Goal: Task Accomplishment & Management: Complete application form

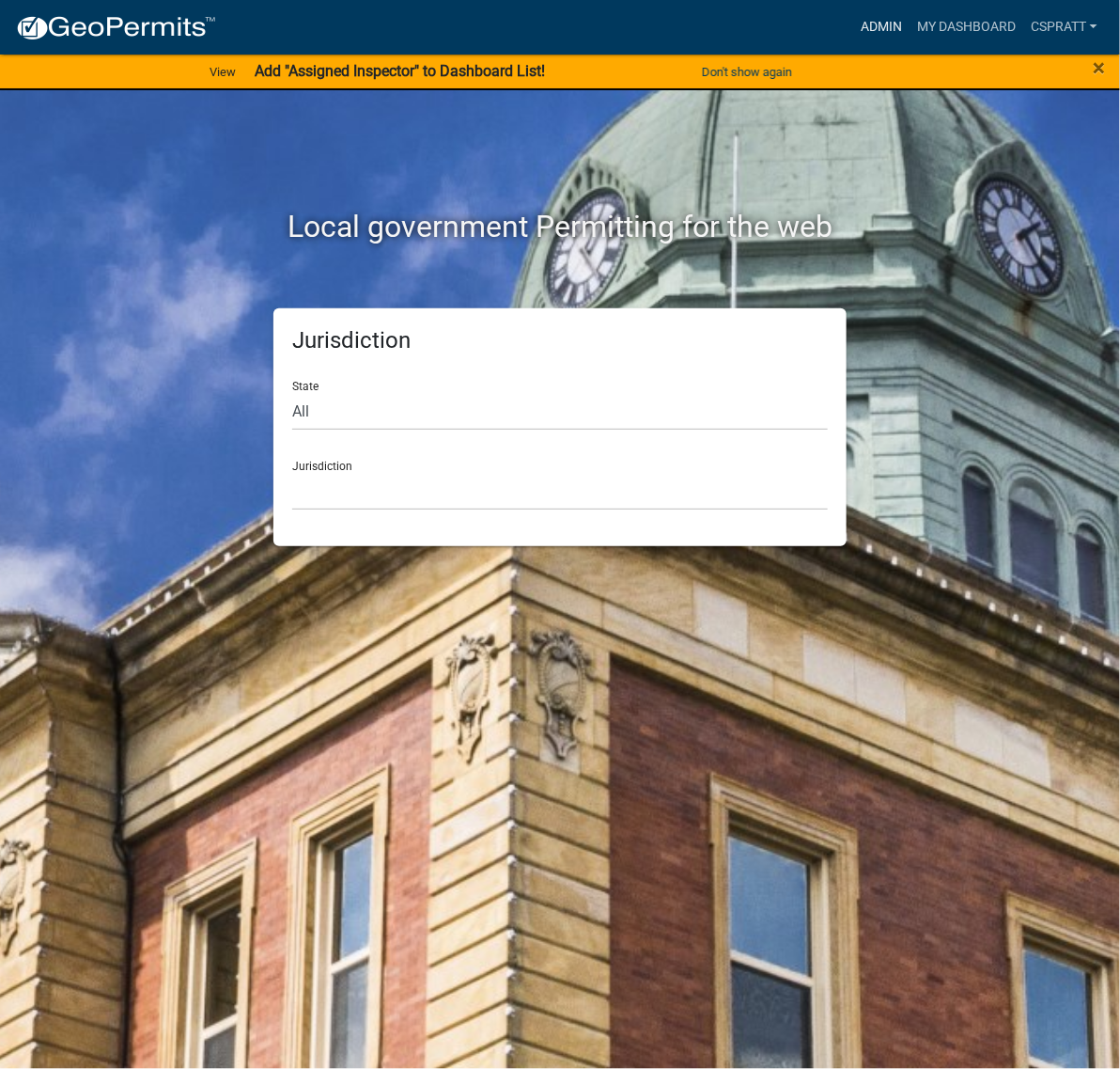
click at [853, 34] on link "Admin" at bounding box center [881, 27] width 57 height 36
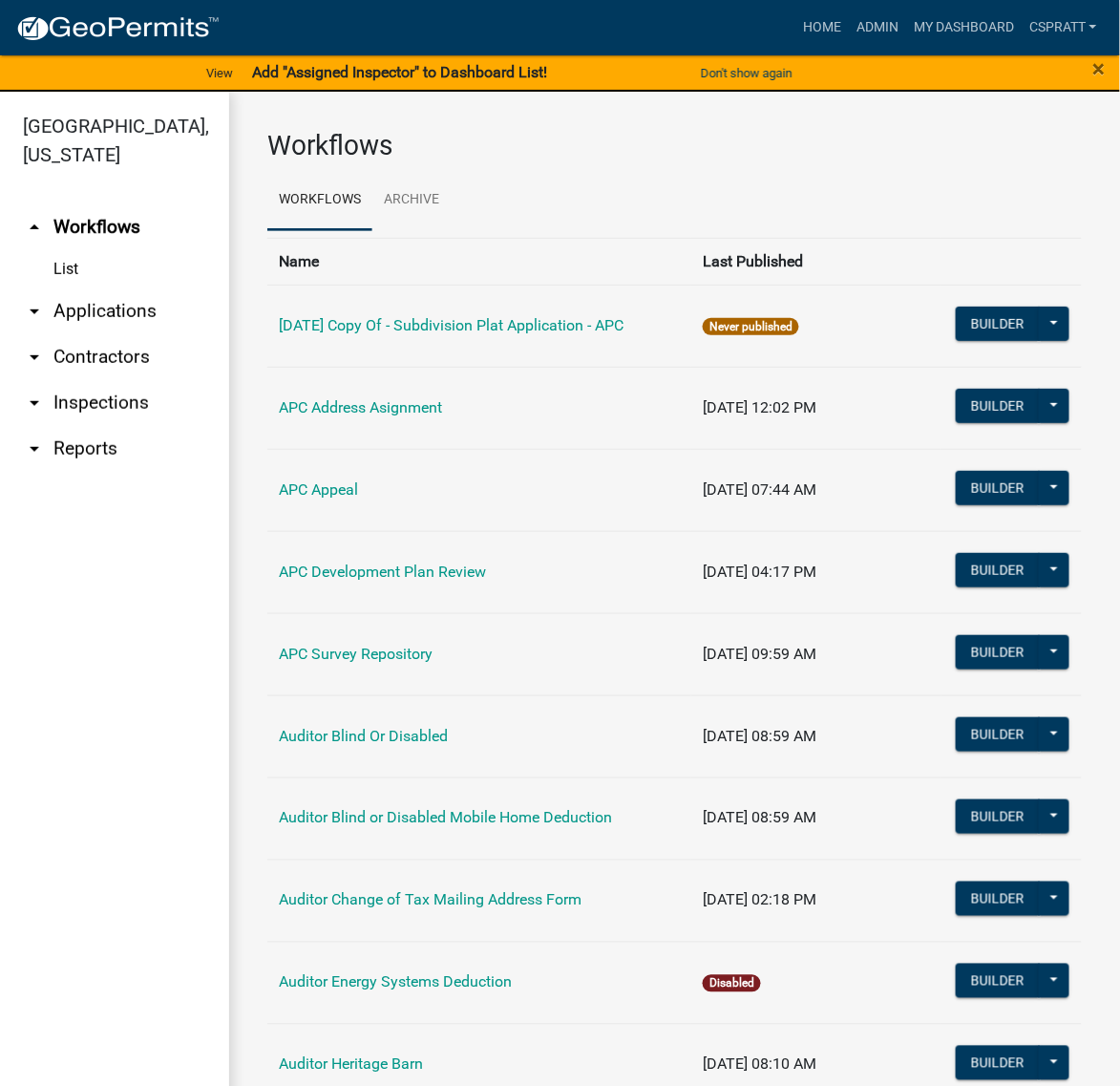
click at [155, 334] on link "arrow_drop_down Applications" at bounding box center [115, 312] width 229 height 46
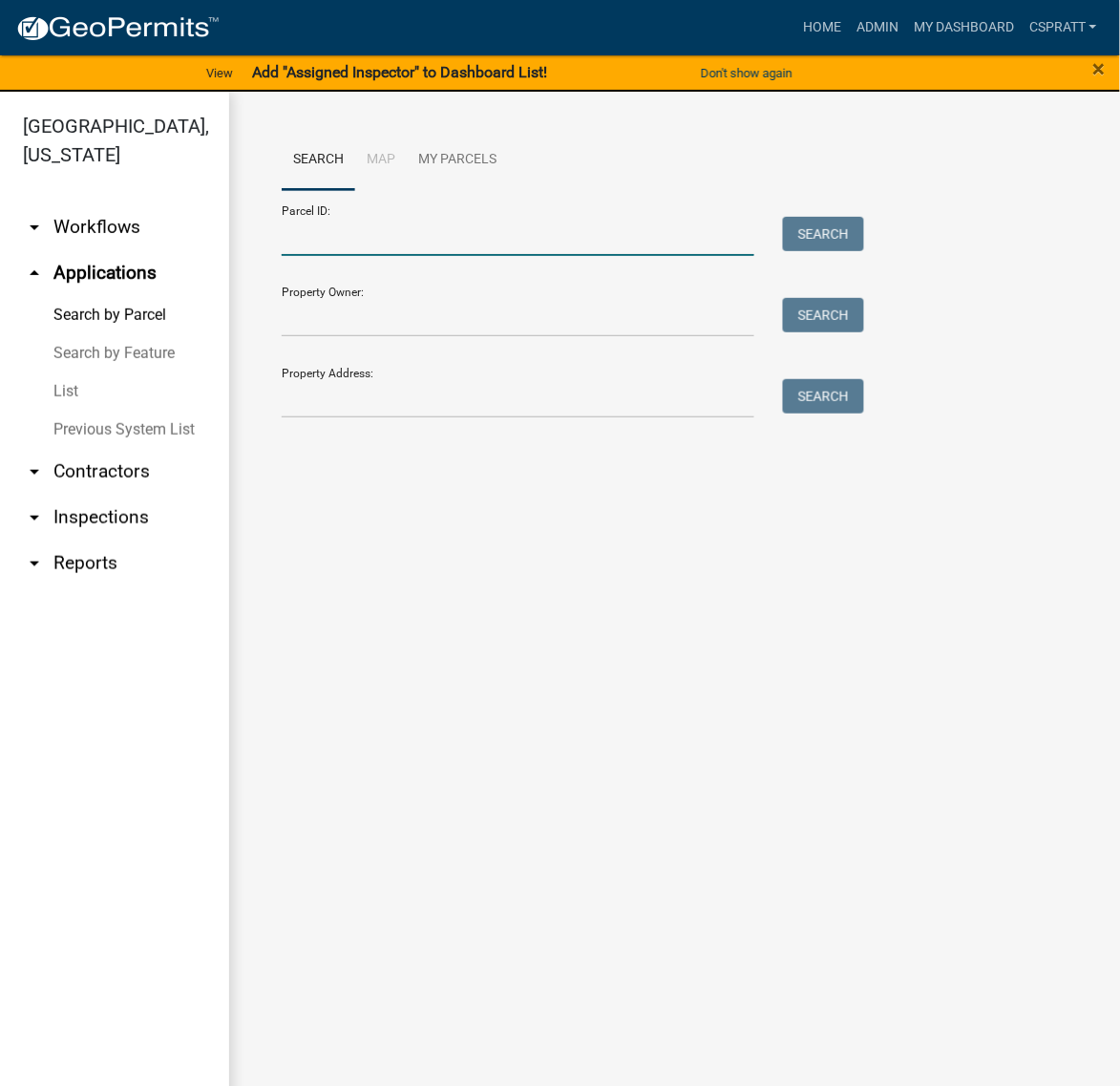
click at [321, 256] on input "Parcel ID:" at bounding box center [518, 236] width 472 height 39
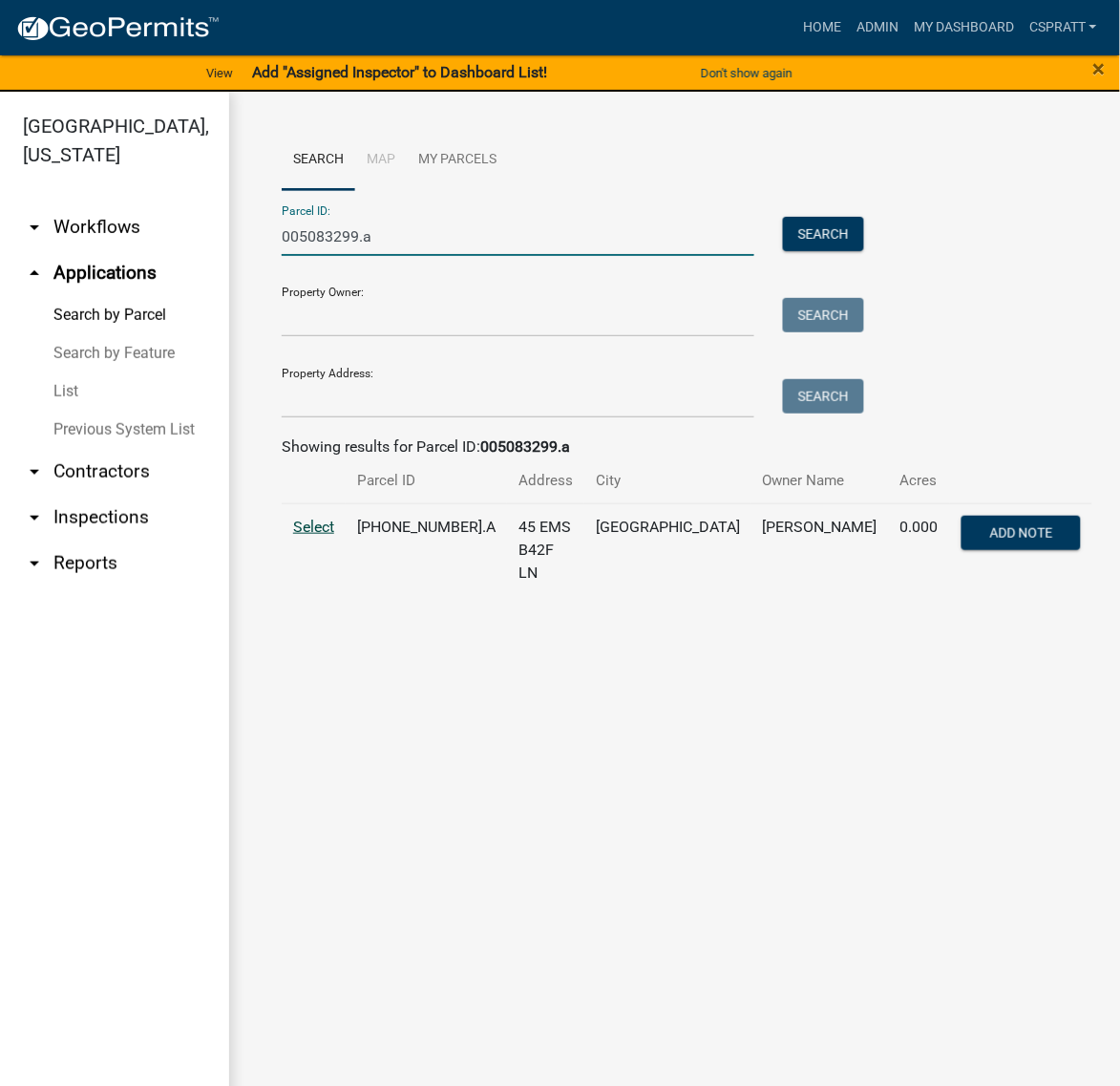
type input "005083299.a"
click at [321, 536] on span "Select" at bounding box center [314, 526] width 41 height 18
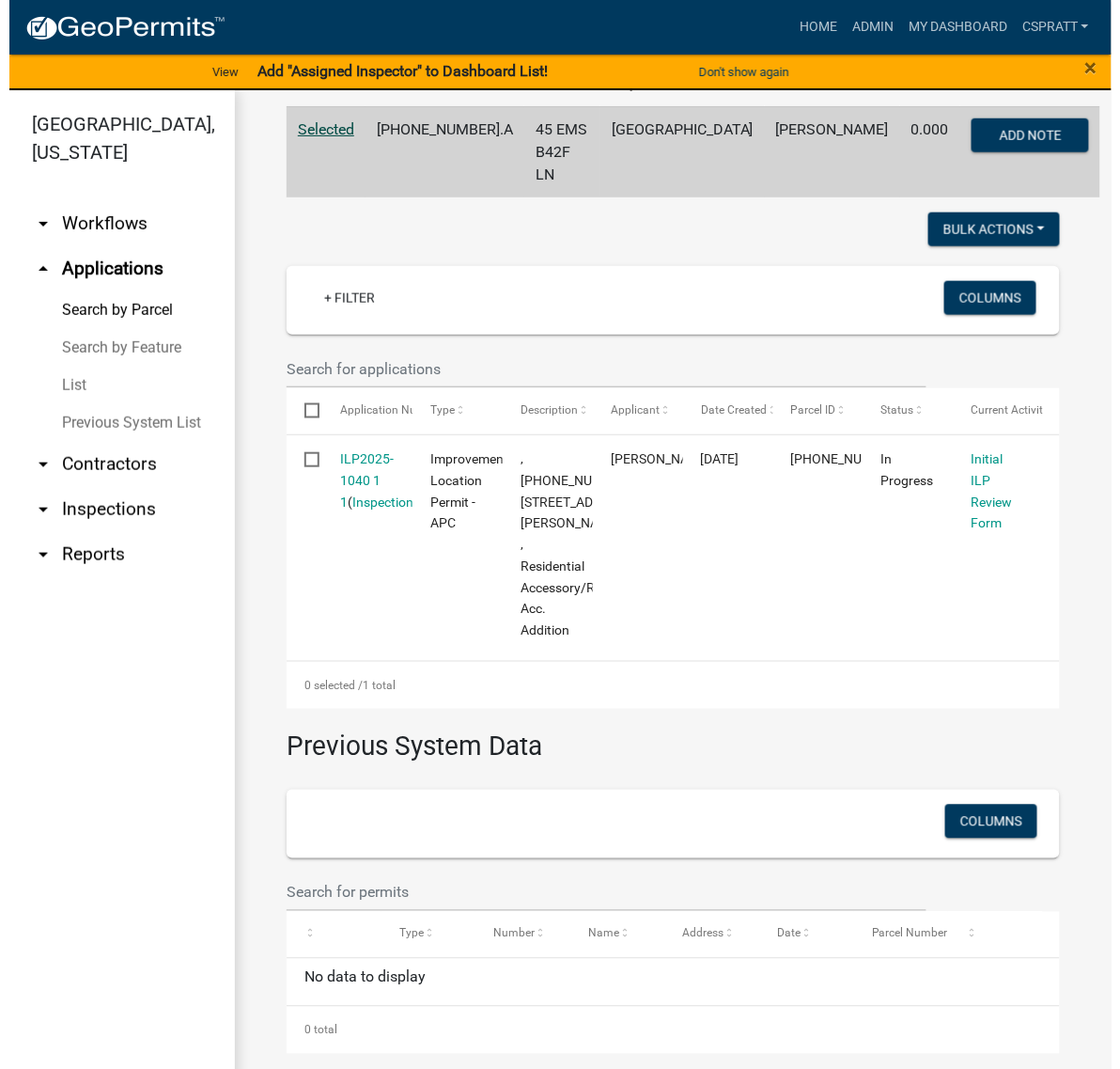
scroll to position [704, 0]
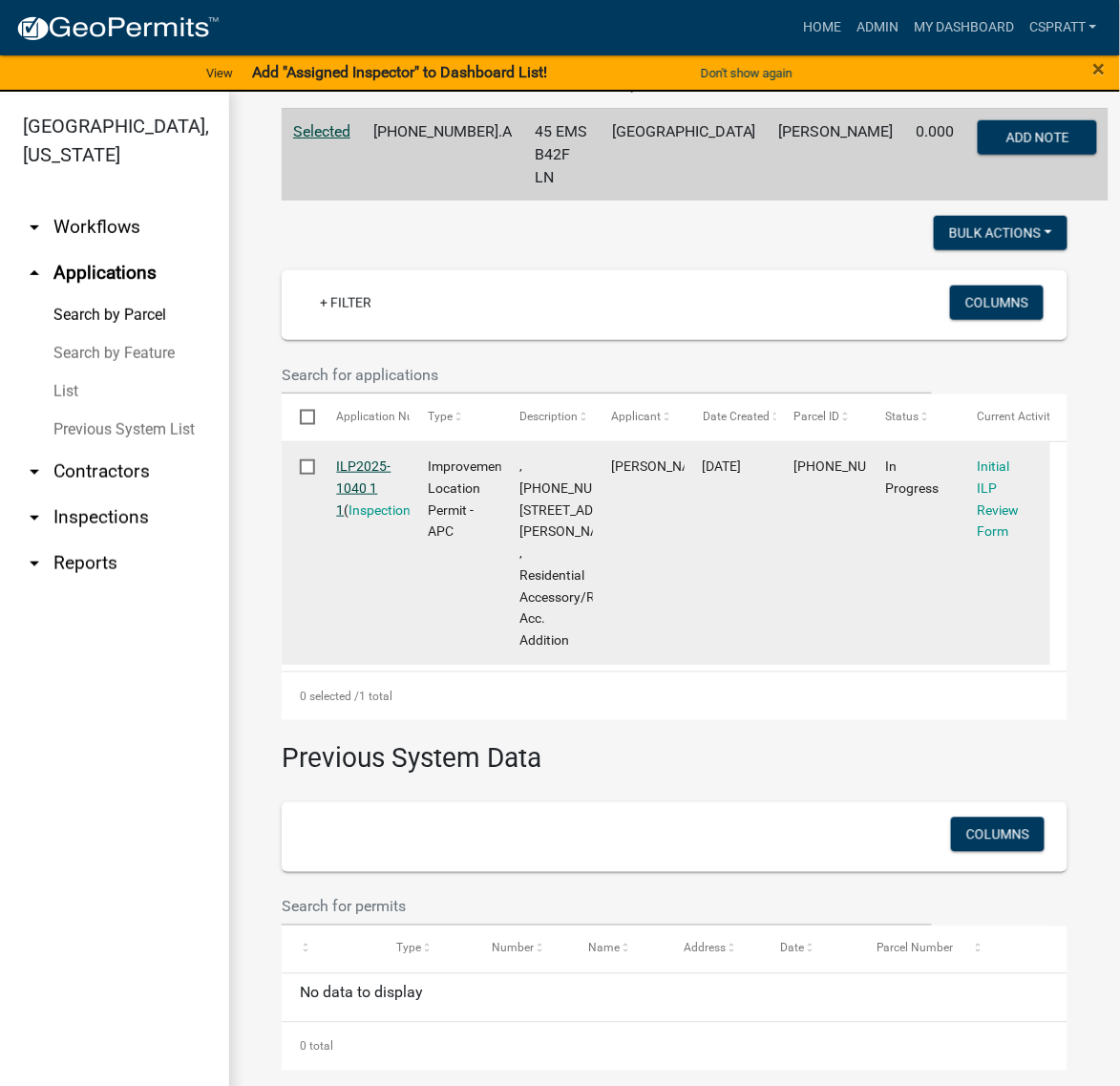
click at [390, 458] on link "ILP2025-1040 1 1" at bounding box center [364, 488] width 55 height 60
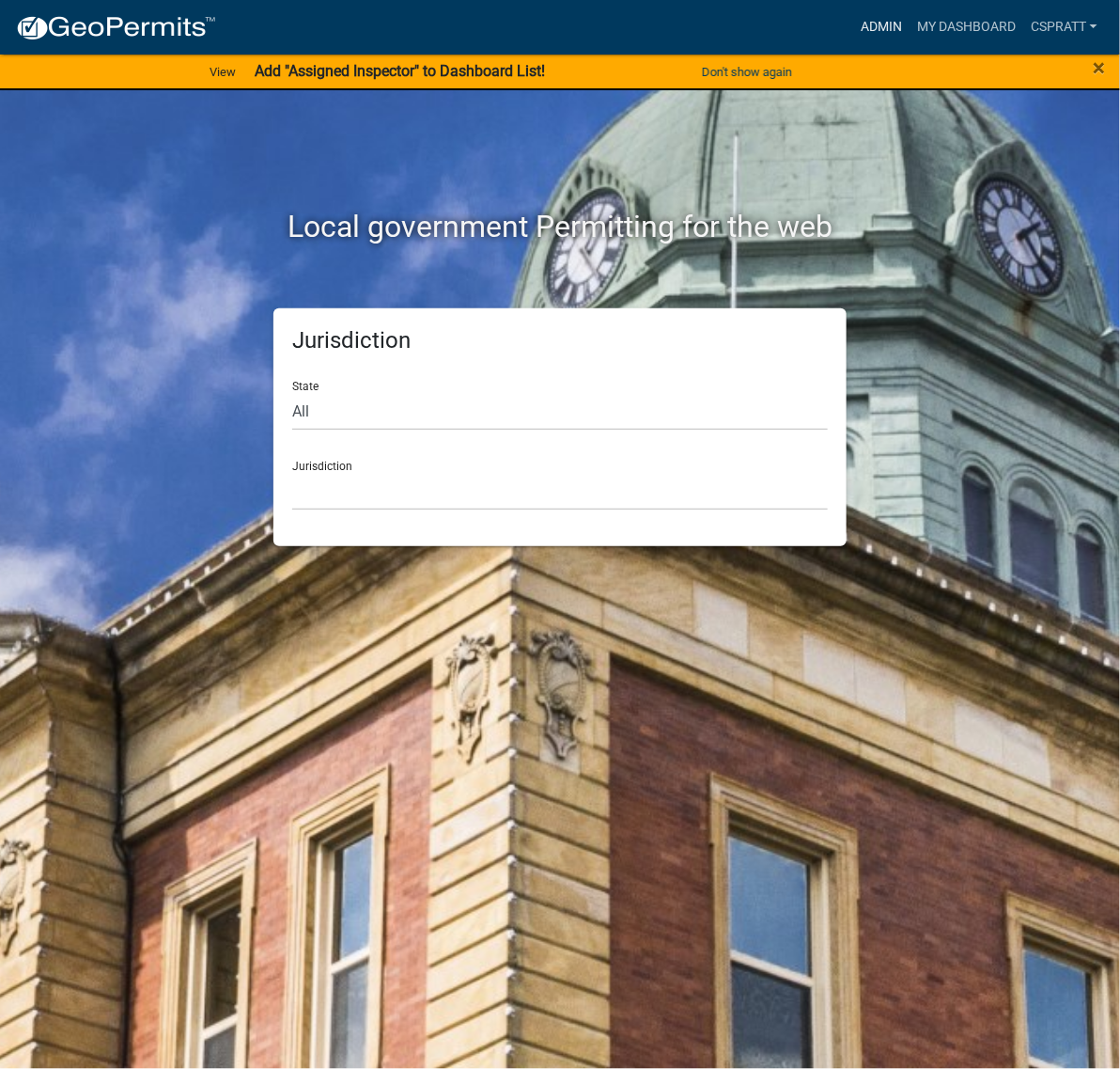
click at [853, 21] on link "Admin" at bounding box center [881, 27] width 57 height 36
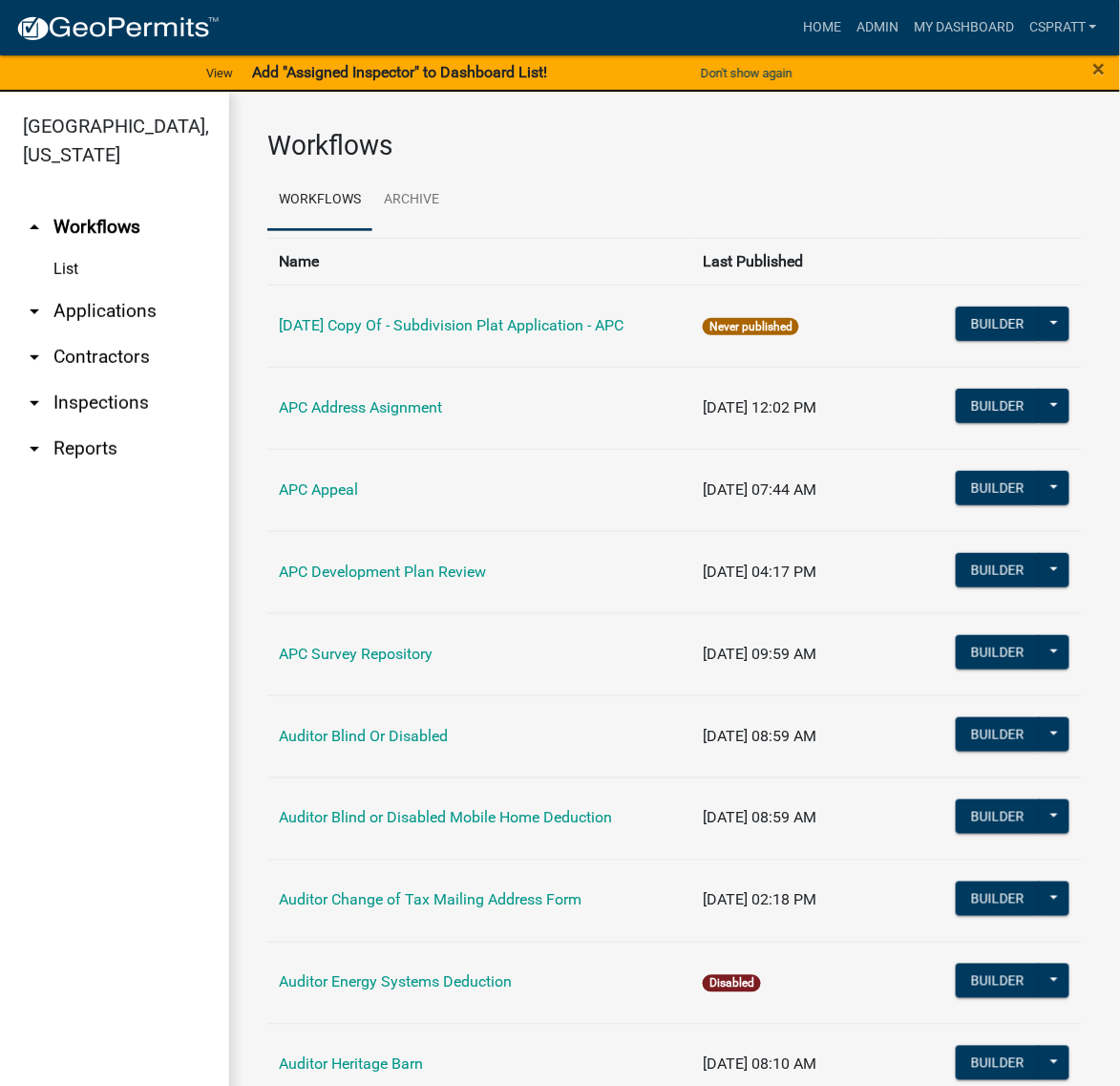
click at [154, 334] on link "arrow_drop_down Applications" at bounding box center [115, 312] width 229 height 46
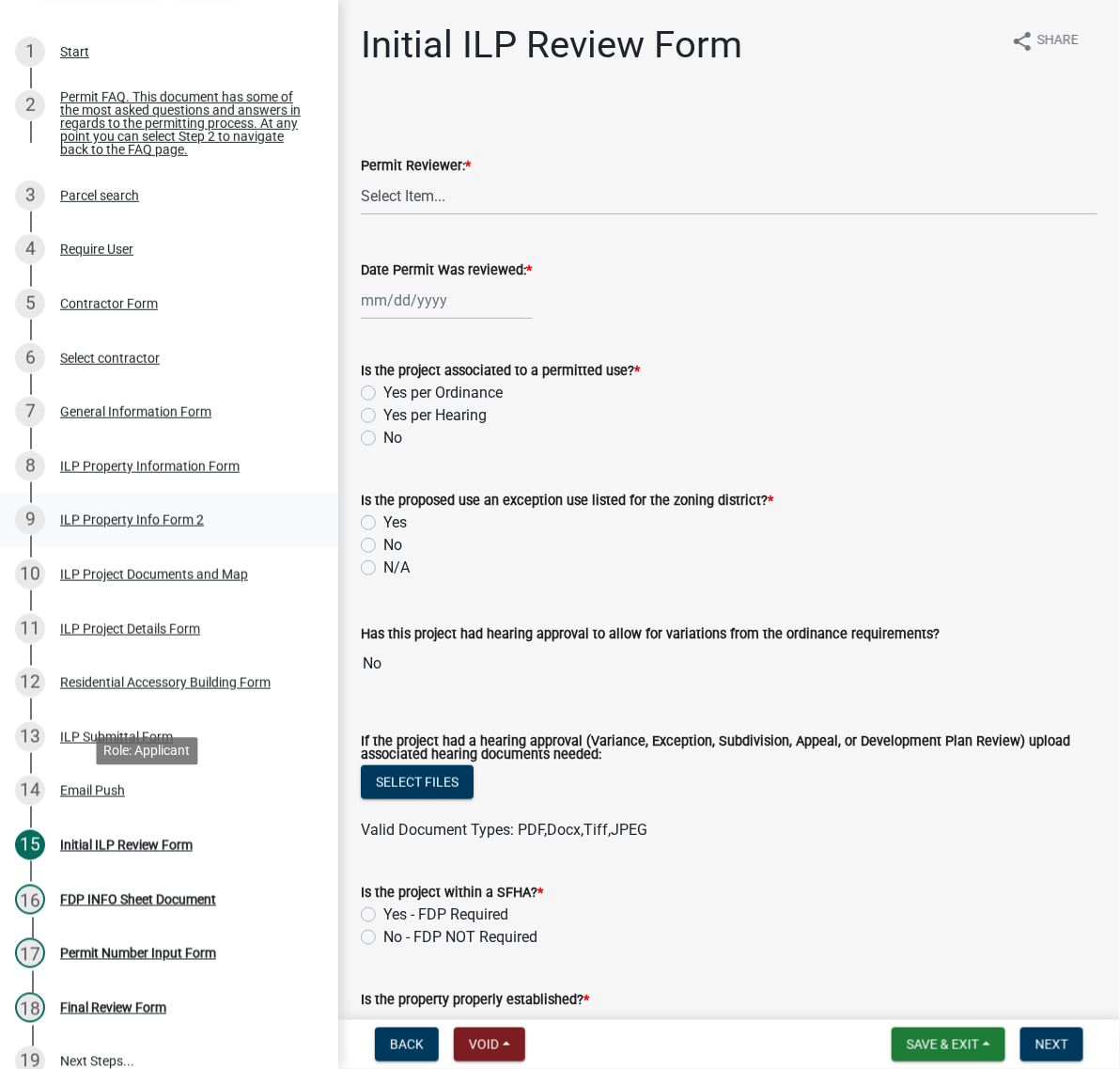
scroll to position [235, 0]
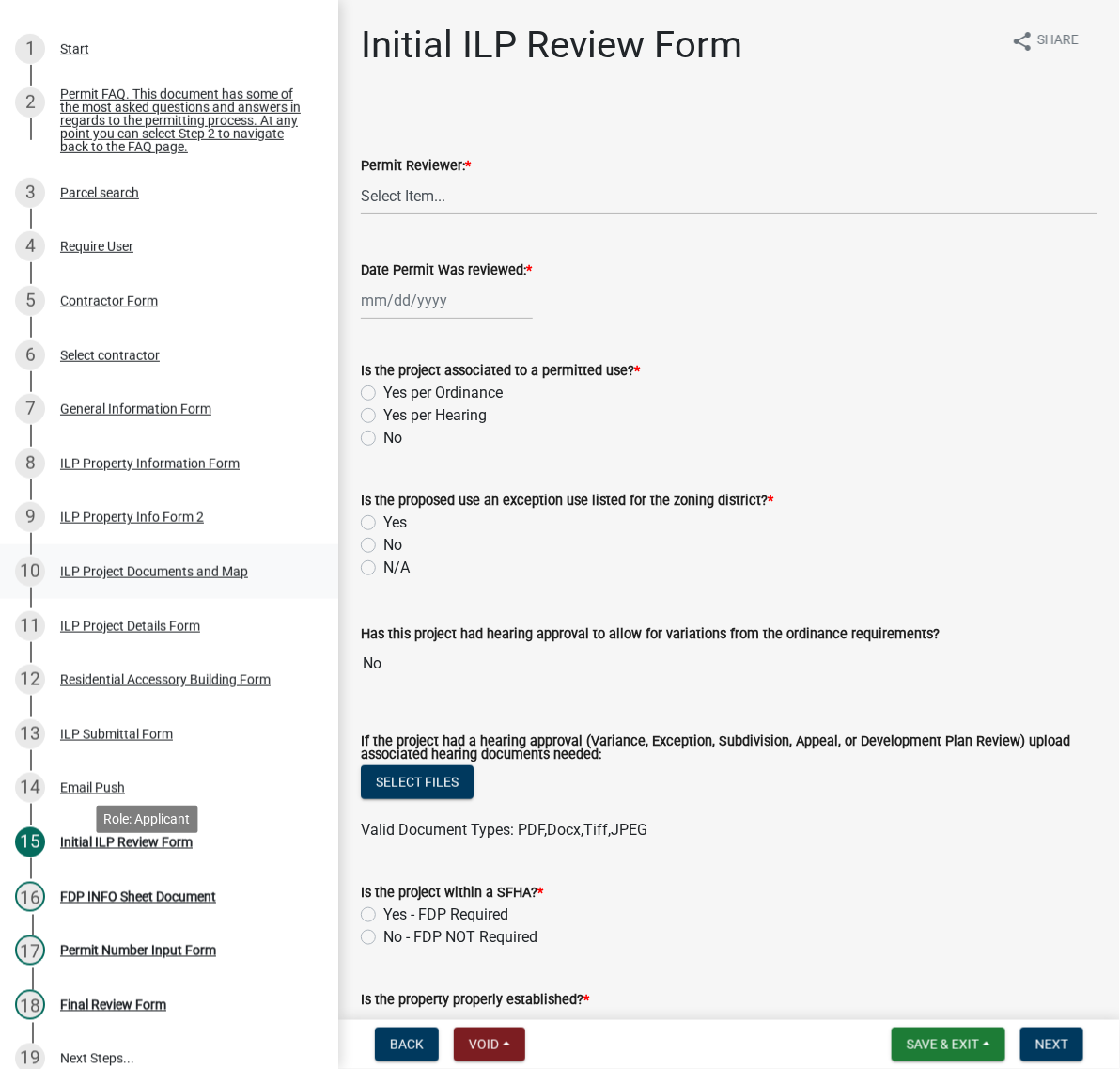
click at [97, 578] on div "ILP Project Documents and Map" at bounding box center [154, 572] width 188 height 13
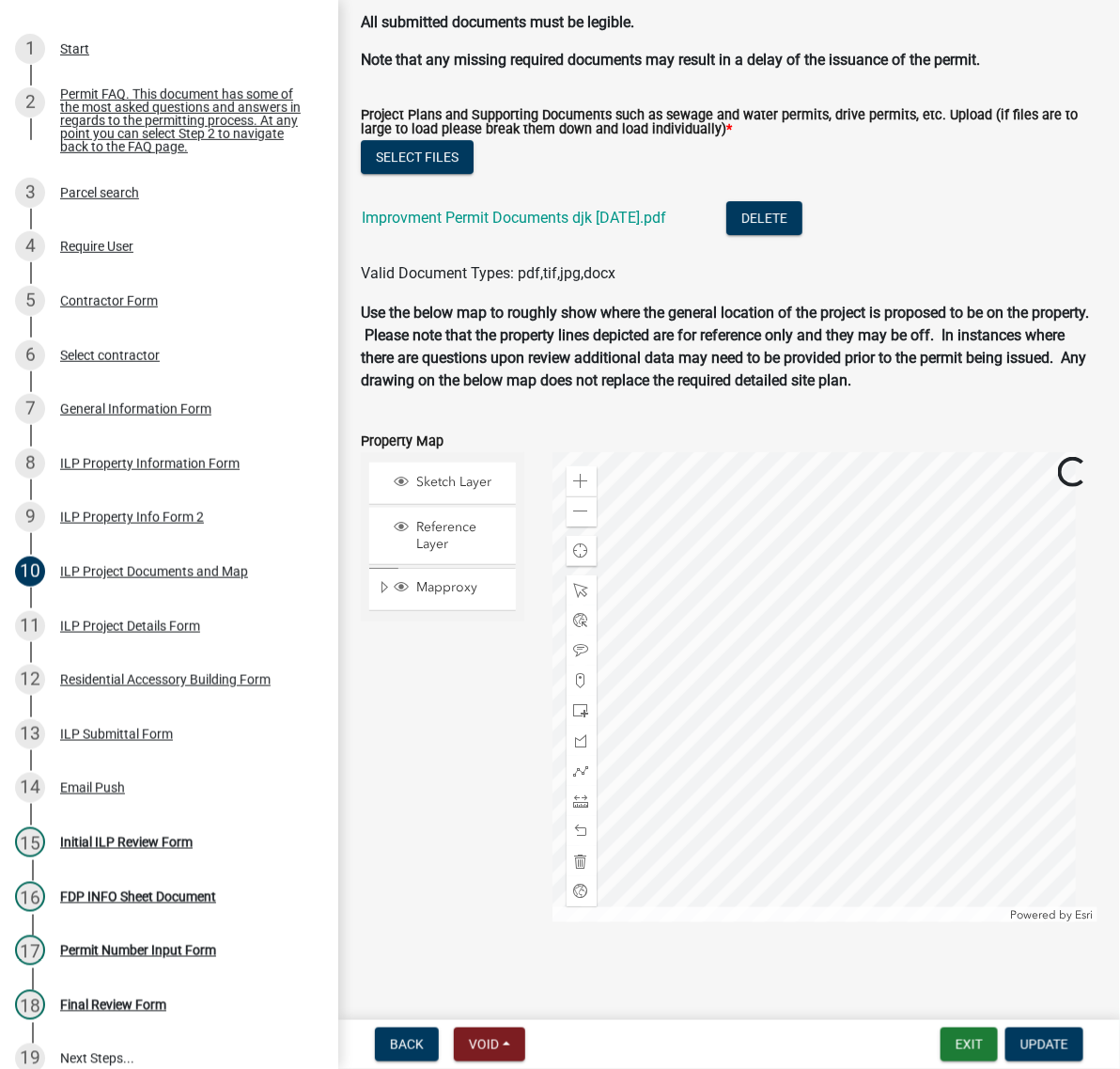
scroll to position [2114, 0]
click at [641, 226] on link "Improvment Permit Documents djk [DATE].pdf" at bounding box center [514, 217] width 305 height 18
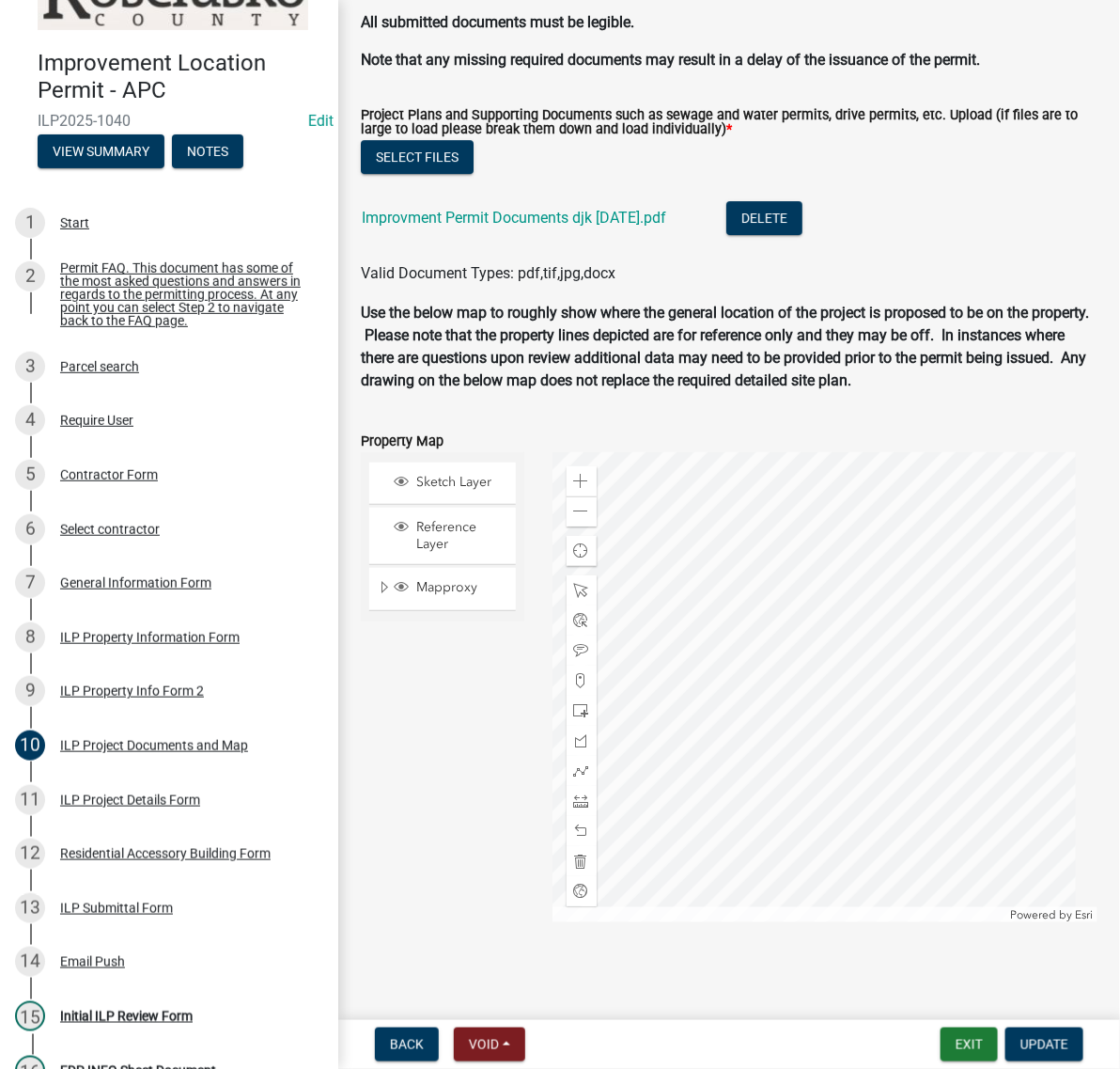
scroll to position [117, 0]
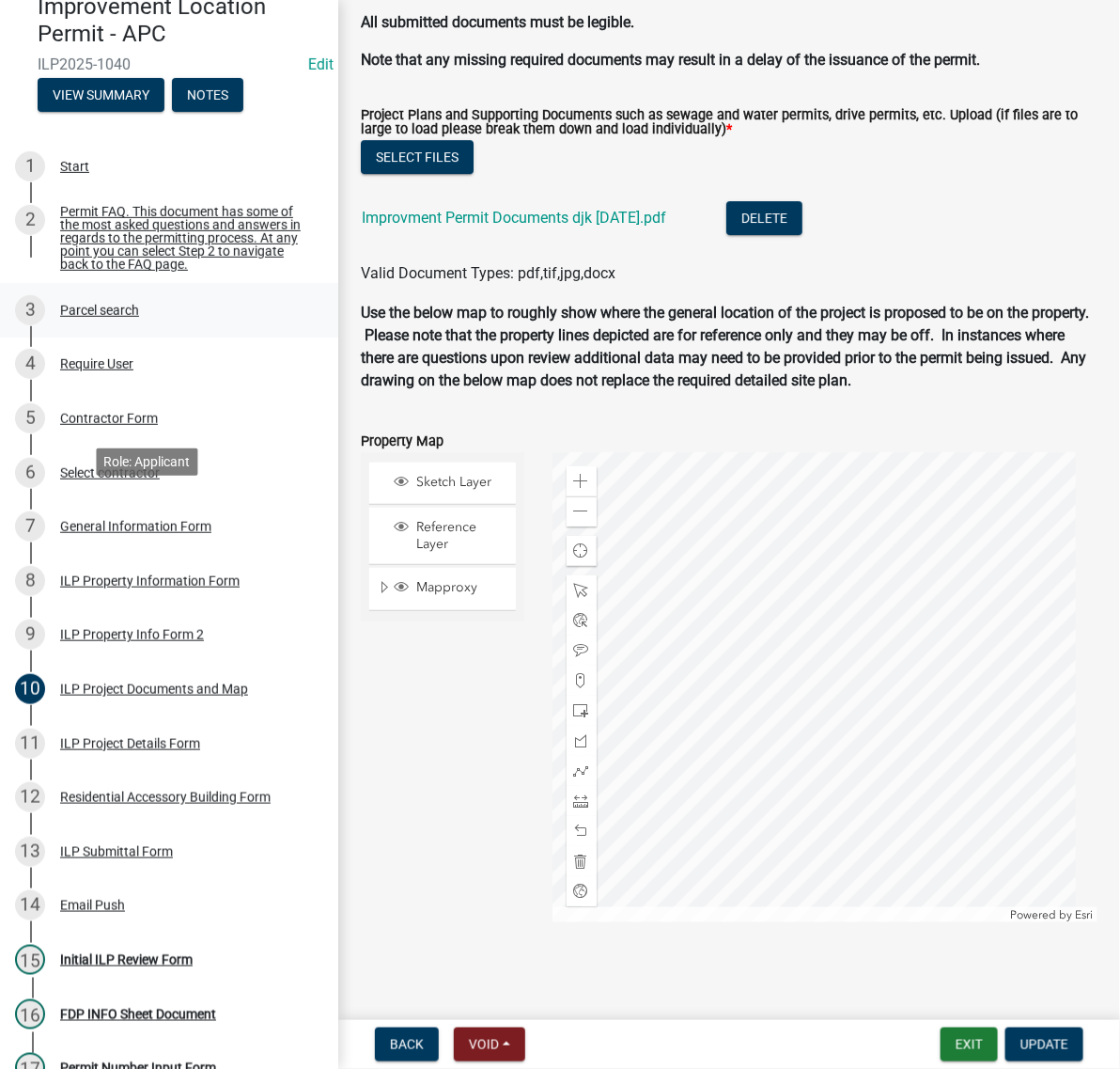
click at [139, 316] on div "Parcel search" at bounding box center [99, 311] width 79 height 13
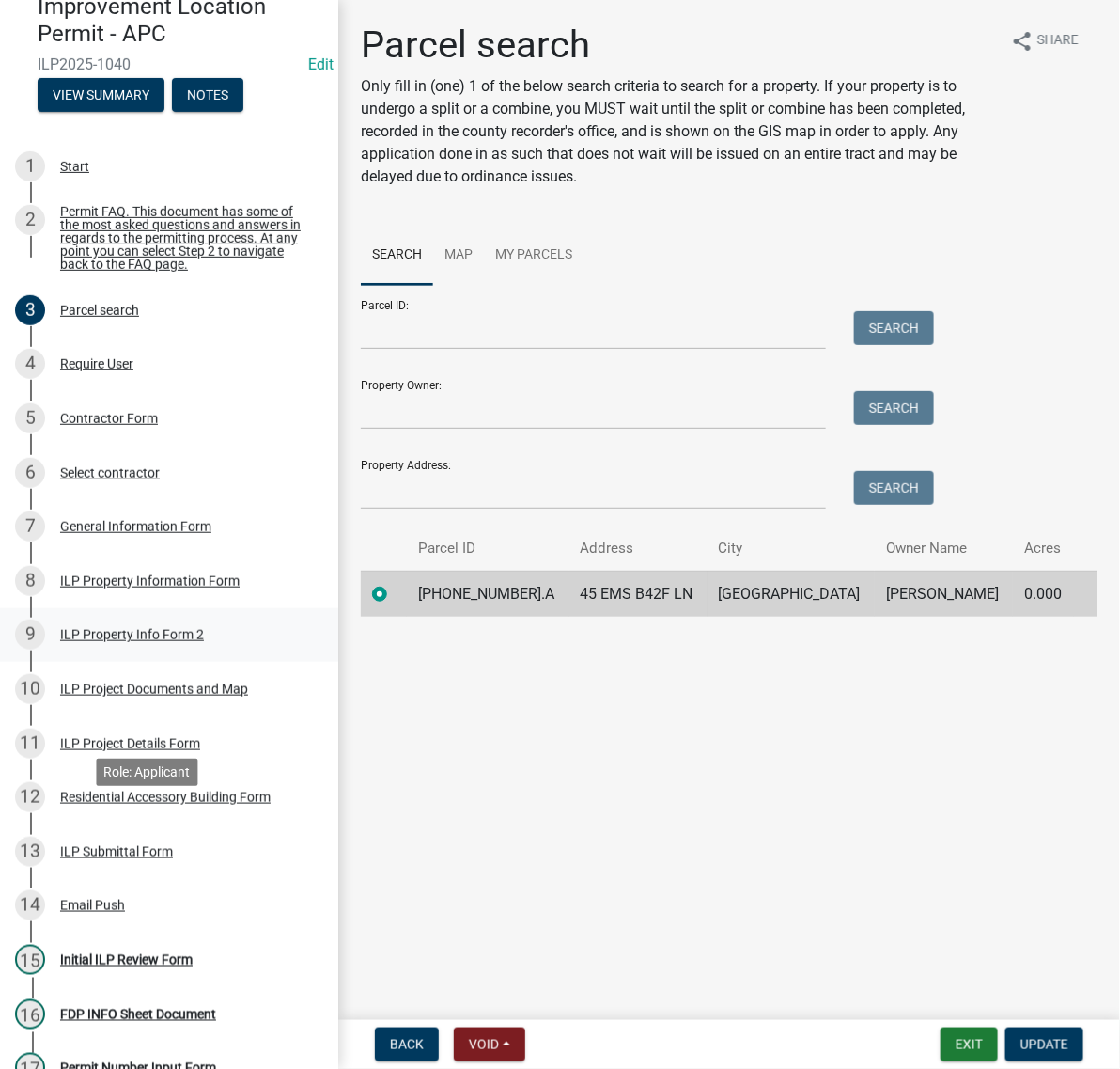
scroll to position [235, 0]
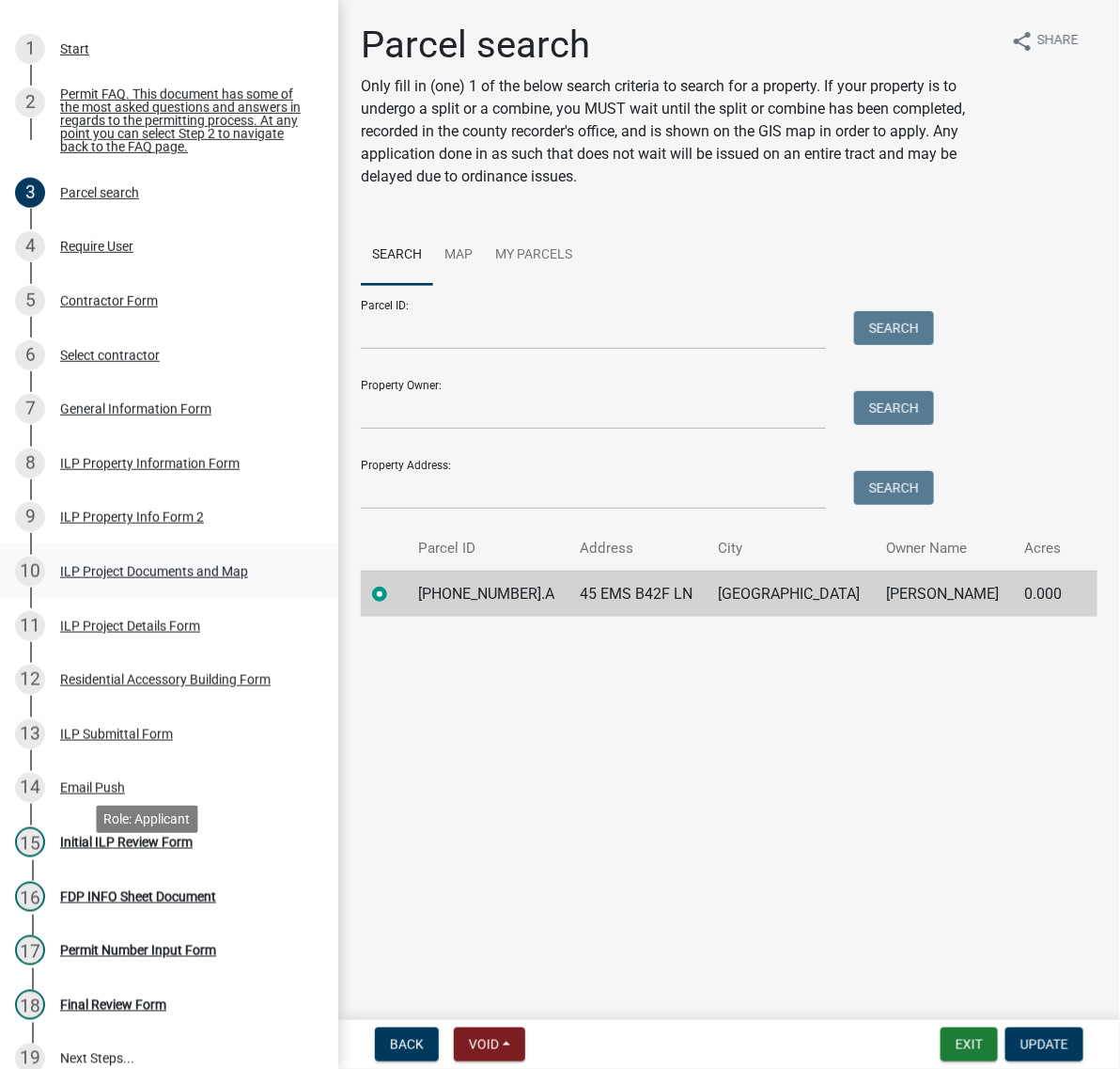
click at [111, 578] on div "ILP Project Documents and Map" at bounding box center [154, 572] width 188 height 13
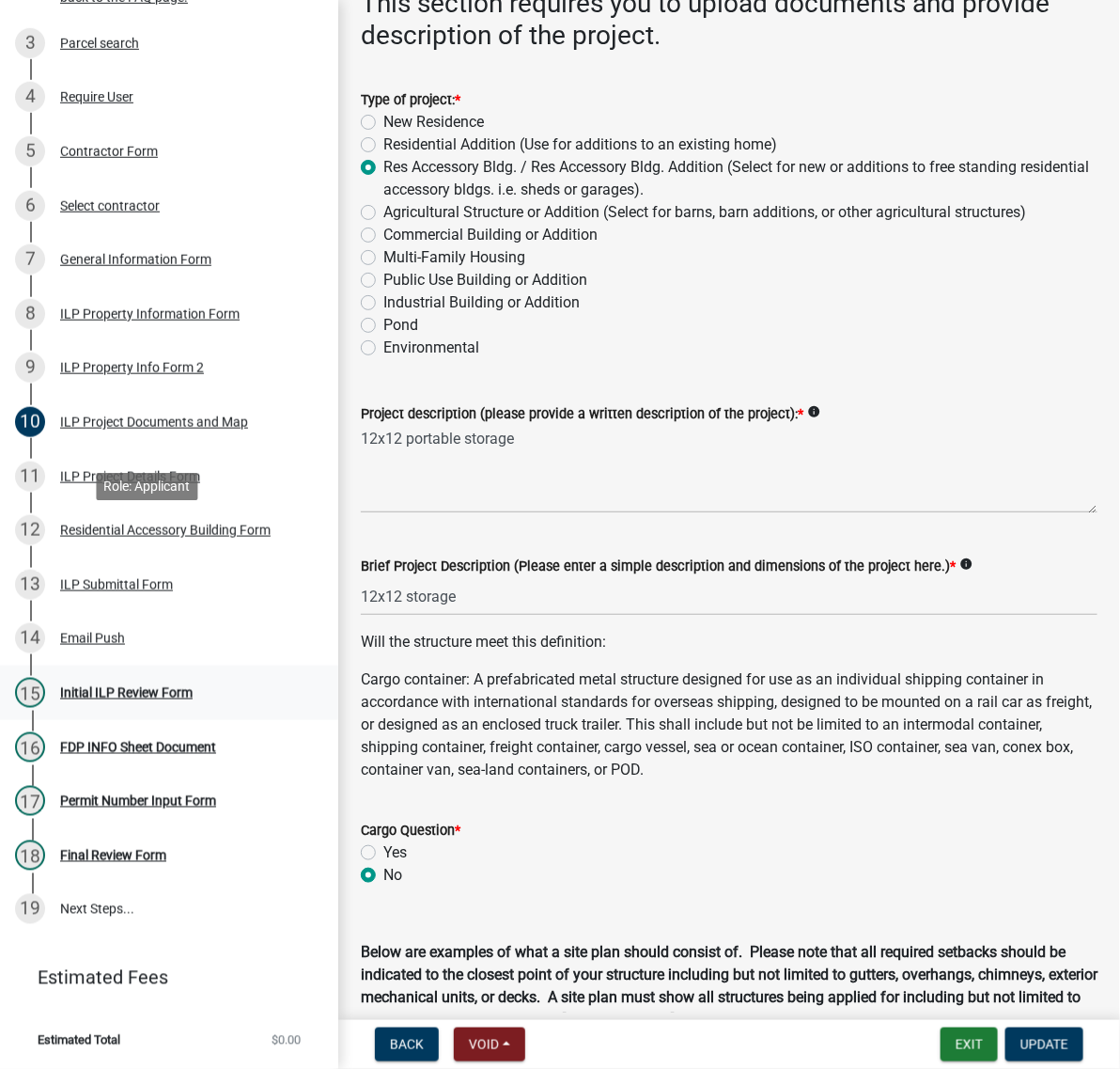
scroll to position [587, 0]
click at [162, 699] on div "Initial ILP Review Form" at bounding box center [127, 693] width 133 height 13
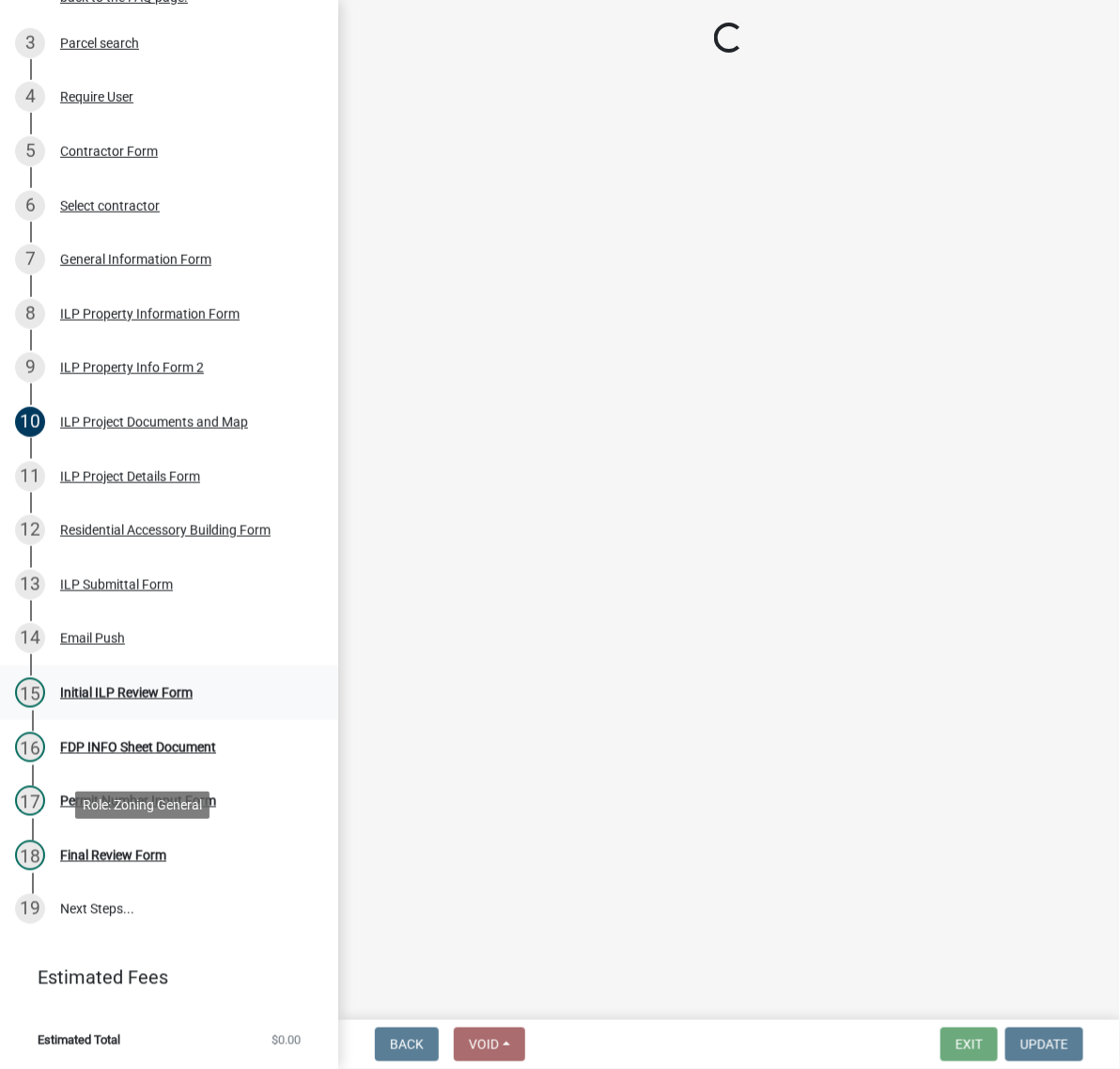
scroll to position [0, 0]
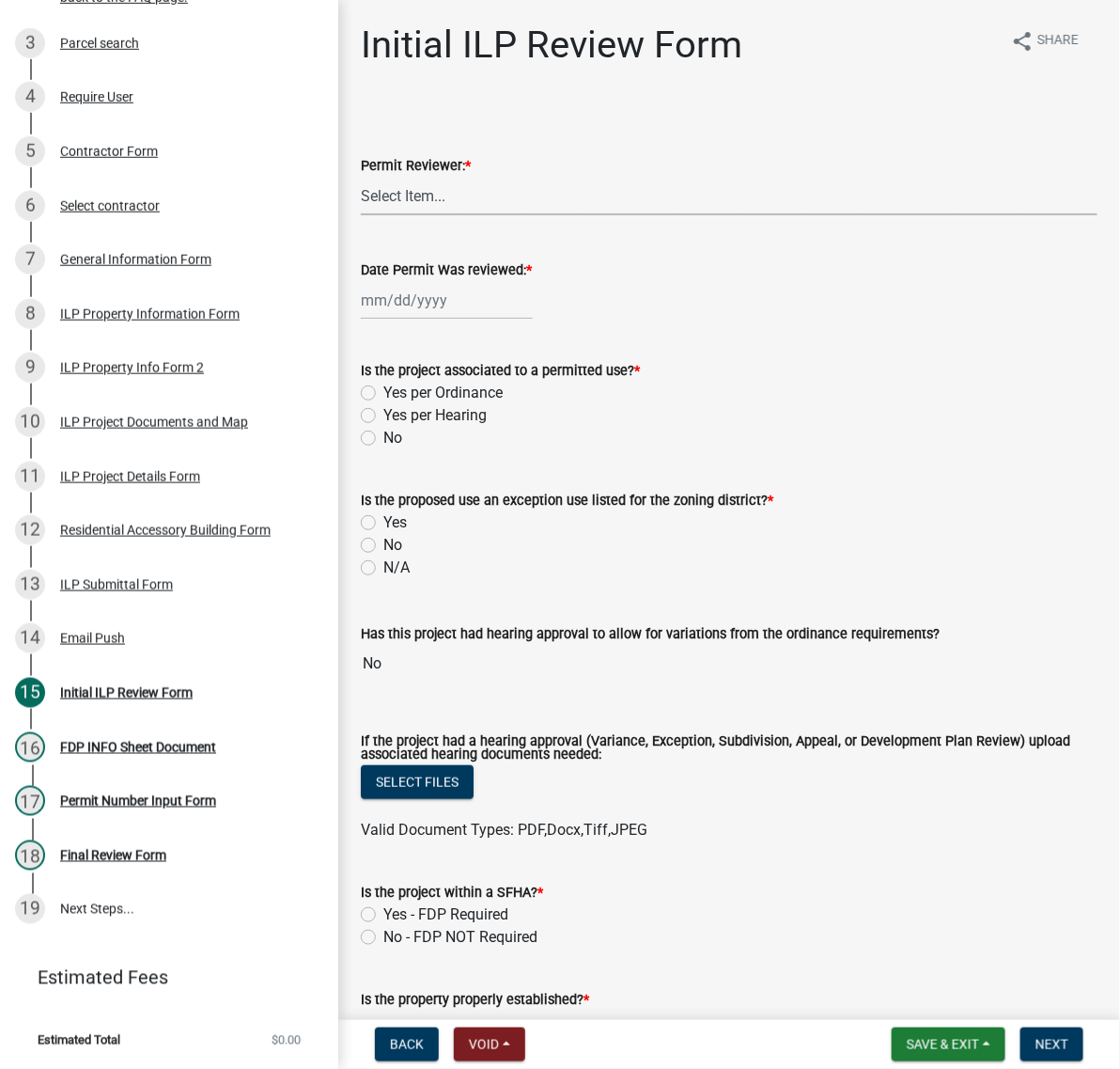
click at [475, 215] on select "Select Item... MMS LT AT CS [PERSON_NAME]" at bounding box center [729, 196] width 737 height 39
click at [366, 215] on select "Select Item... MMS LT AT CS [PERSON_NAME]" at bounding box center [729, 196] width 737 height 39
select select "c872cdc8-ca01-49f1-a213-e4b05fa58cd2"
click at [428, 319] on div at bounding box center [447, 300] width 172 height 39
select select "8"
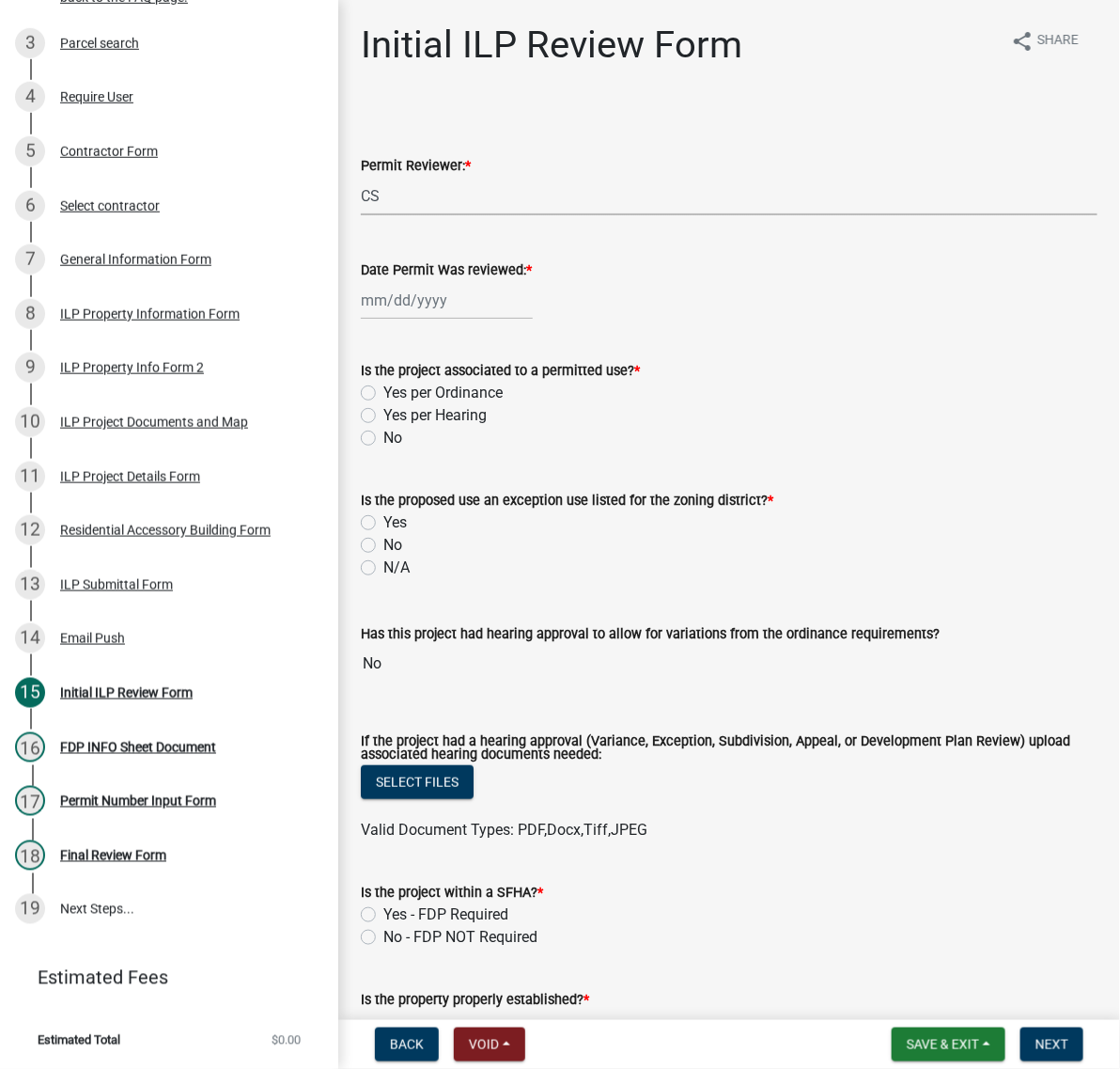
select select "2025"
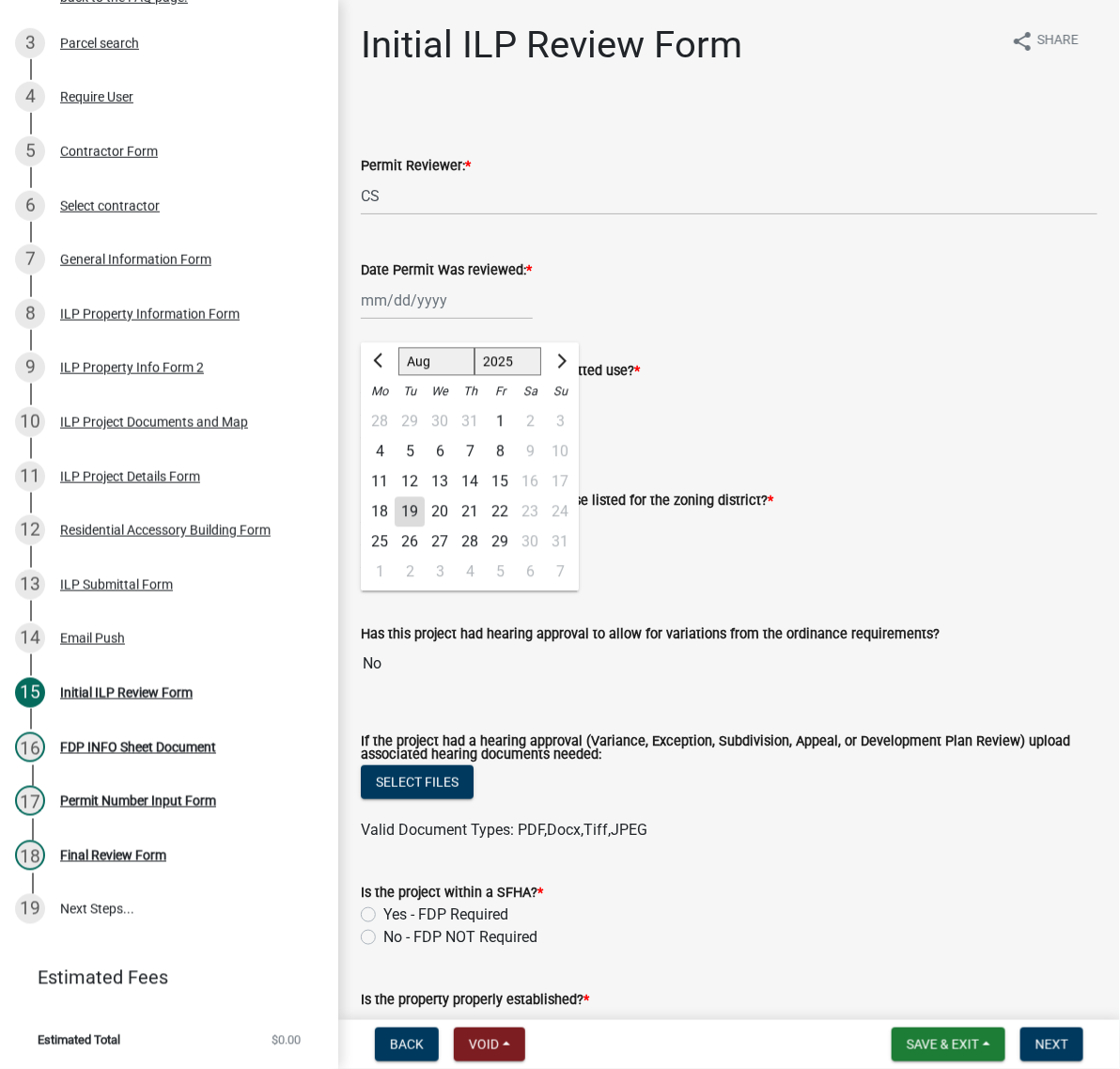
click at [425, 527] on div "19" at bounding box center [410, 512] width 30 height 30
type input "[DATE]"
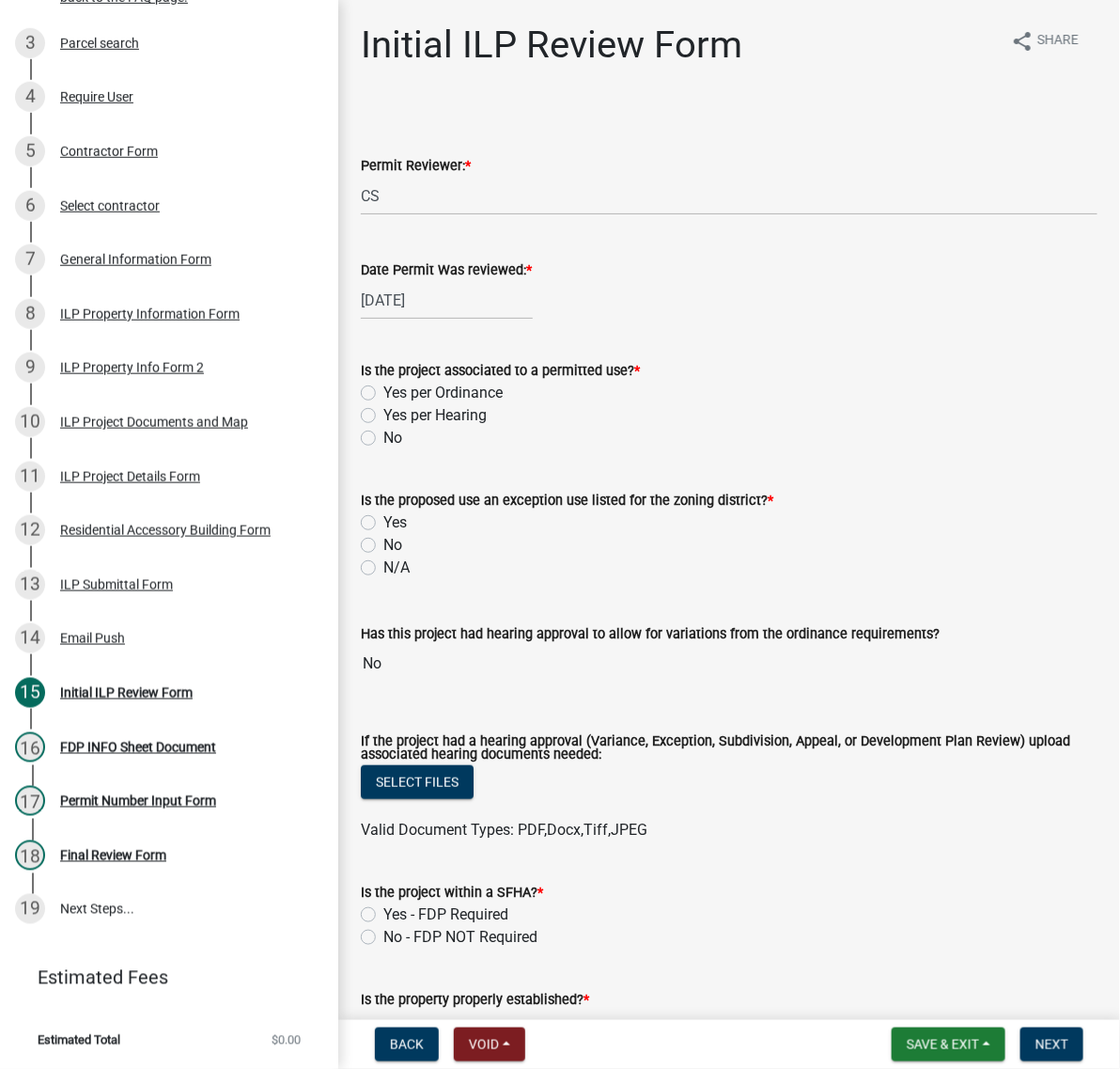
click at [383, 404] on label "Yes per Ordinance" at bounding box center [443, 393] width 119 height 23
click at [383, 394] on input "Yes per Ordinance" at bounding box center [389, 387] width 12 height 12
radio input "true"
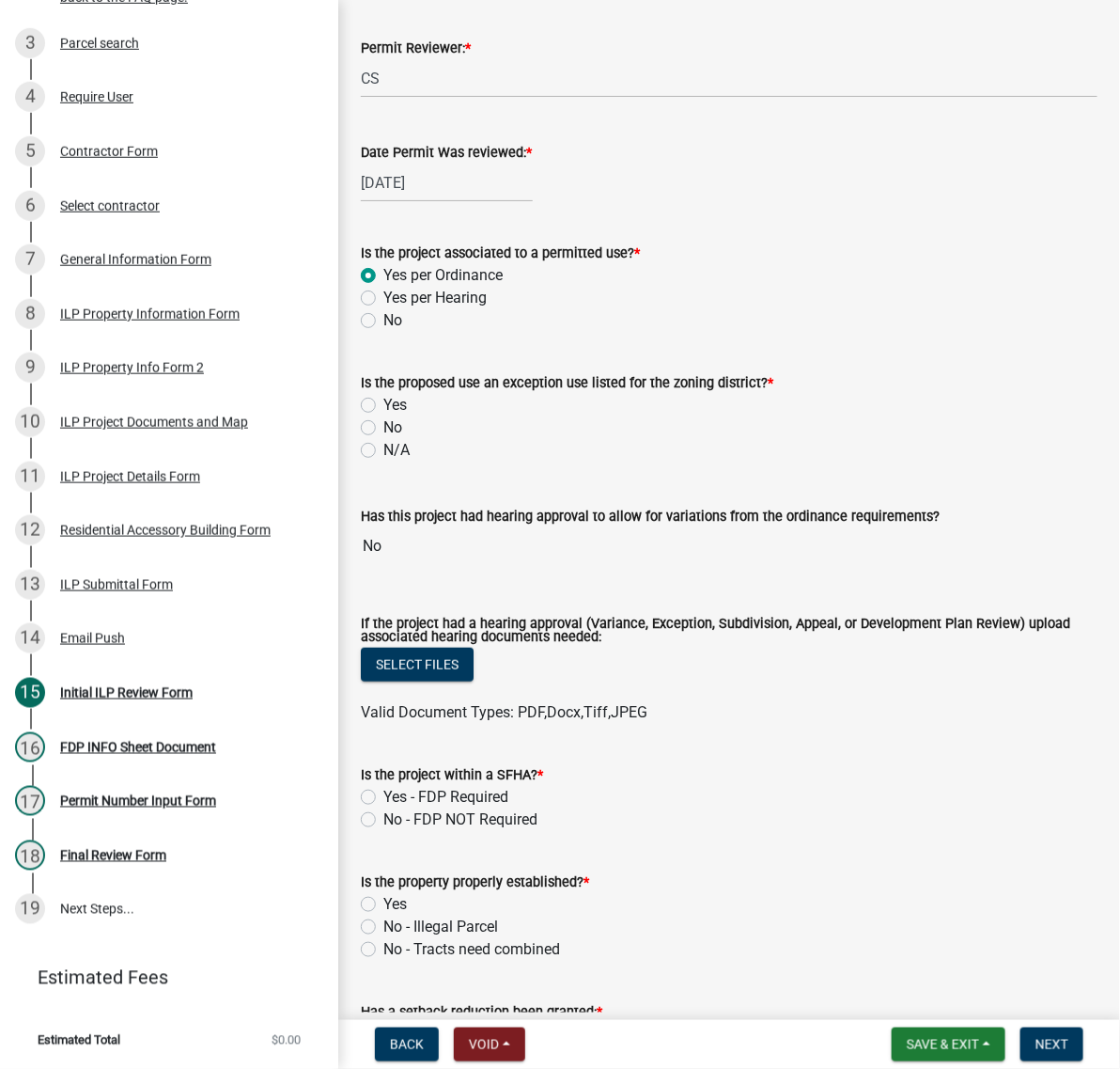
scroll to position [235, 0]
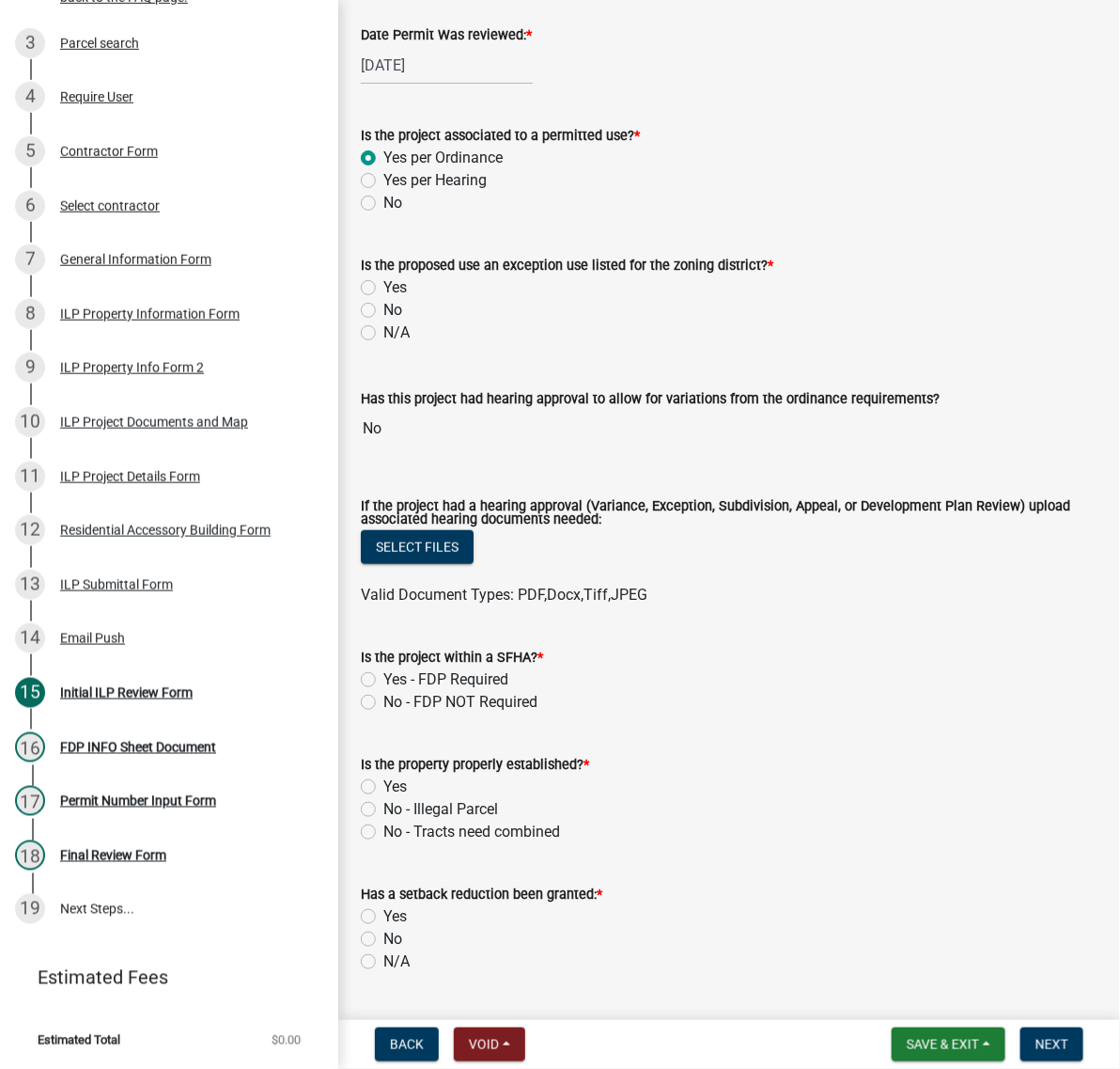
click at [383, 321] on label "No" at bounding box center [393, 311] width 19 height 23
click at [383, 312] on input "No" at bounding box center [389, 305] width 12 height 12
radio input "true"
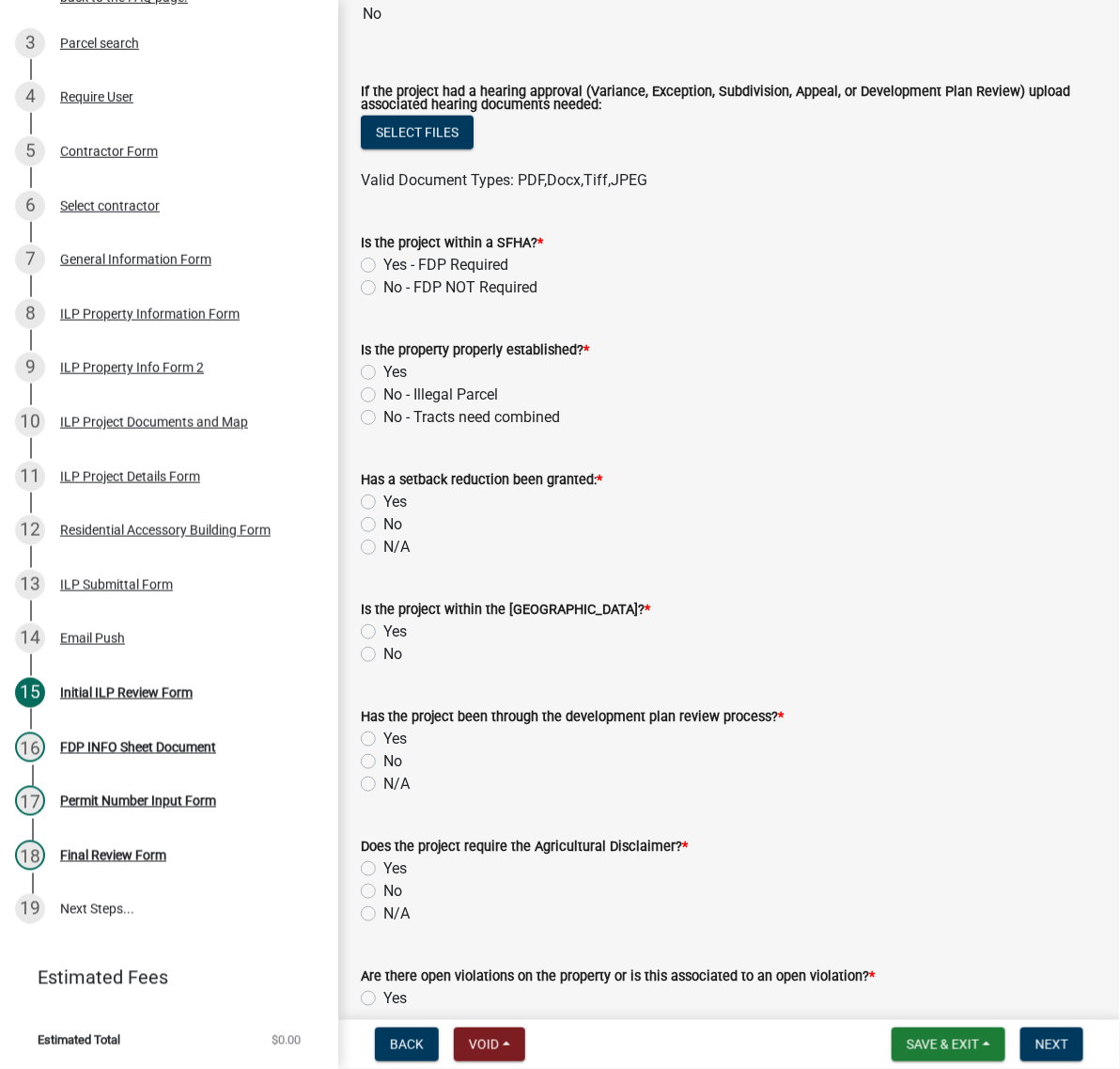
scroll to position [704, 0]
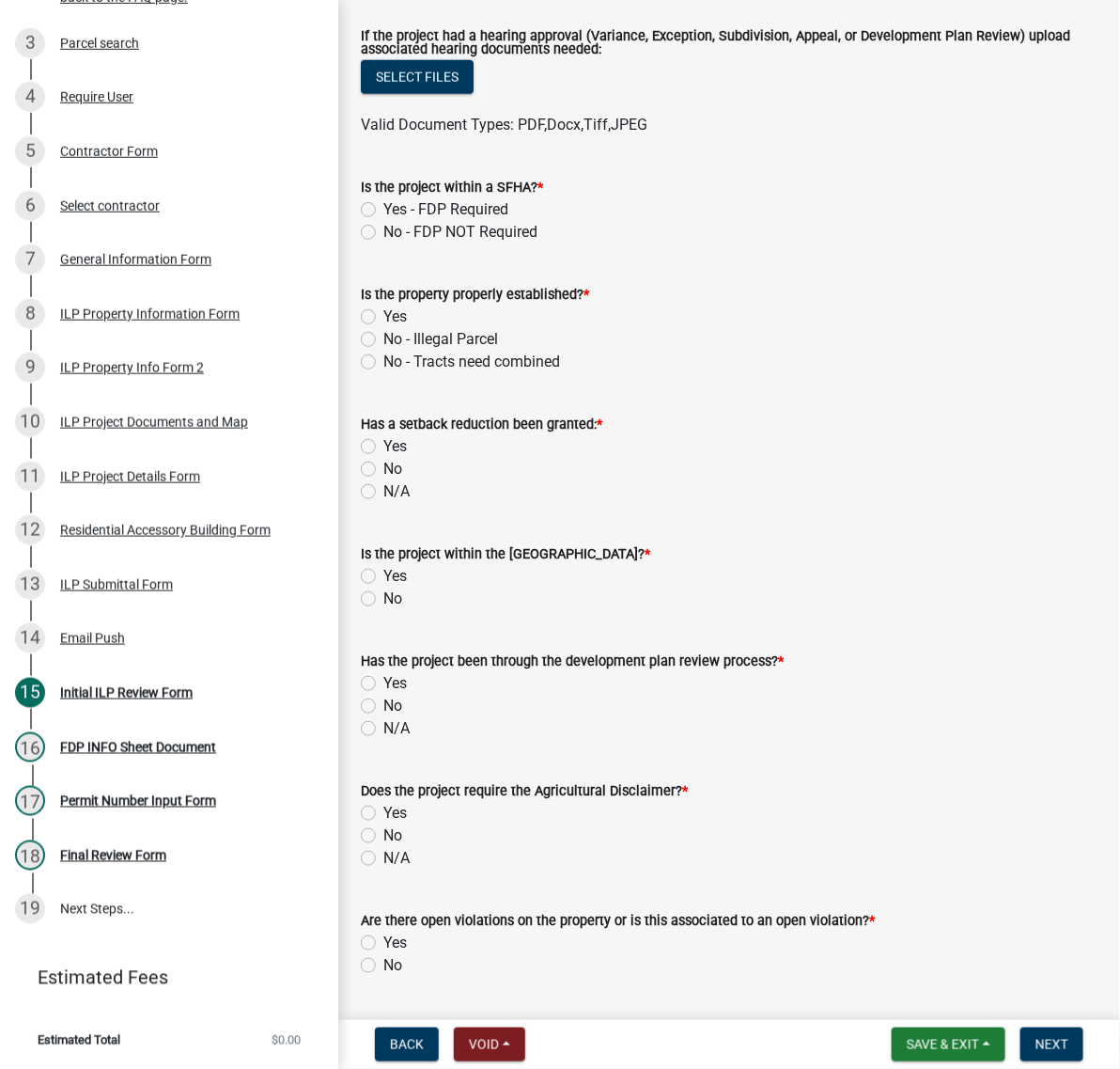
click at [383, 328] on label "Yes" at bounding box center [395, 317] width 24 height 23
click at [383, 317] on input "Yes" at bounding box center [389, 312] width 12 height 12
radio input "true"
click at [383, 480] on label "No" at bounding box center [393, 469] width 19 height 23
click at [383, 470] on input "No" at bounding box center [389, 463] width 12 height 12
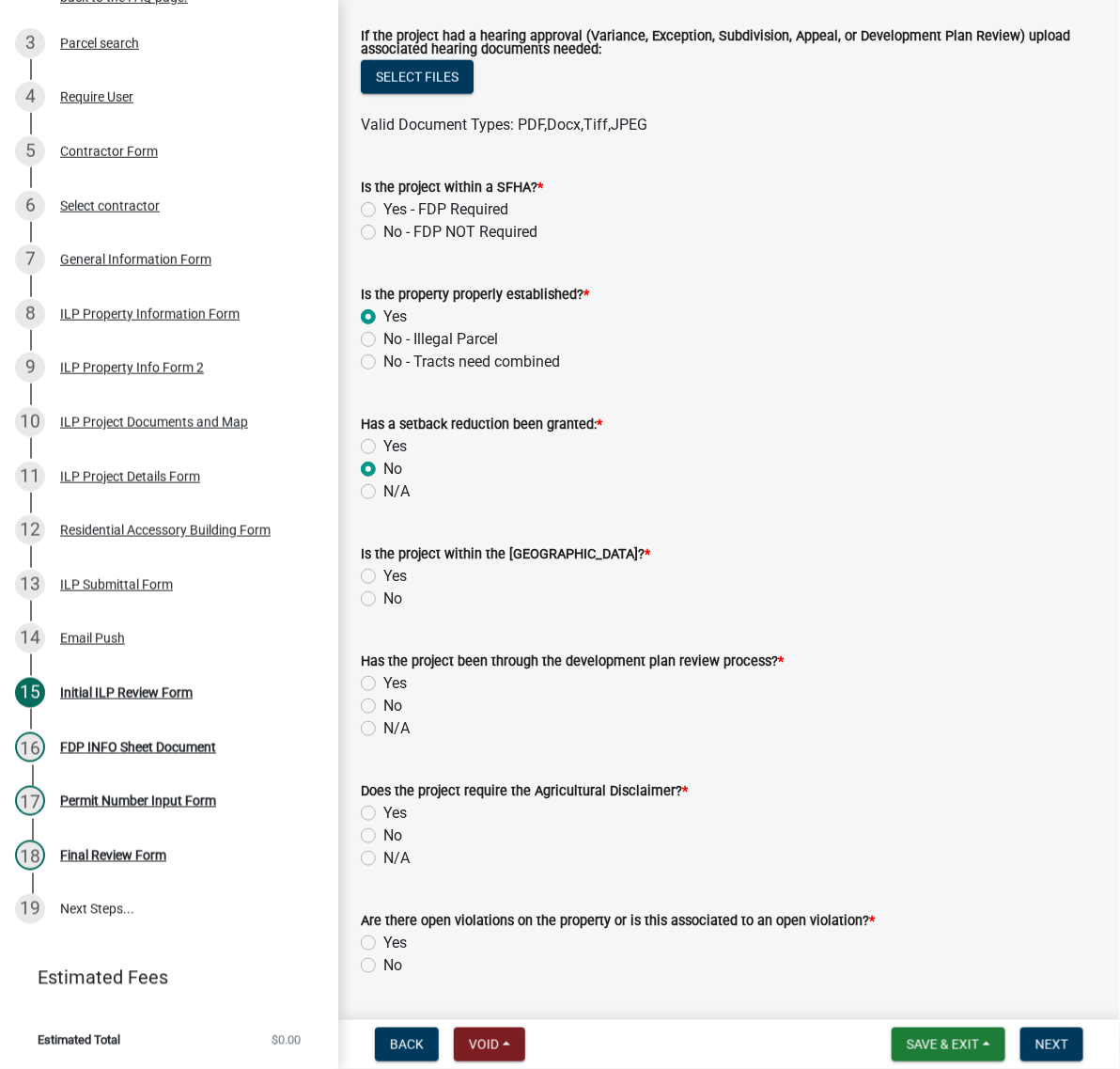
radio input "true"
click at [383, 610] on label "No" at bounding box center [393, 598] width 19 height 23
click at [383, 599] on input "No" at bounding box center [389, 593] width 12 height 12
radio input "true"
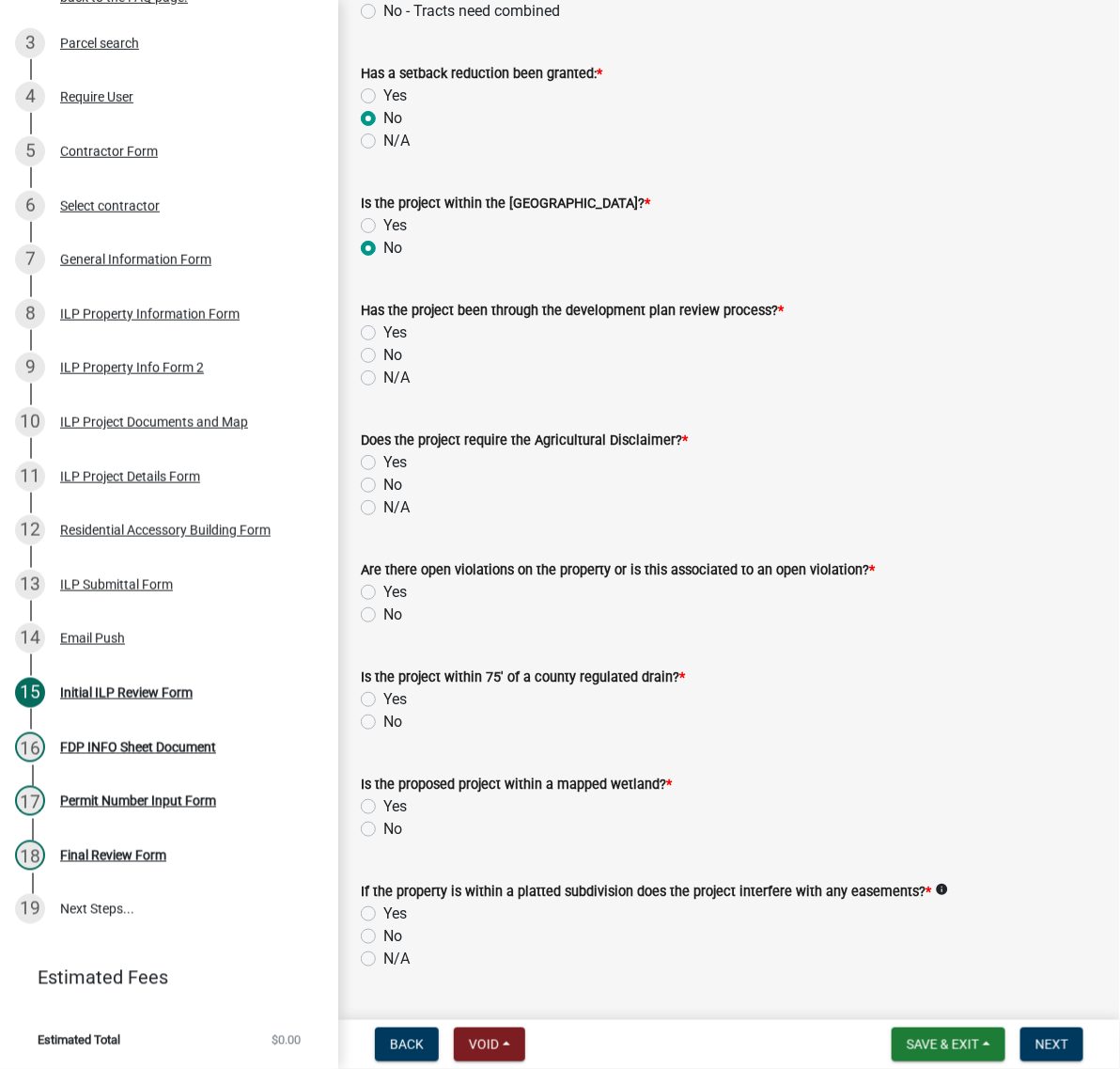
scroll to position [1175, 0]
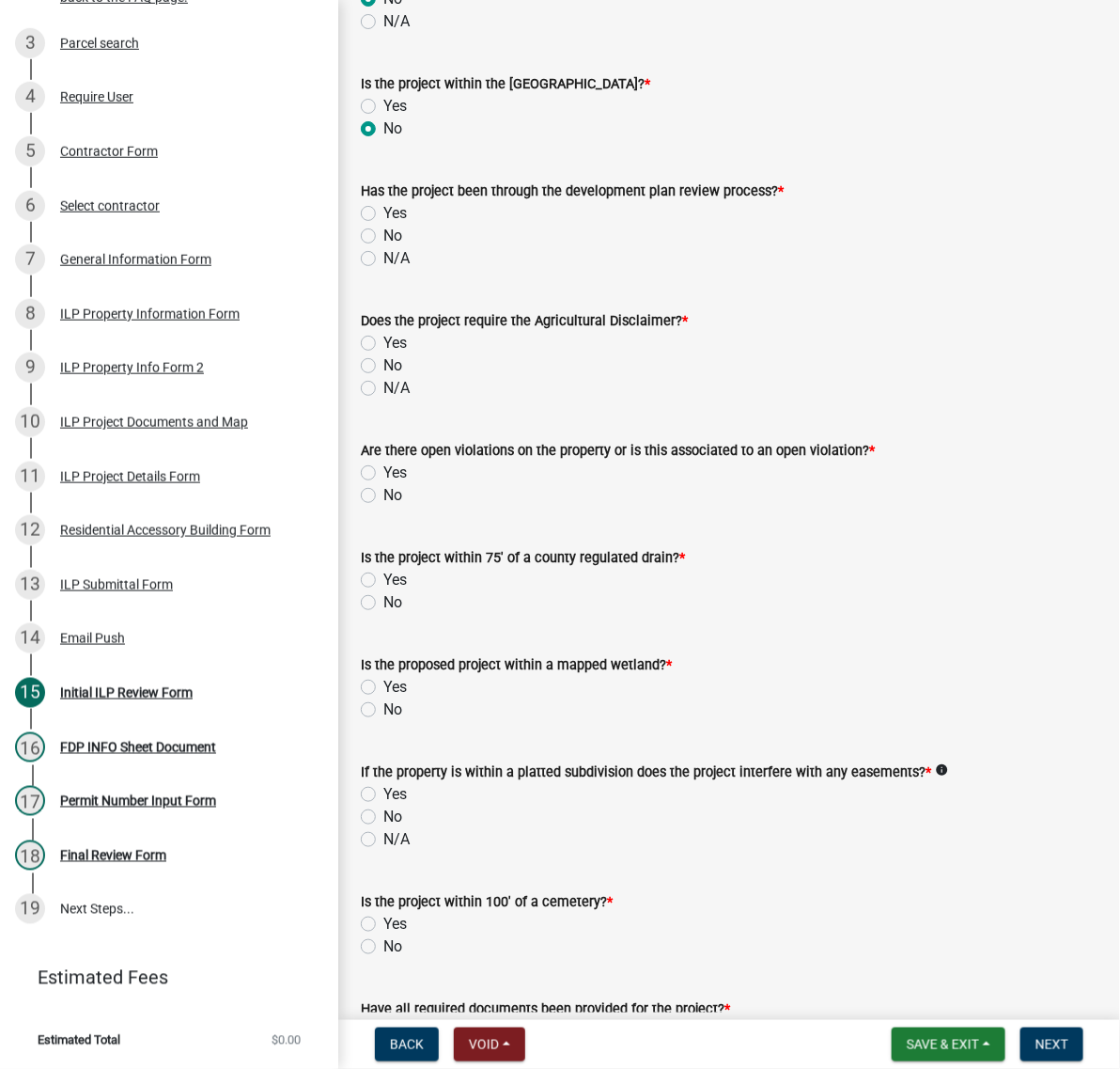
click at [383, 247] on label "No" at bounding box center [393, 236] width 19 height 23
click at [383, 237] on input "No" at bounding box center [389, 230] width 12 height 12
radio input "true"
click at [383, 377] on label "No" at bounding box center [393, 365] width 19 height 23
click at [383, 366] on input "No" at bounding box center [389, 360] width 12 height 12
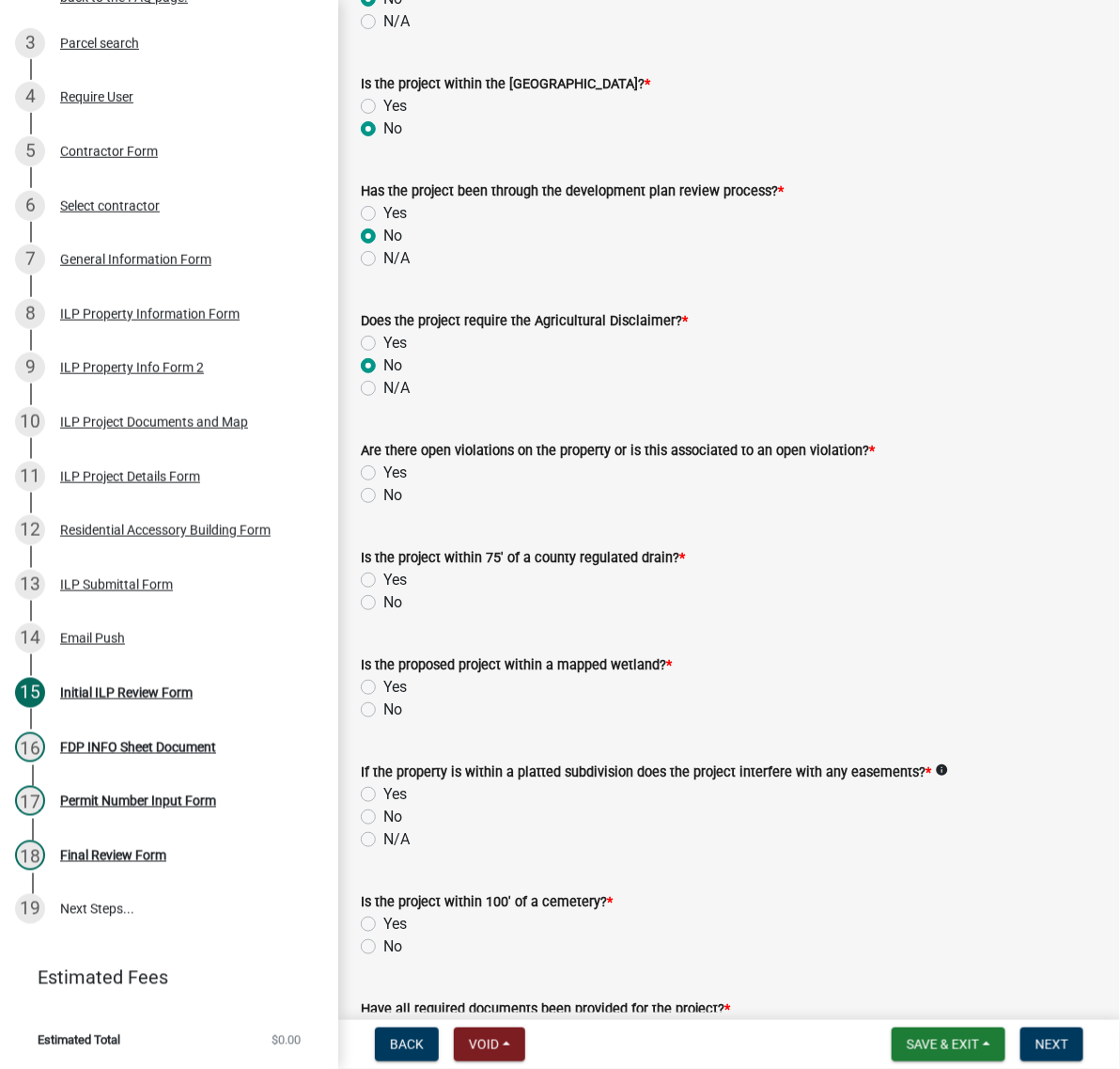
radio input "true"
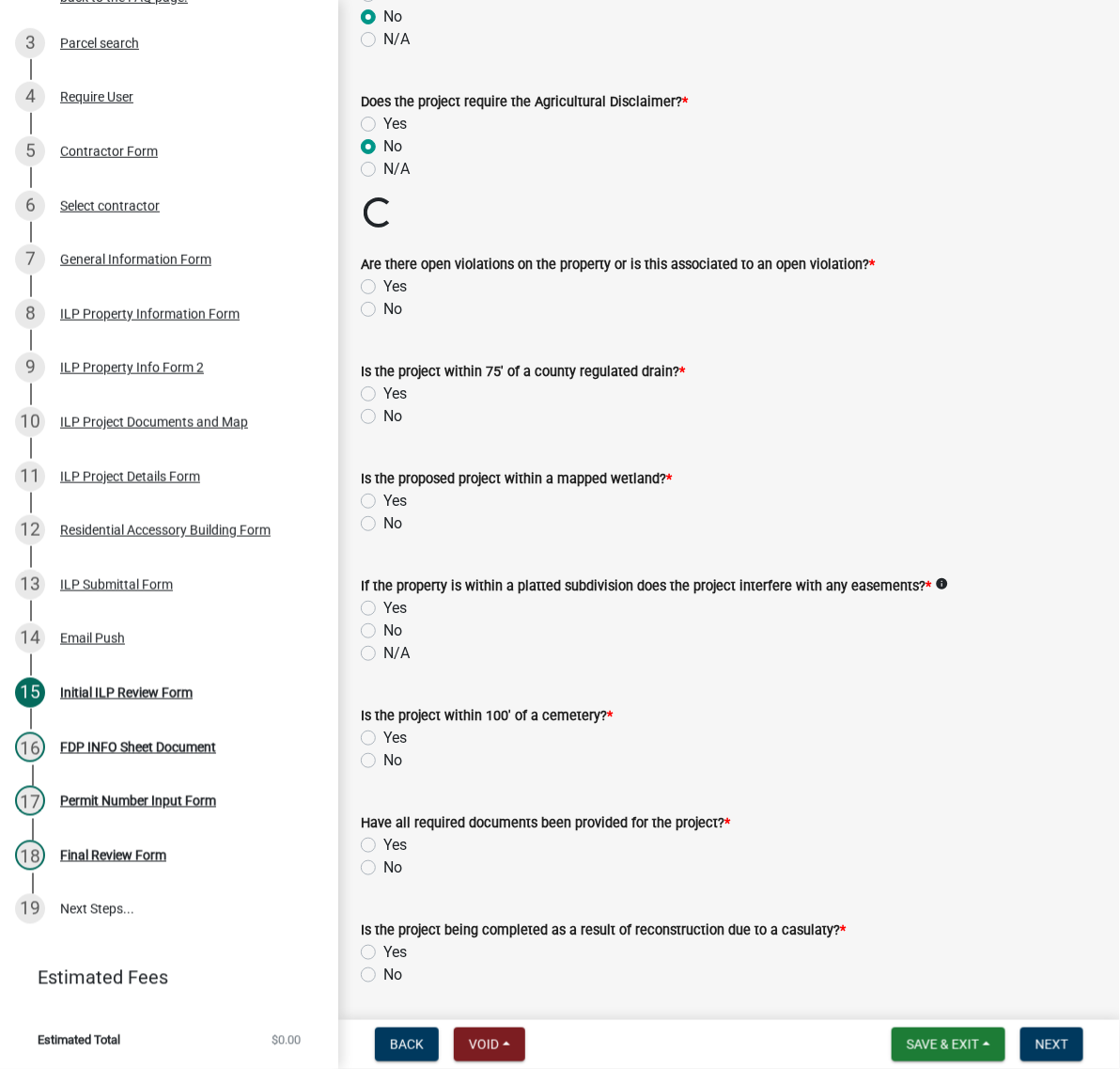
scroll to position [1410, 0]
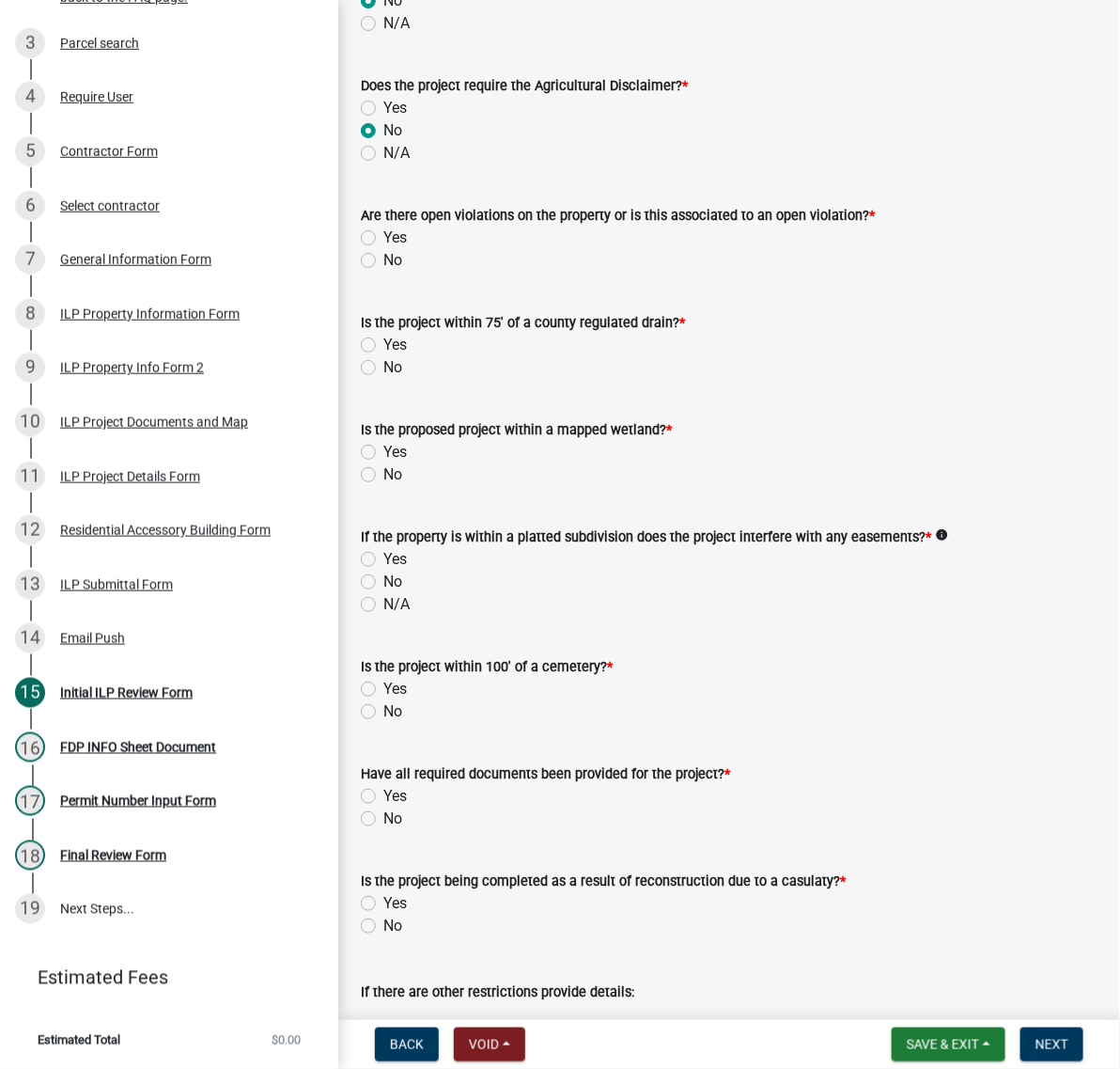
click at [383, 272] on label "No" at bounding box center [393, 260] width 19 height 23
click at [383, 261] on input "No" at bounding box center [389, 255] width 12 height 12
radio input "true"
click at [383, 379] on label "No" at bounding box center [393, 367] width 19 height 23
click at [383, 368] on input "No" at bounding box center [389, 362] width 12 height 12
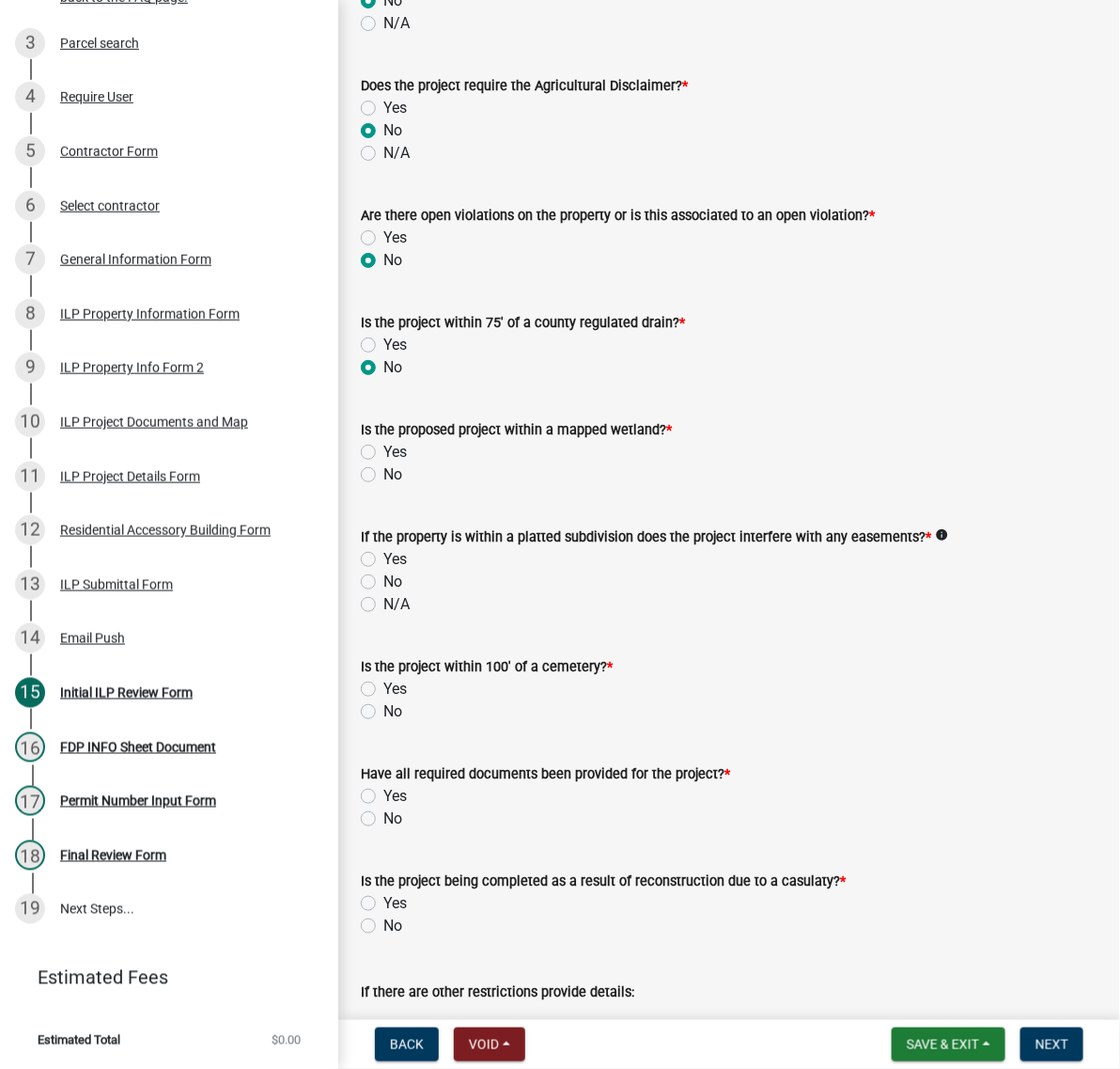
radio input "true"
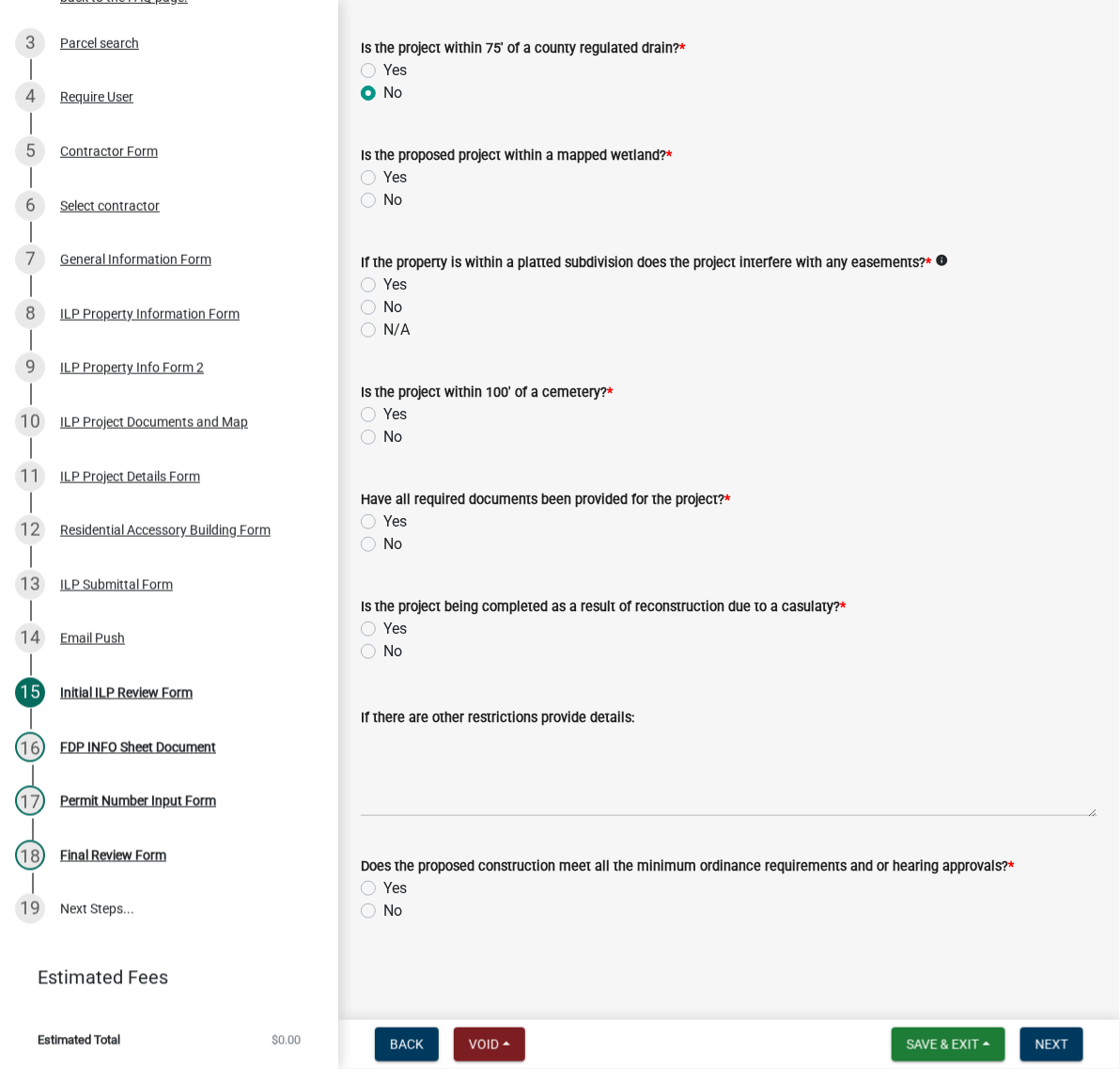
scroll to position [1762, 0]
click at [383, 211] on label "No" at bounding box center [393, 201] width 19 height 23
click at [383, 201] on input "No" at bounding box center [389, 195] width 12 height 12
radio input "true"
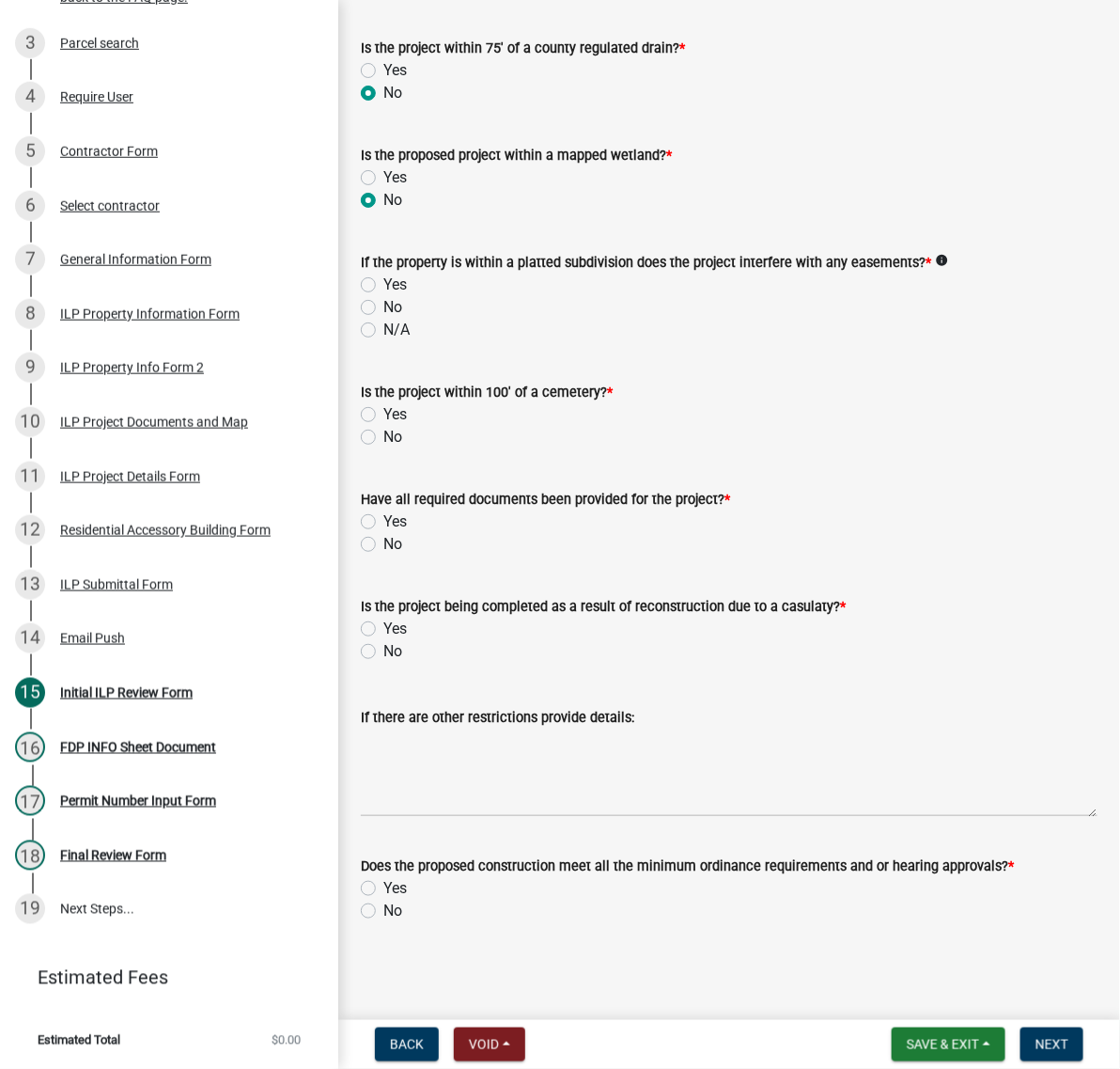
click at [383, 318] on label "No" at bounding box center [393, 308] width 19 height 23
click at [383, 309] on input "No" at bounding box center [389, 302] width 12 height 12
radio input "true"
click at [383, 448] on label "No" at bounding box center [393, 437] width 19 height 23
click at [383, 438] on input "No" at bounding box center [389, 432] width 12 height 12
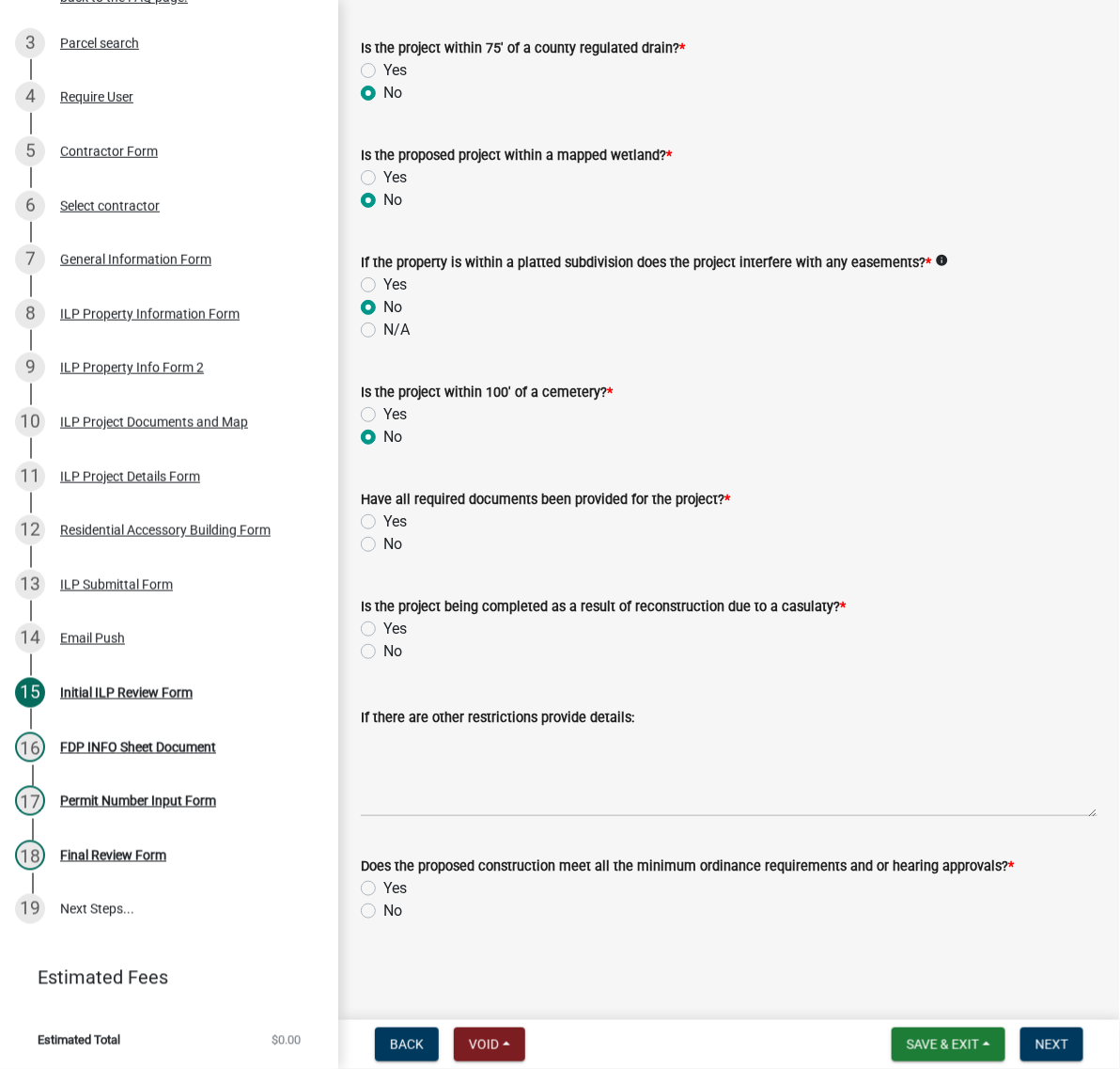
radio input "true"
click at [383, 556] on label "No" at bounding box center [393, 544] width 19 height 23
click at [383, 545] on input "No" at bounding box center [389, 539] width 12 height 12
radio input "true"
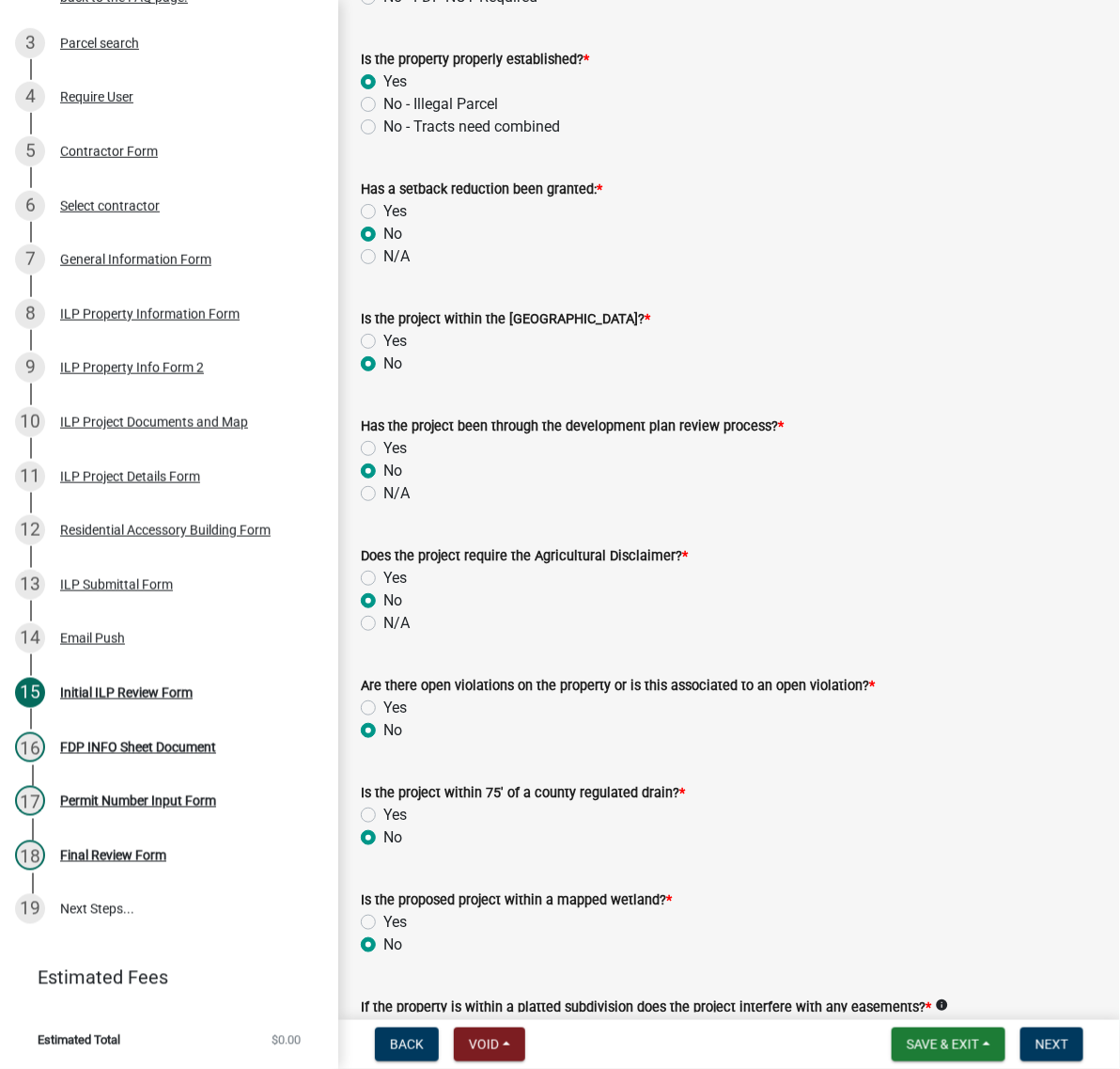
scroll to position [822, 0]
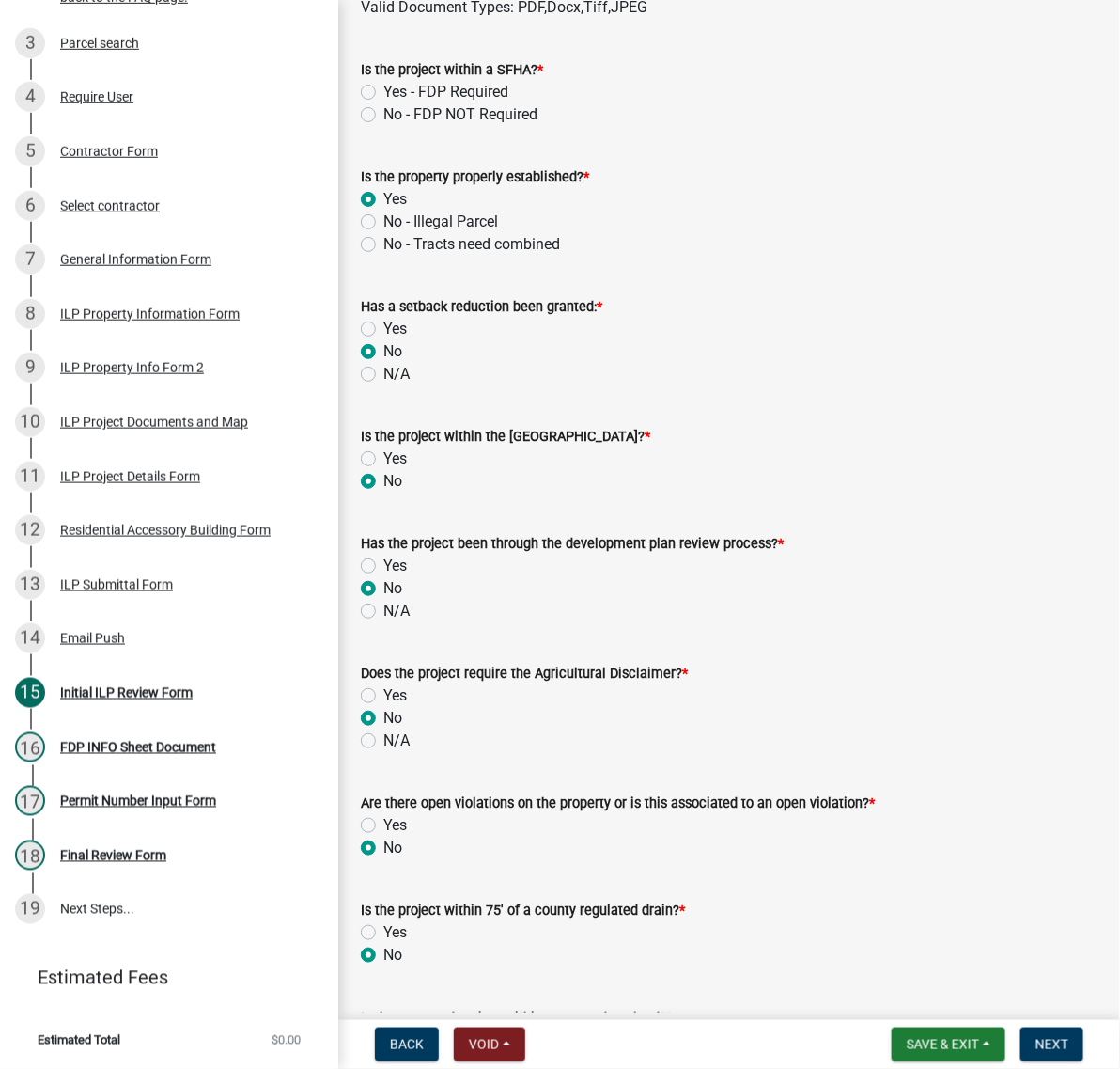
click at [383, 103] on label "Yes - FDP Required" at bounding box center [446, 92] width 125 height 23
click at [383, 93] on input "Yes - FDP Required" at bounding box center [389, 86] width 12 height 12
radio input "true"
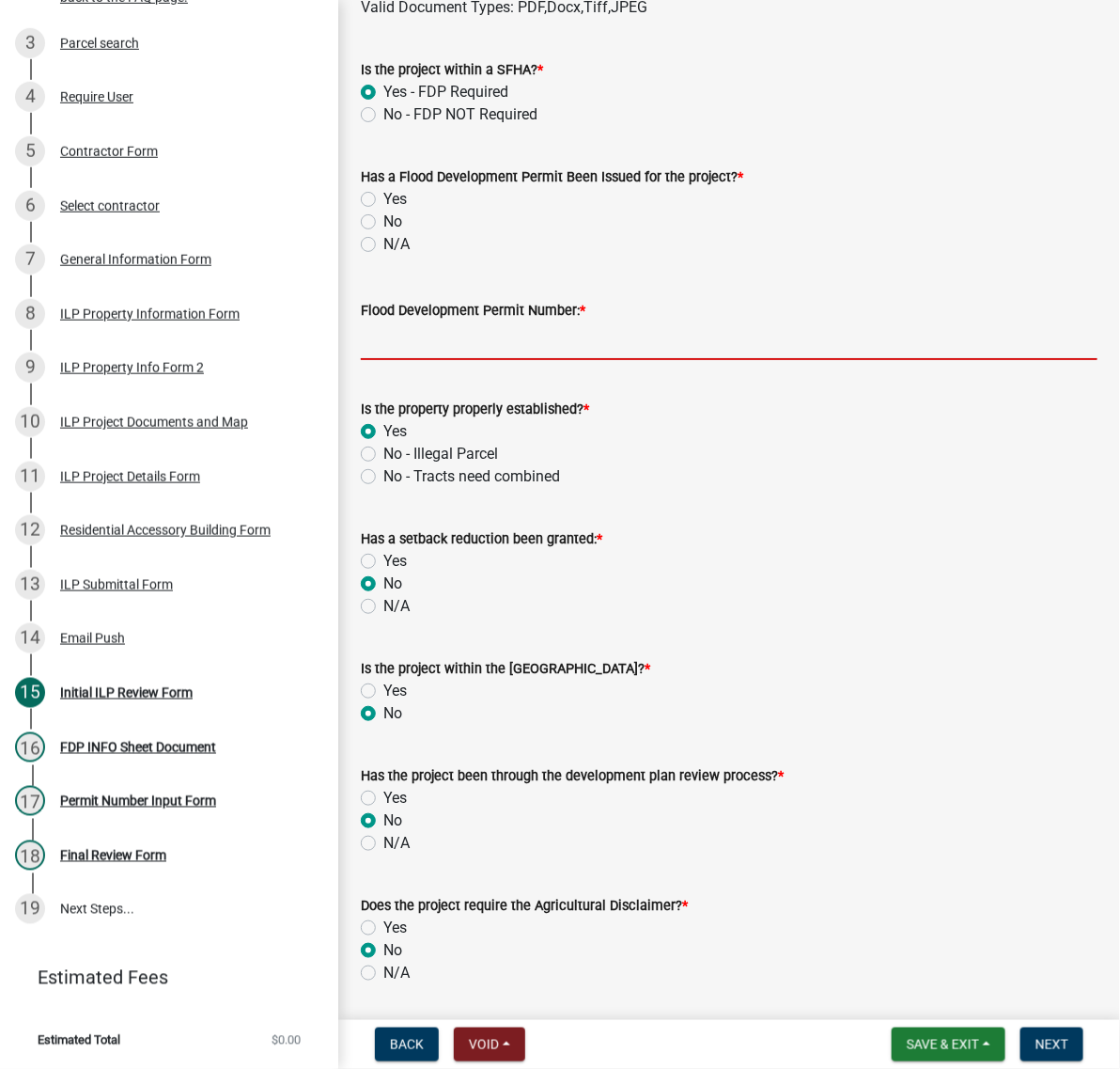
click at [412, 360] on input "Flood Development Permit Number: *" at bounding box center [729, 340] width 737 height 39
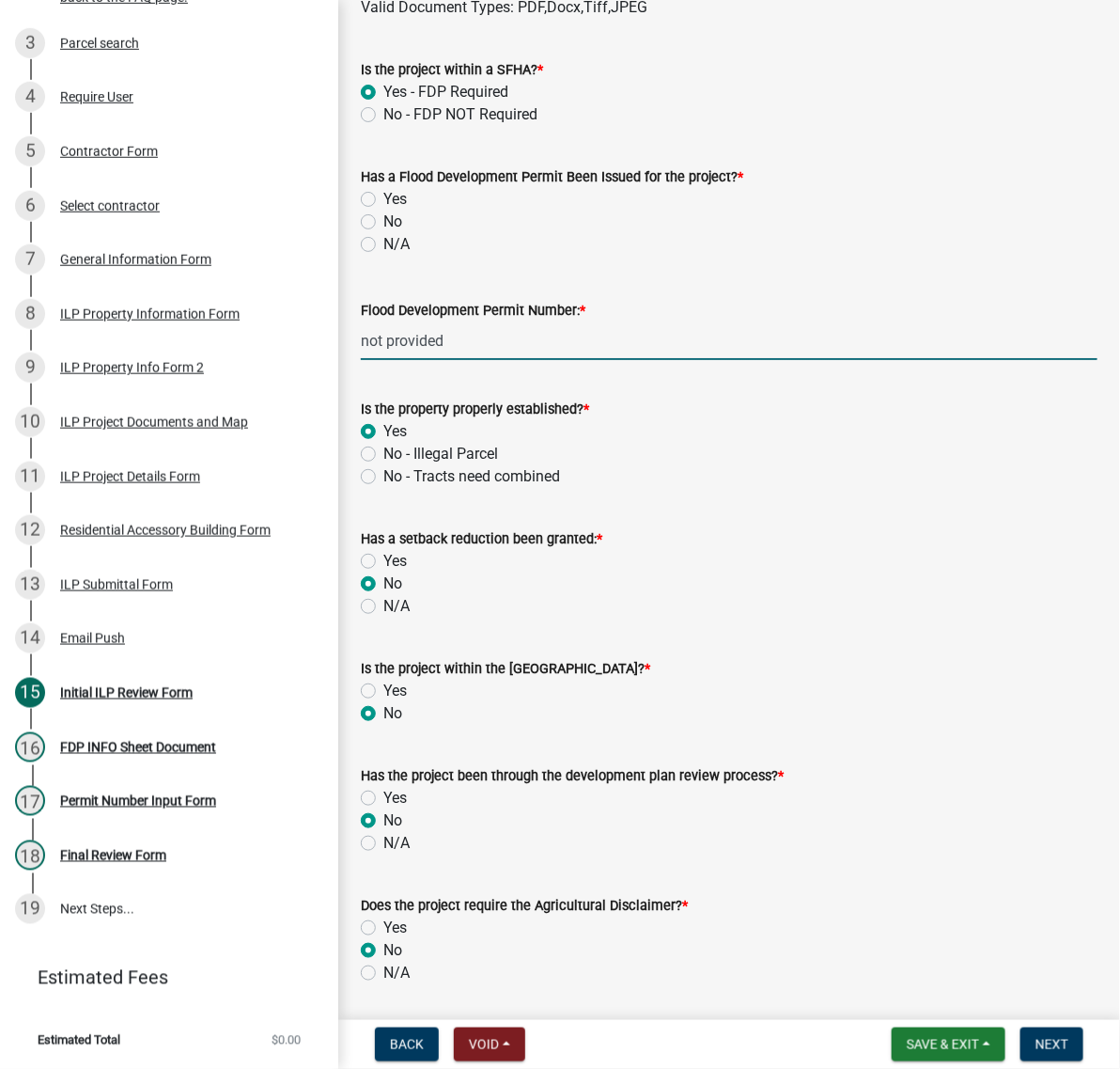
type input "not provided"
click at [383, 233] on label "No" at bounding box center [393, 222] width 19 height 23
click at [383, 223] on input "No" at bounding box center [389, 216] width 12 height 12
radio input "true"
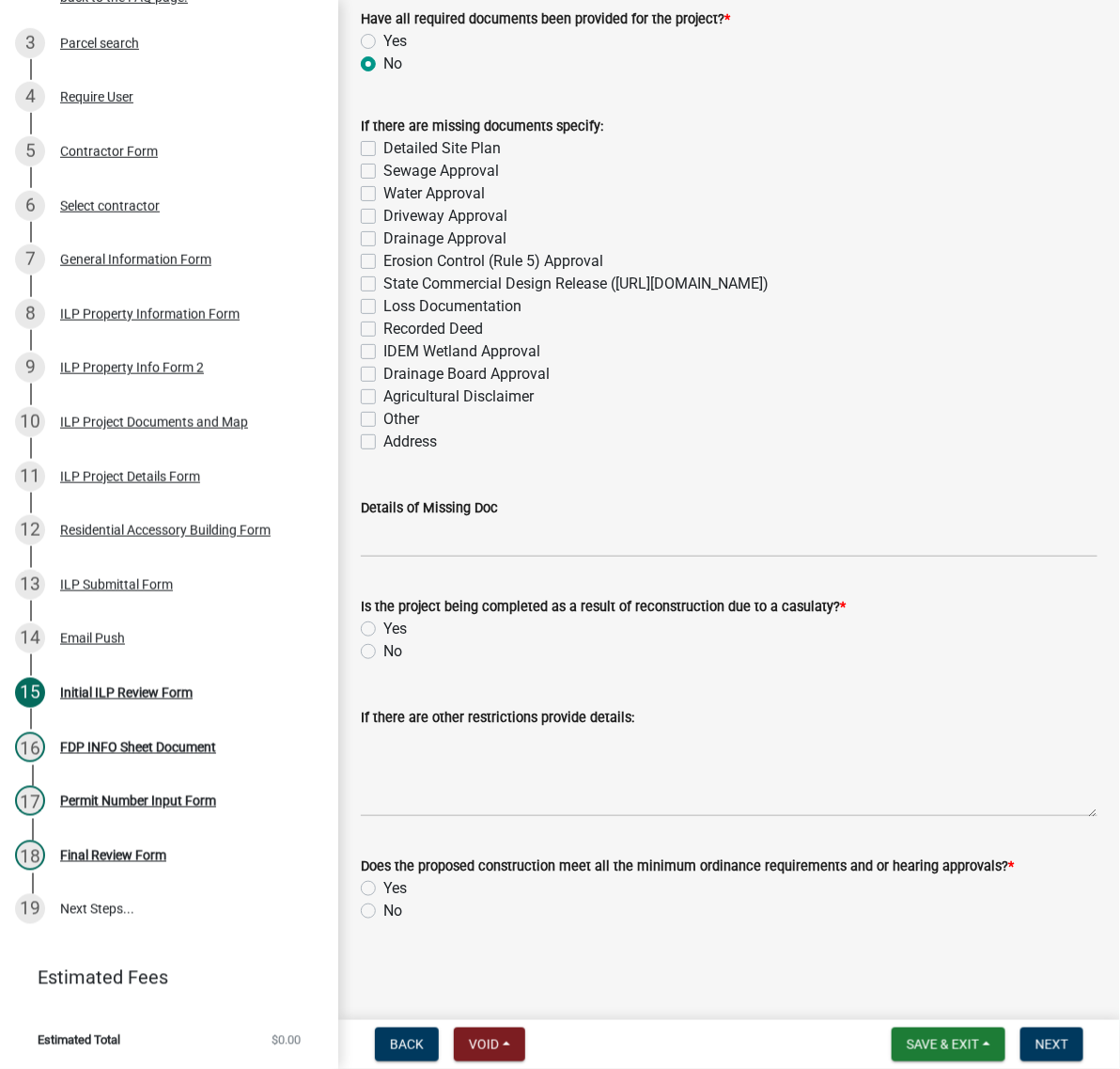
scroll to position [2820, 0]
click at [383, 183] on label "Sewage Approval" at bounding box center [441, 171] width 116 height 23
click at [383, 172] on input "Sewage Approval" at bounding box center [389, 166] width 12 height 12
checkbox input "true"
checkbox input "false"
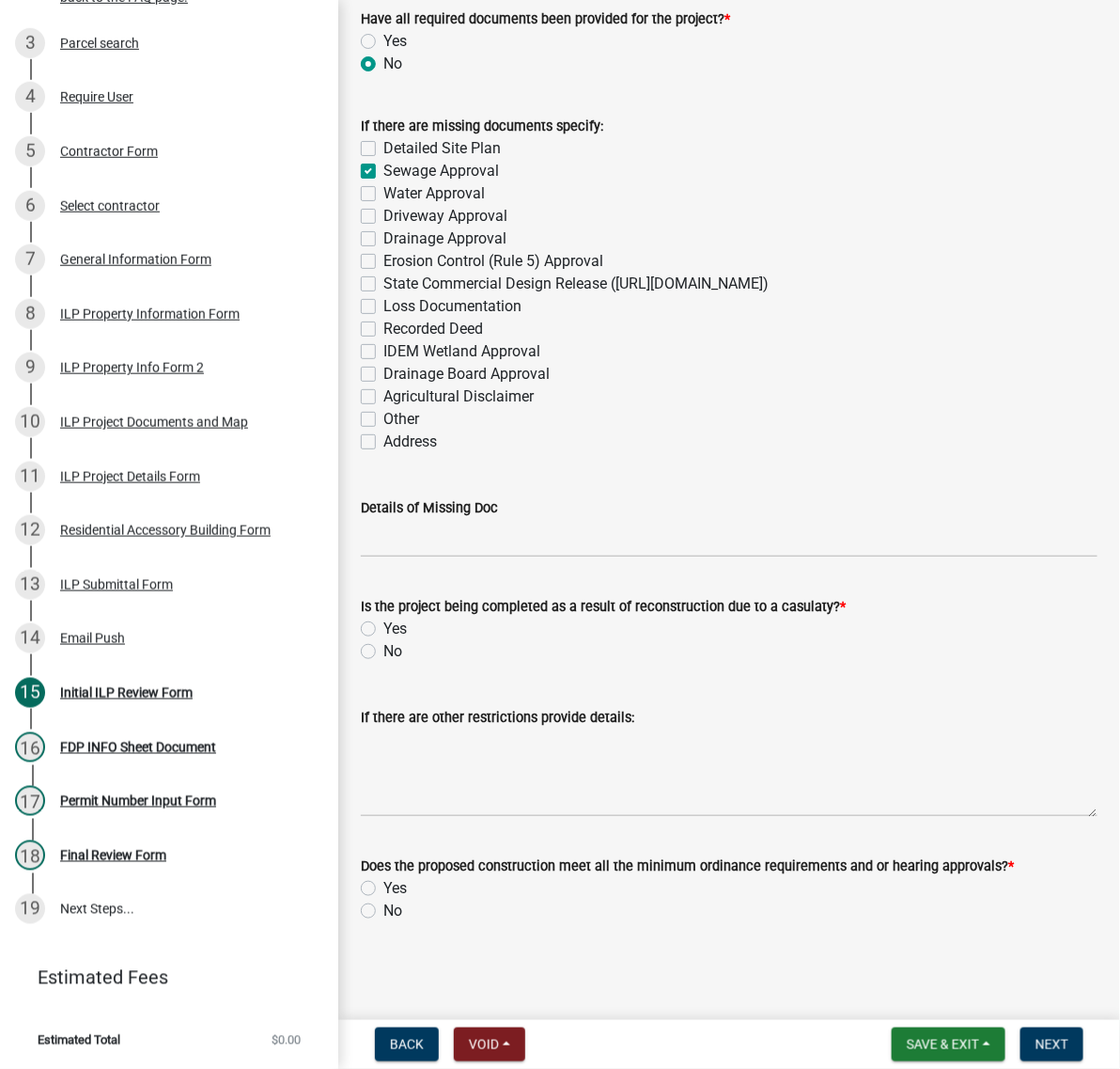
checkbox input "true"
checkbox input "false"
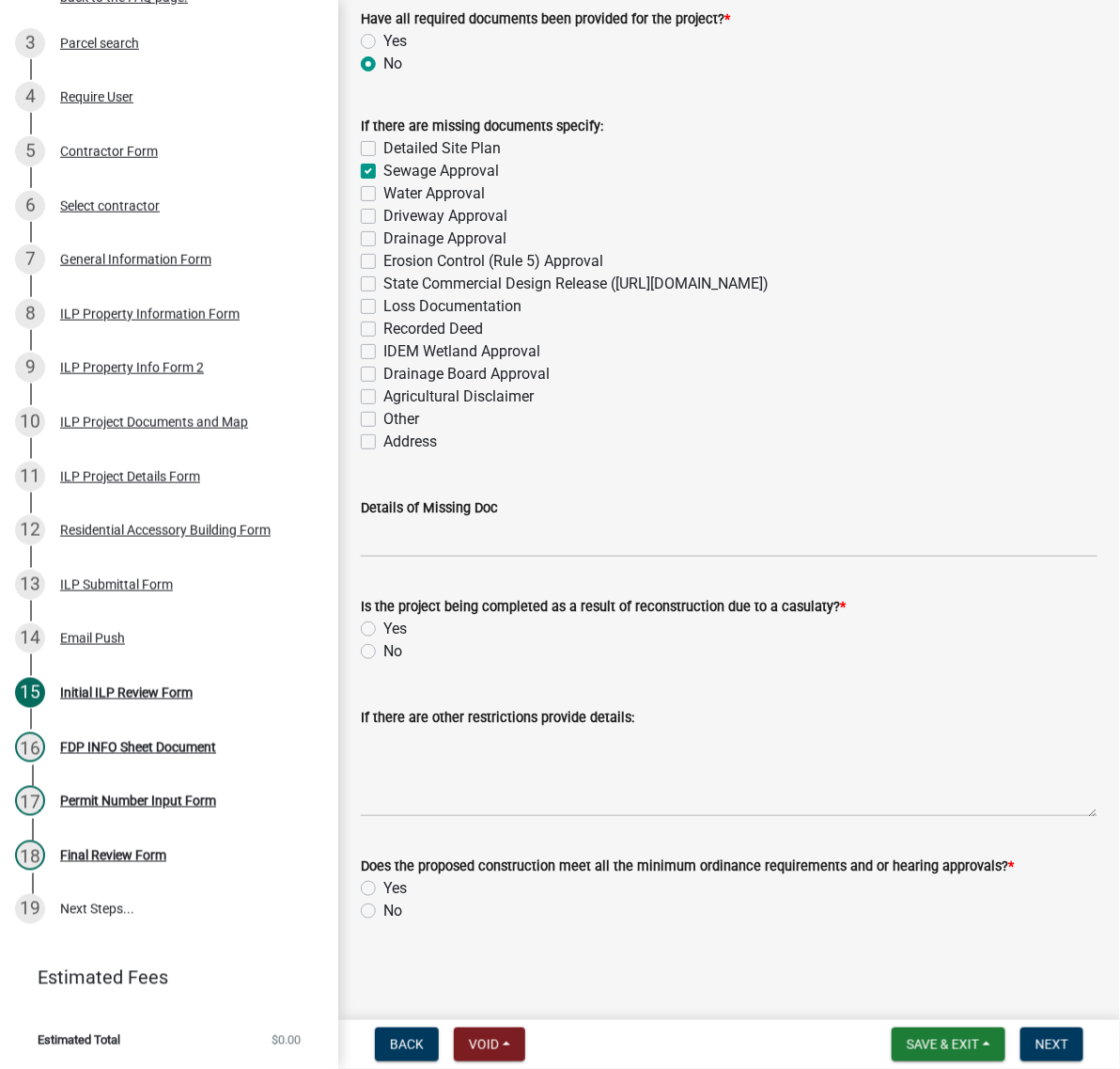
checkbox input "false"
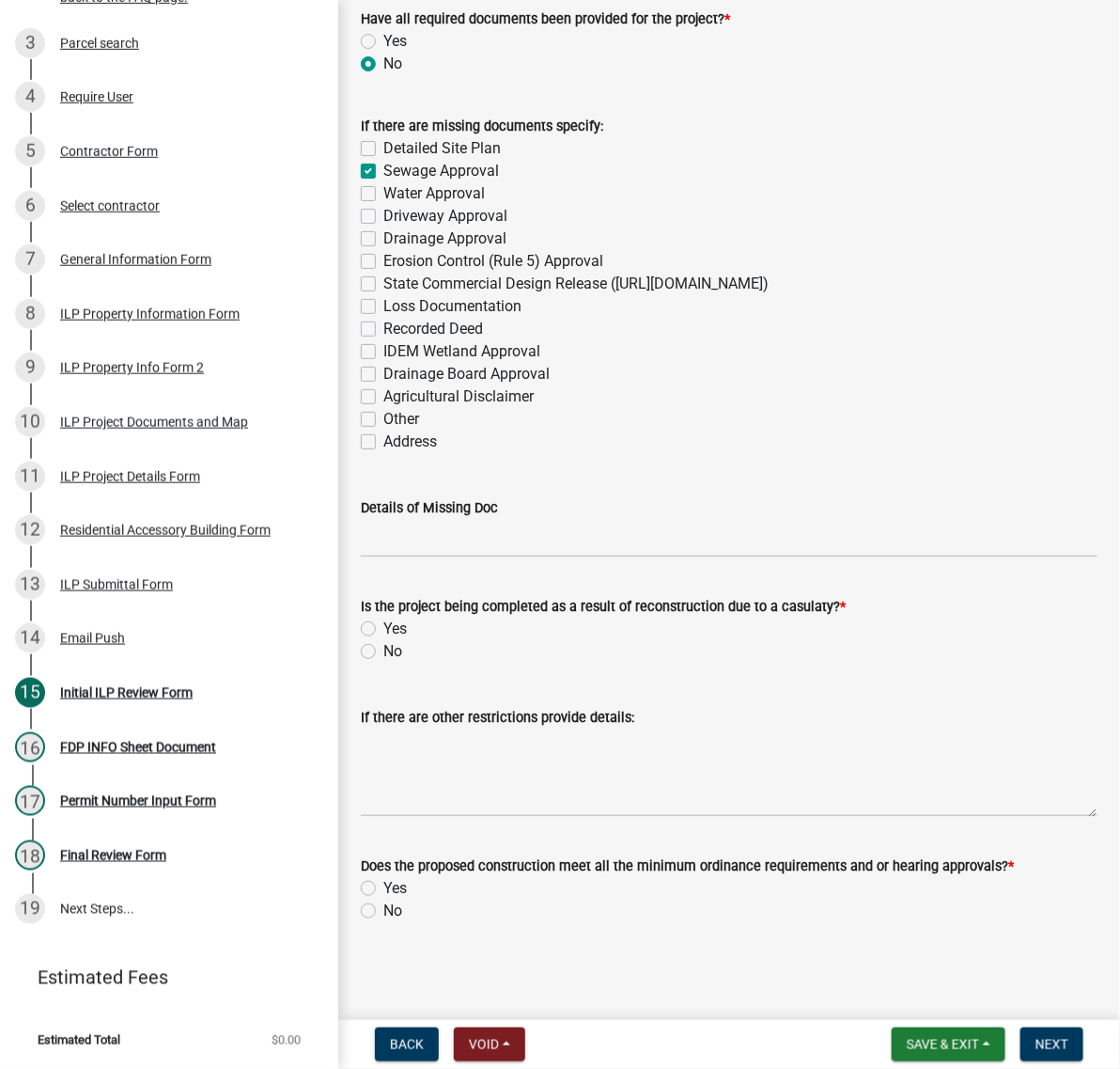
checkbox input "false"
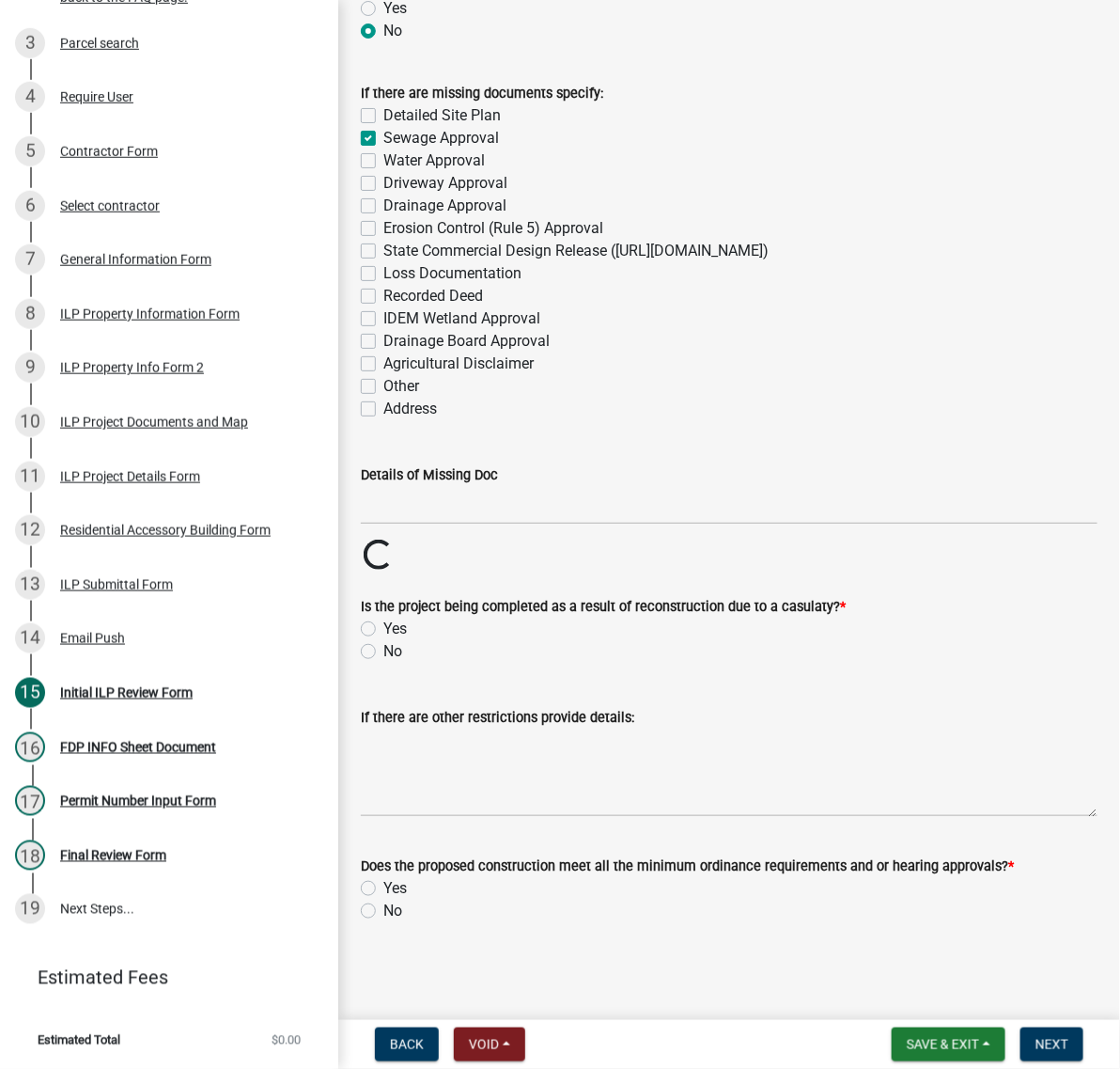
click at [383, 172] on label "Water Approval" at bounding box center [434, 161] width 101 height 23
click at [383, 162] on input "Water Approval" at bounding box center [389, 155] width 12 height 12
checkbox input "true"
checkbox input "false"
checkbox input "true"
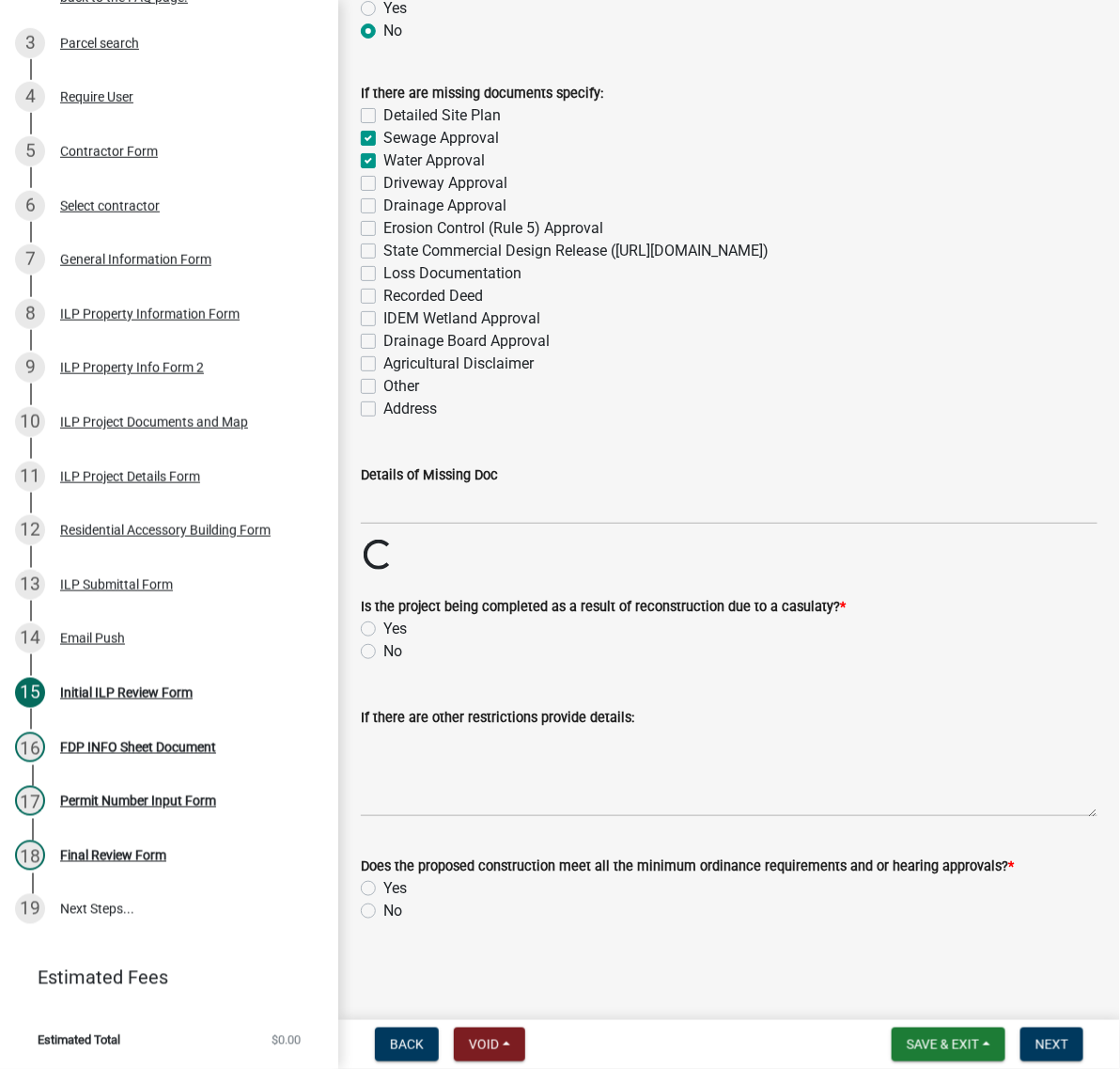
checkbox input "true"
checkbox input "false"
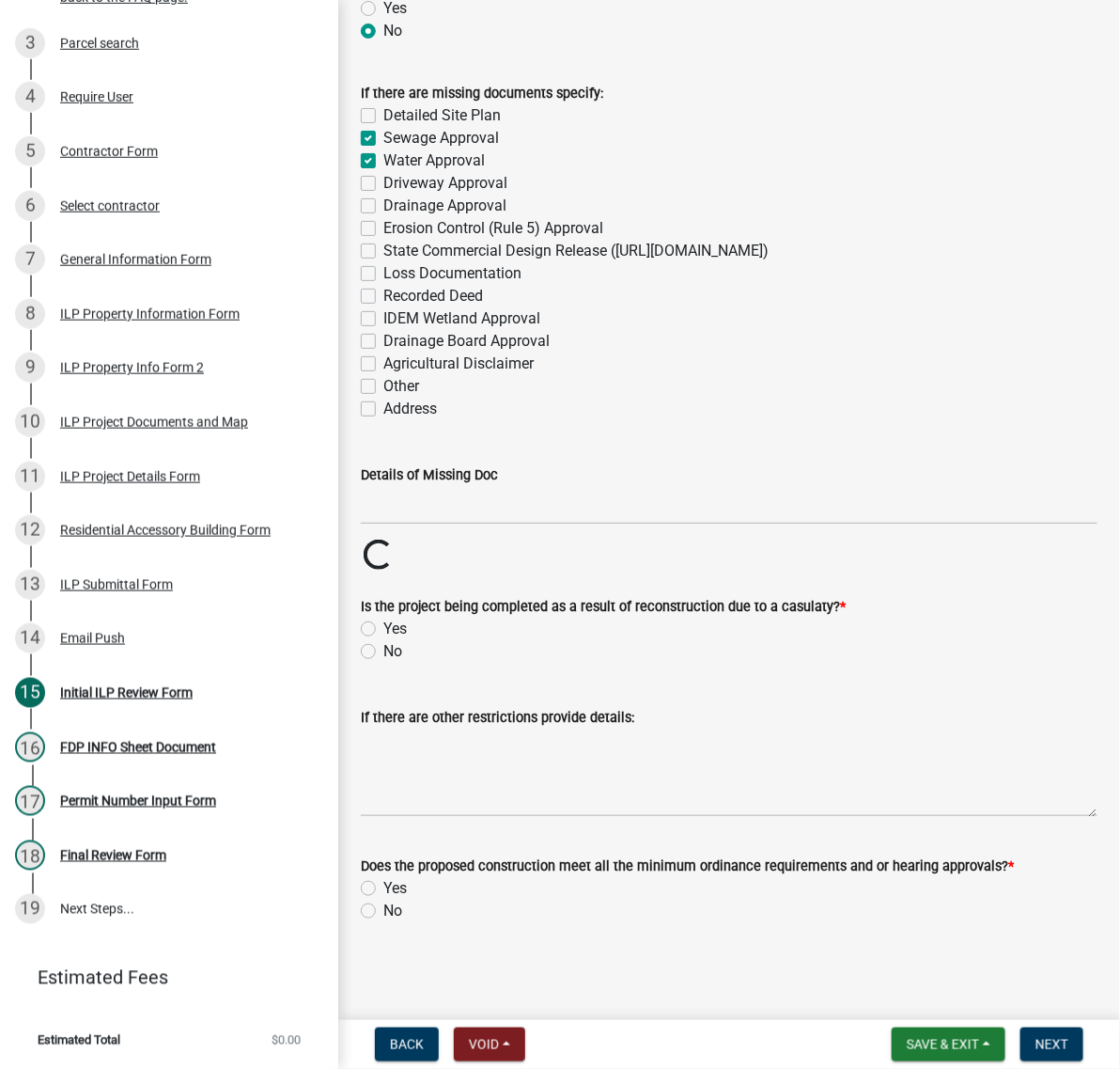
checkbox input "false"
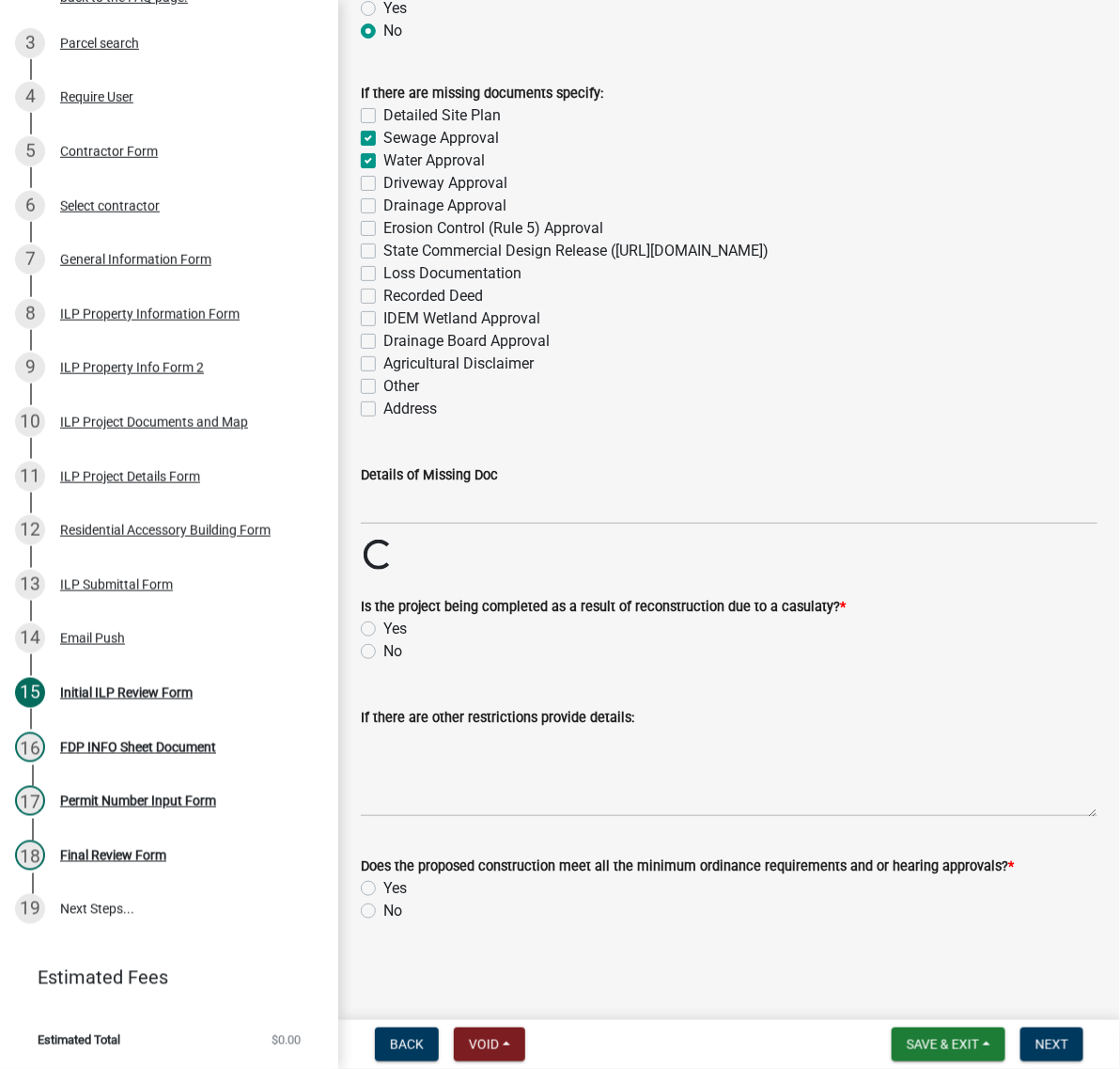
checkbox input "false"
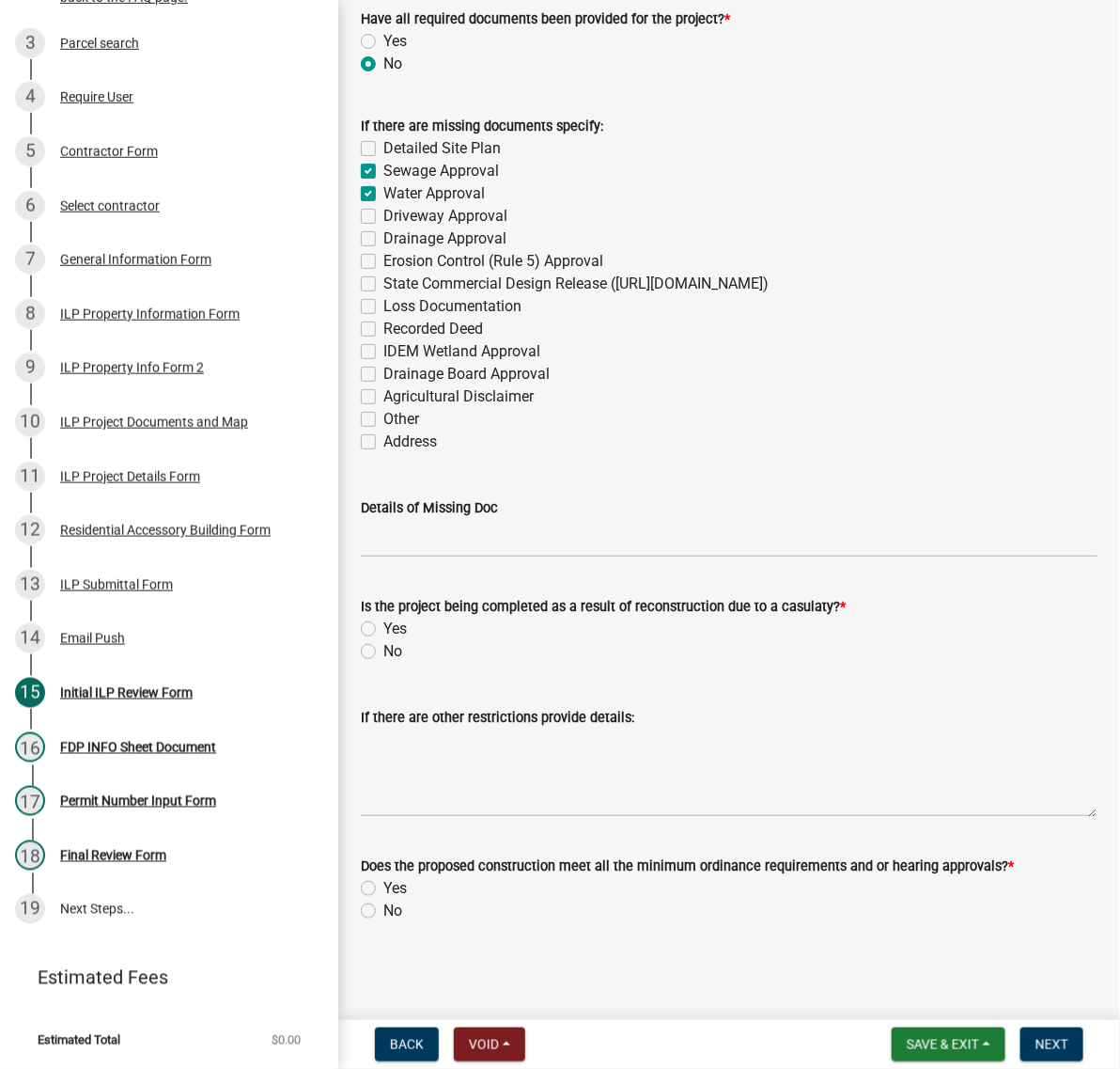
drag, startPoint x: 377, startPoint y: 750, endPoint x: 499, endPoint y: 772, distance: 124.0
click at [383, 431] on label "Other" at bounding box center [401, 419] width 36 height 23
click at [383, 420] on input "Other" at bounding box center [389, 414] width 12 height 12
checkbox input "true"
checkbox input "false"
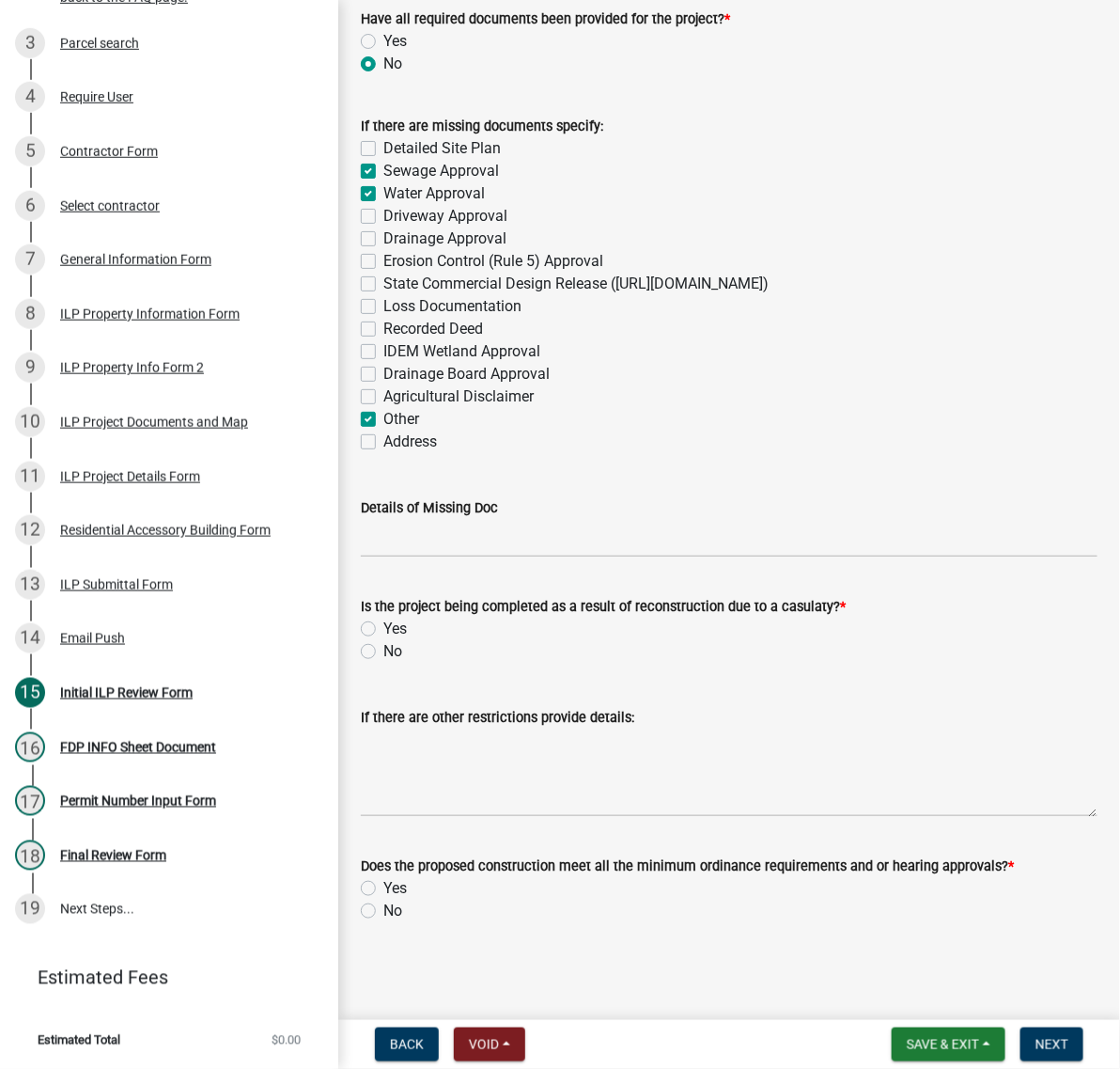
checkbox input "true"
checkbox input "false"
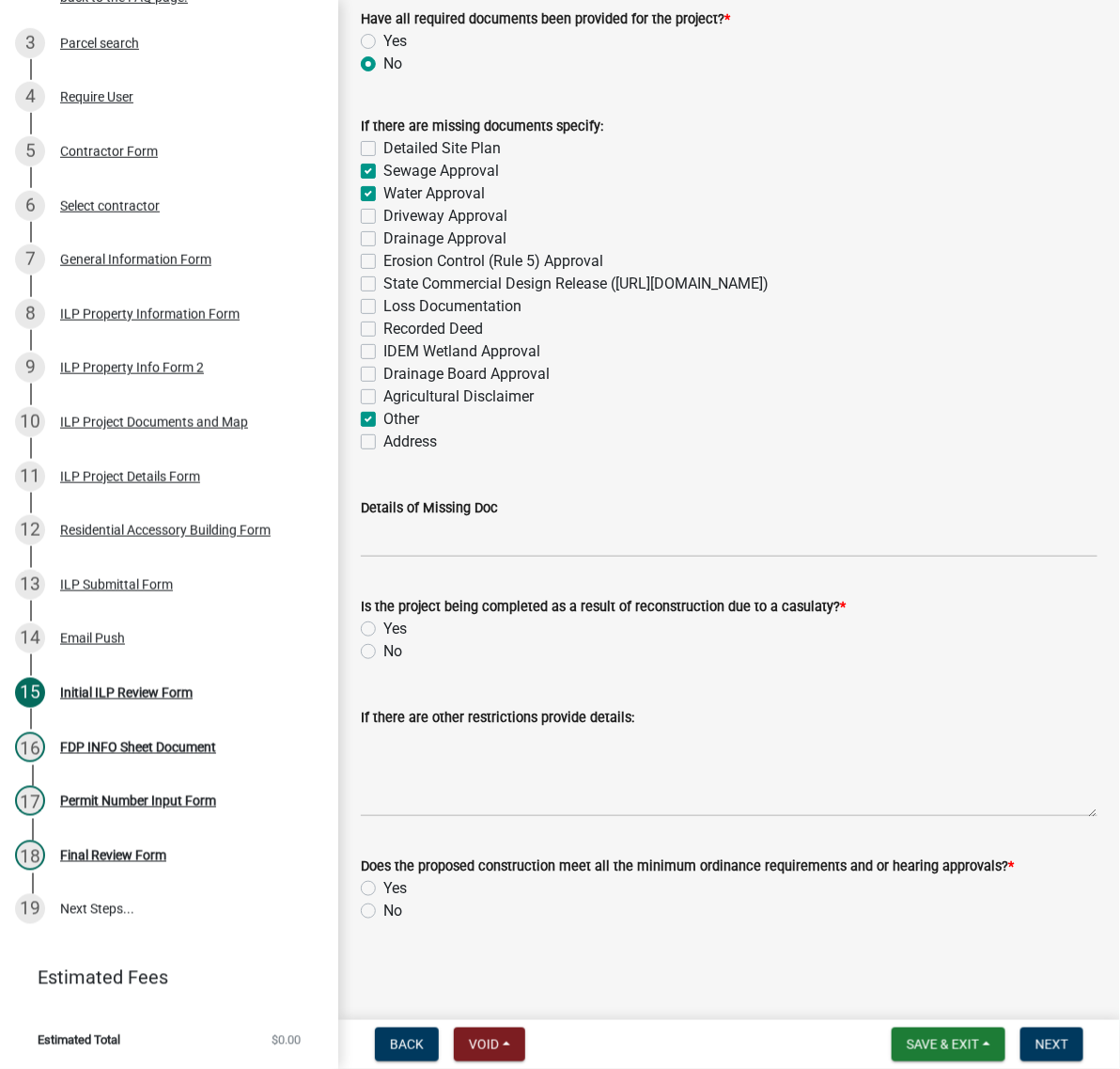
checkbox input "false"
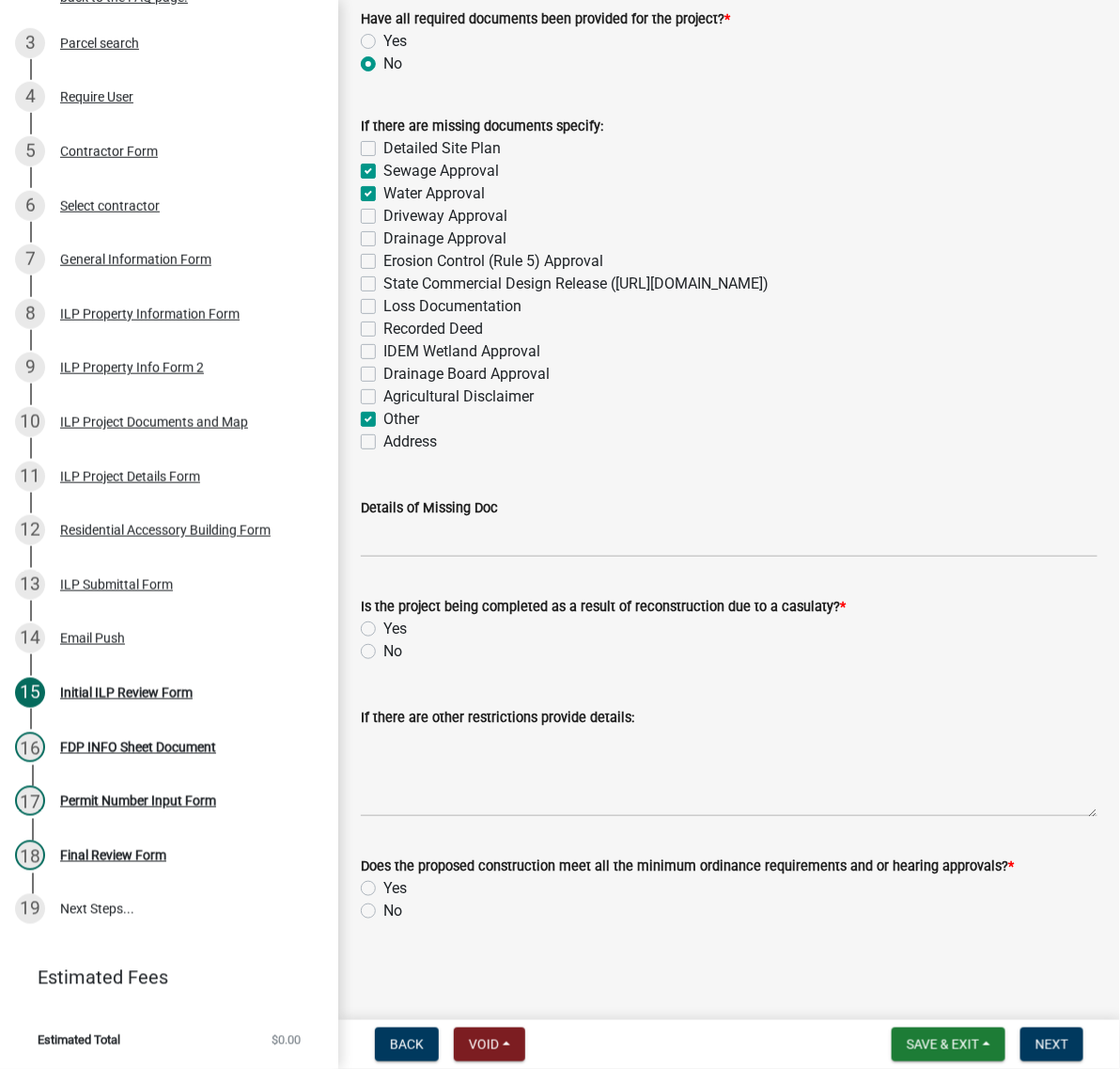
checkbox input "false"
checkbox input "true"
checkbox input "false"
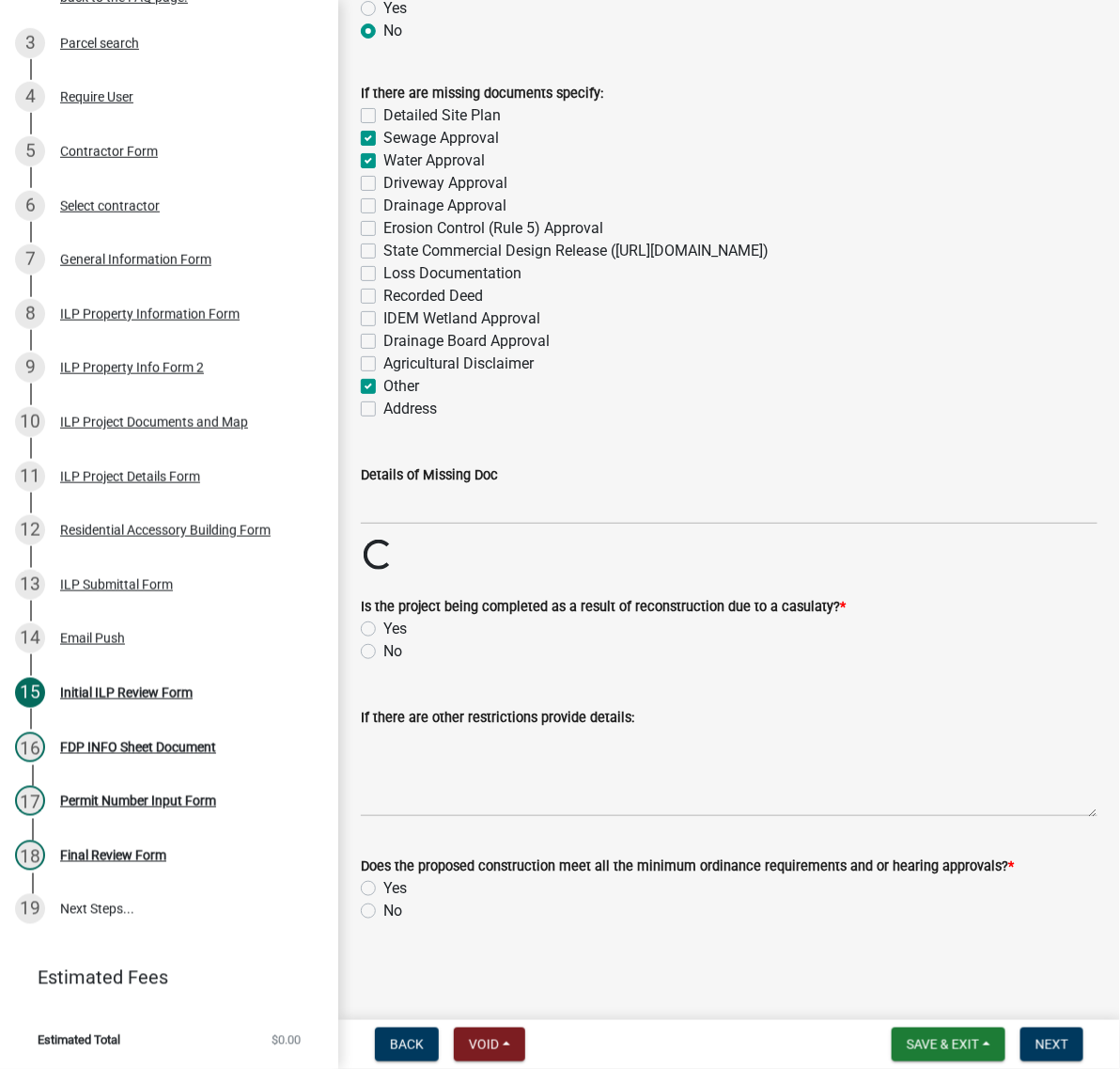
scroll to position [3172, 0]
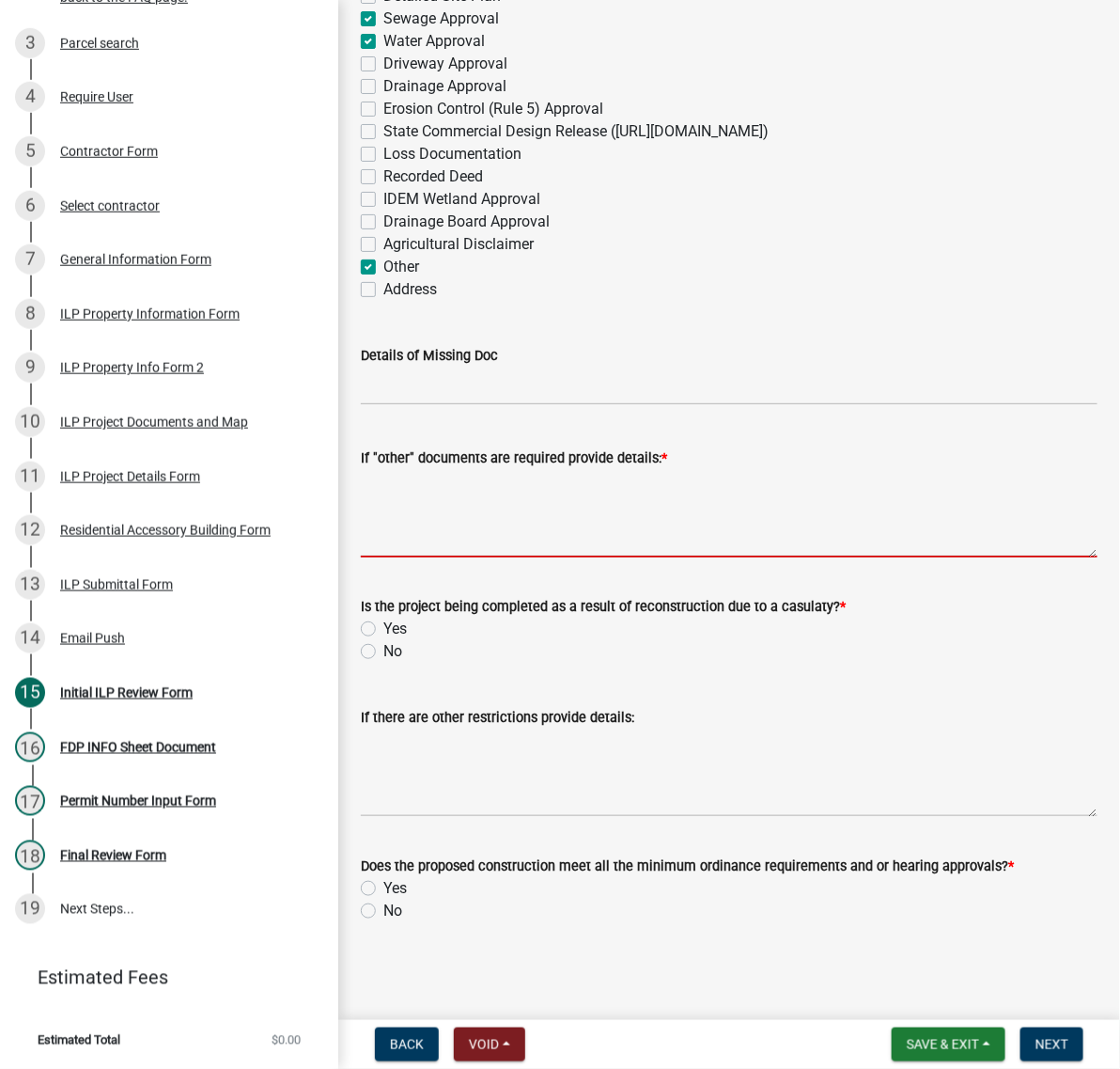
click at [416, 558] on textarea "If "other" documents are required provide details: *" at bounding box center [729, 512] width 737 height 88
type textarea "y"
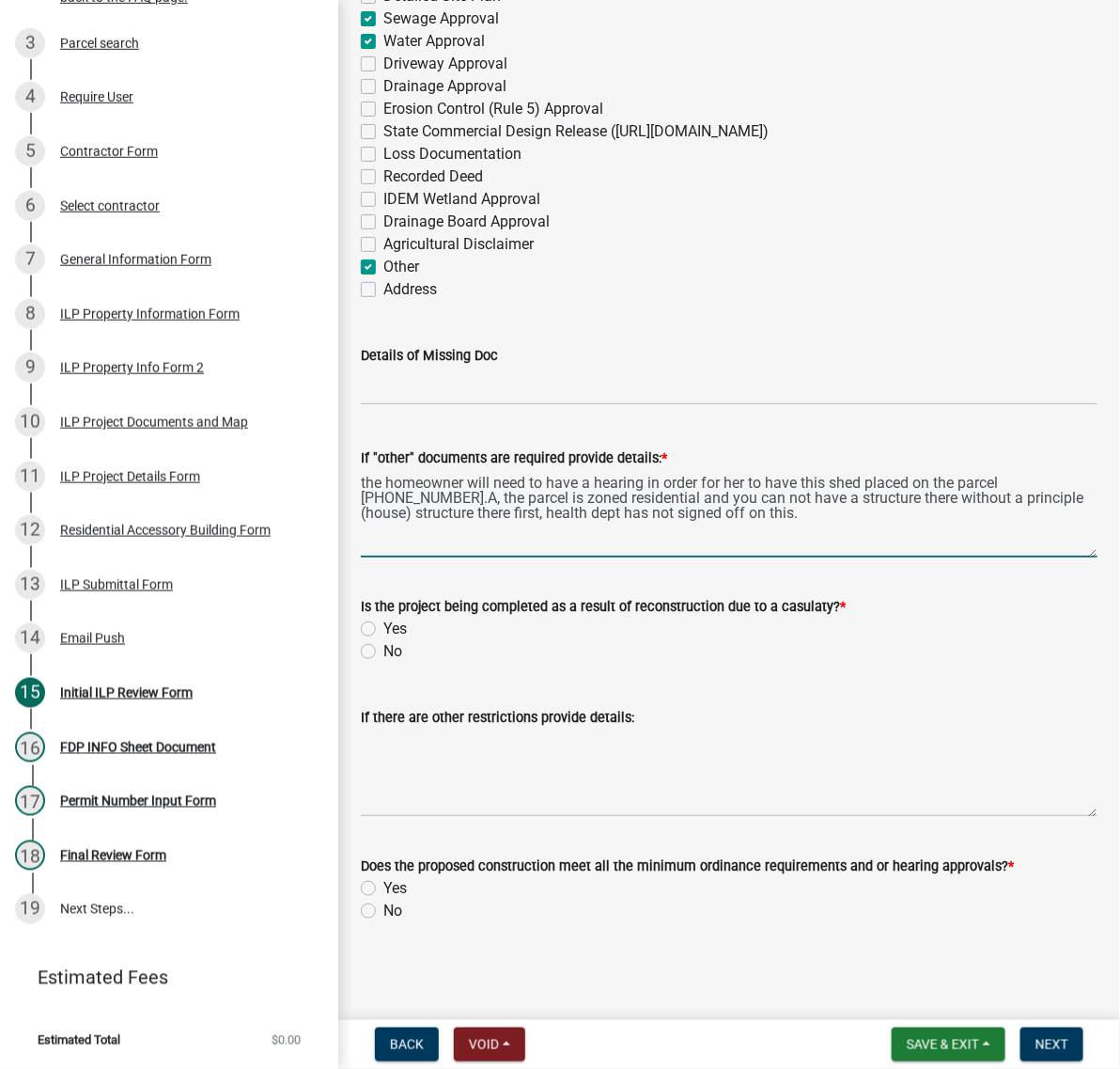
click at [983, 558] on textarea "the homeowner will need to have a hearing in order for her to have this shed pl…" at bounding box center [729, 512] width 737 height 88
click at [726, 558] on textarea "the homeowner will need to have a hearing in order for her to have this shed pl…" at bounding box center [729, 512] width 737 height 88
type textarea "the homeowner will need to have a hearing in order for her to have this shed pl…"
click at [383, 649] on label "No" at bounding box center [393, 651] width 19 height 23
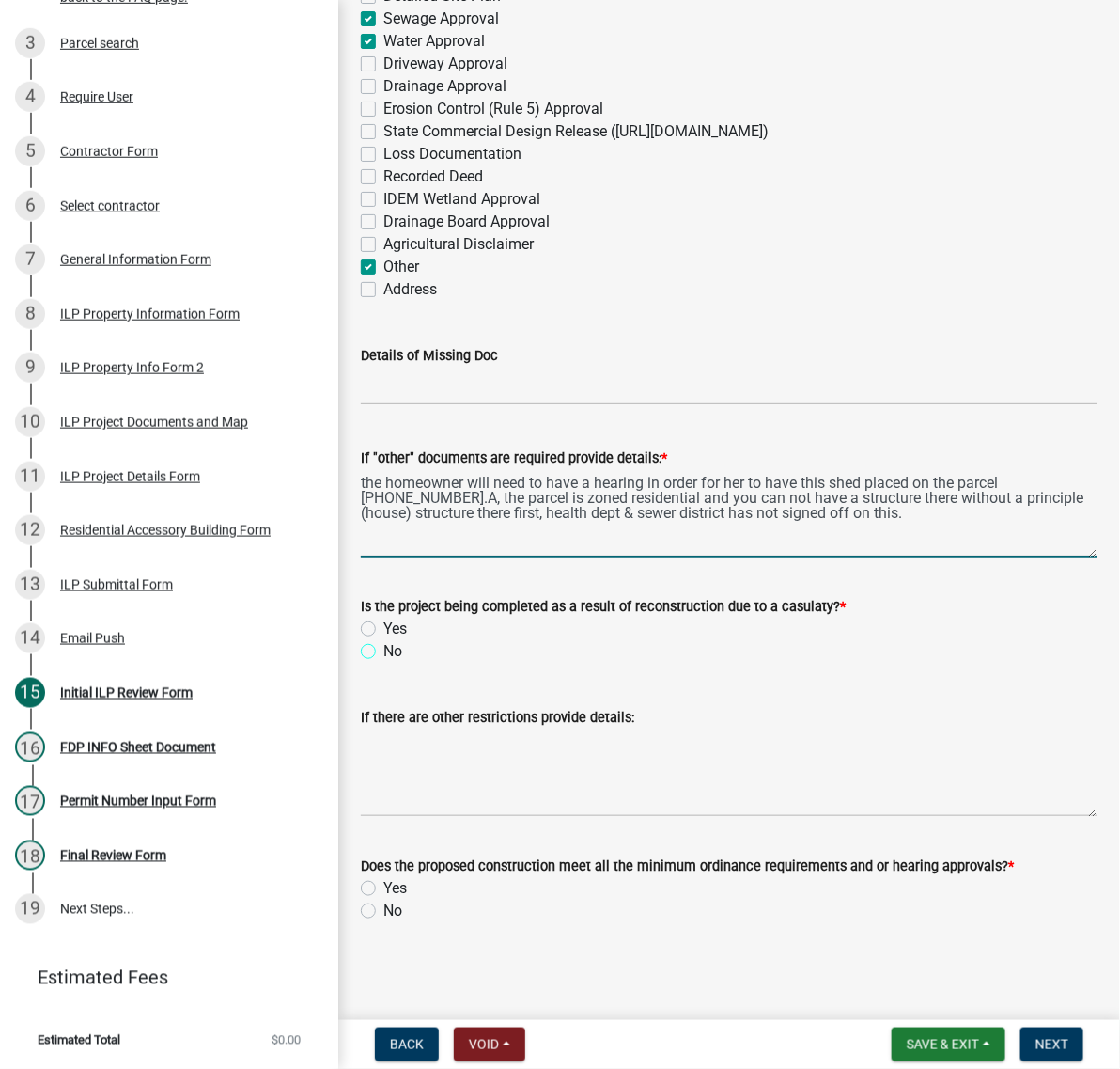
click at [383, 649] on input "No" at bounding box center [389, 646] width 12 height 12
radio input "true"
click at [706, 469] on textarea "the homeowner will need to have a hearing in order for her to have this shed pl…" at bounding box center [729, 512] width 737 height 88
type textarea "the homeowner will need to have a hearing in order for her to have this shed pl…"
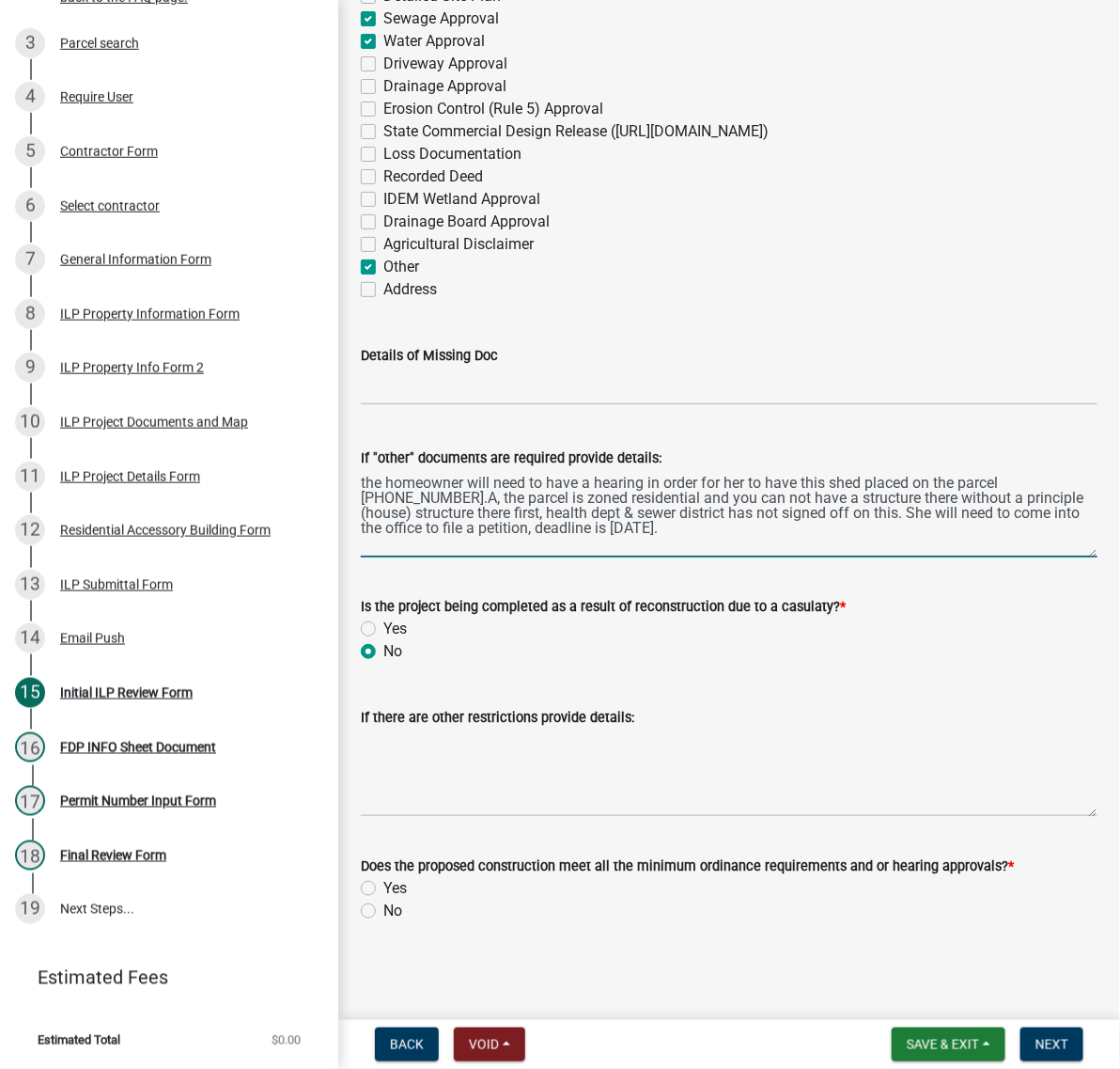
click at [383, 900] on label "No" at bounding box center [393, 911] width 19 height 23
click at [383, 900] on input "No" at bounding box center [389, 905] width 12 height 12
radio input "true"
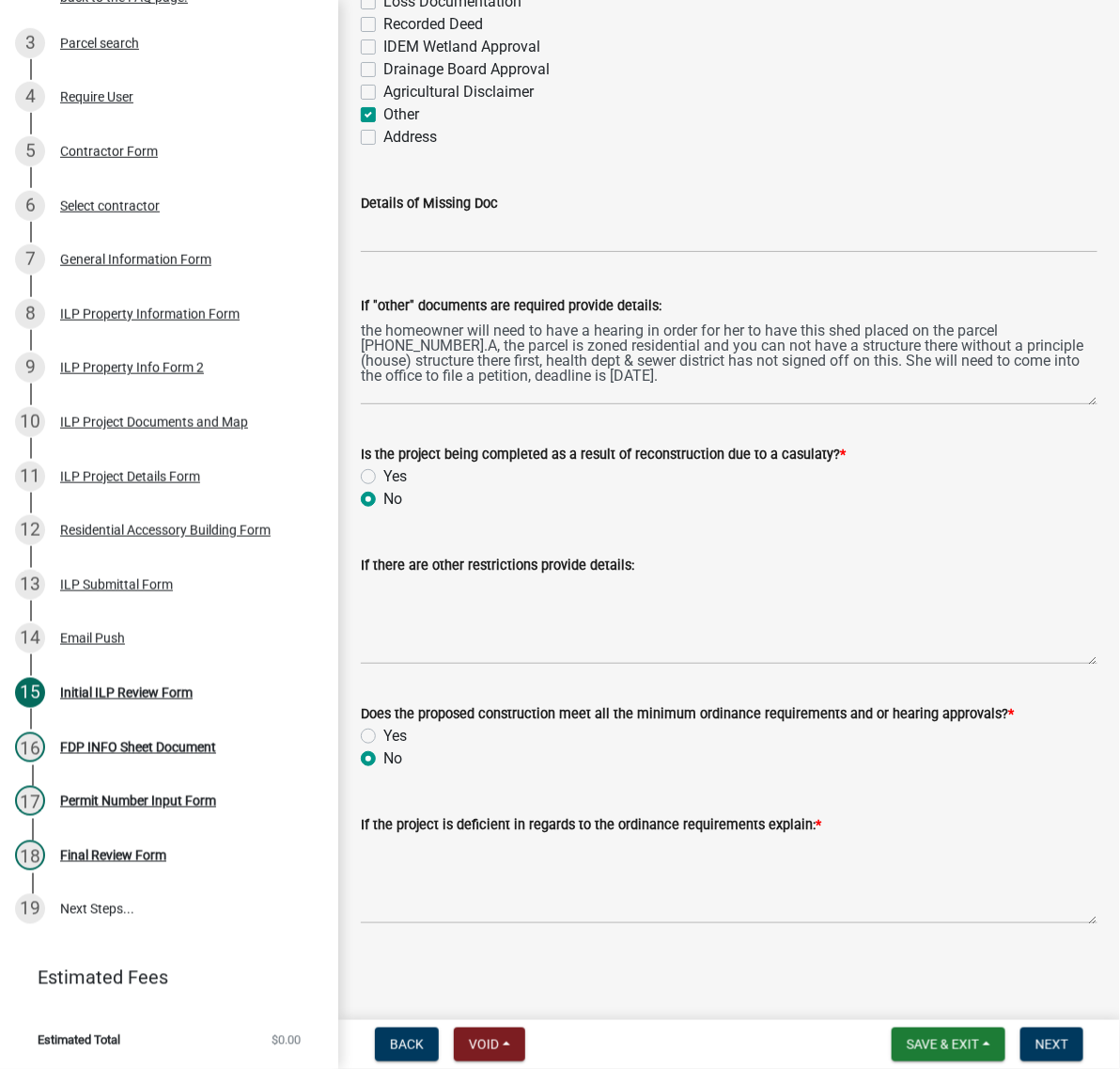
scroll to position [3681, 0]
click at [632, 316] on textarea "the homeowner will need to have a hearing in order for her to have this shed pl…" at bounding box center [729, 360] width 737 height 88
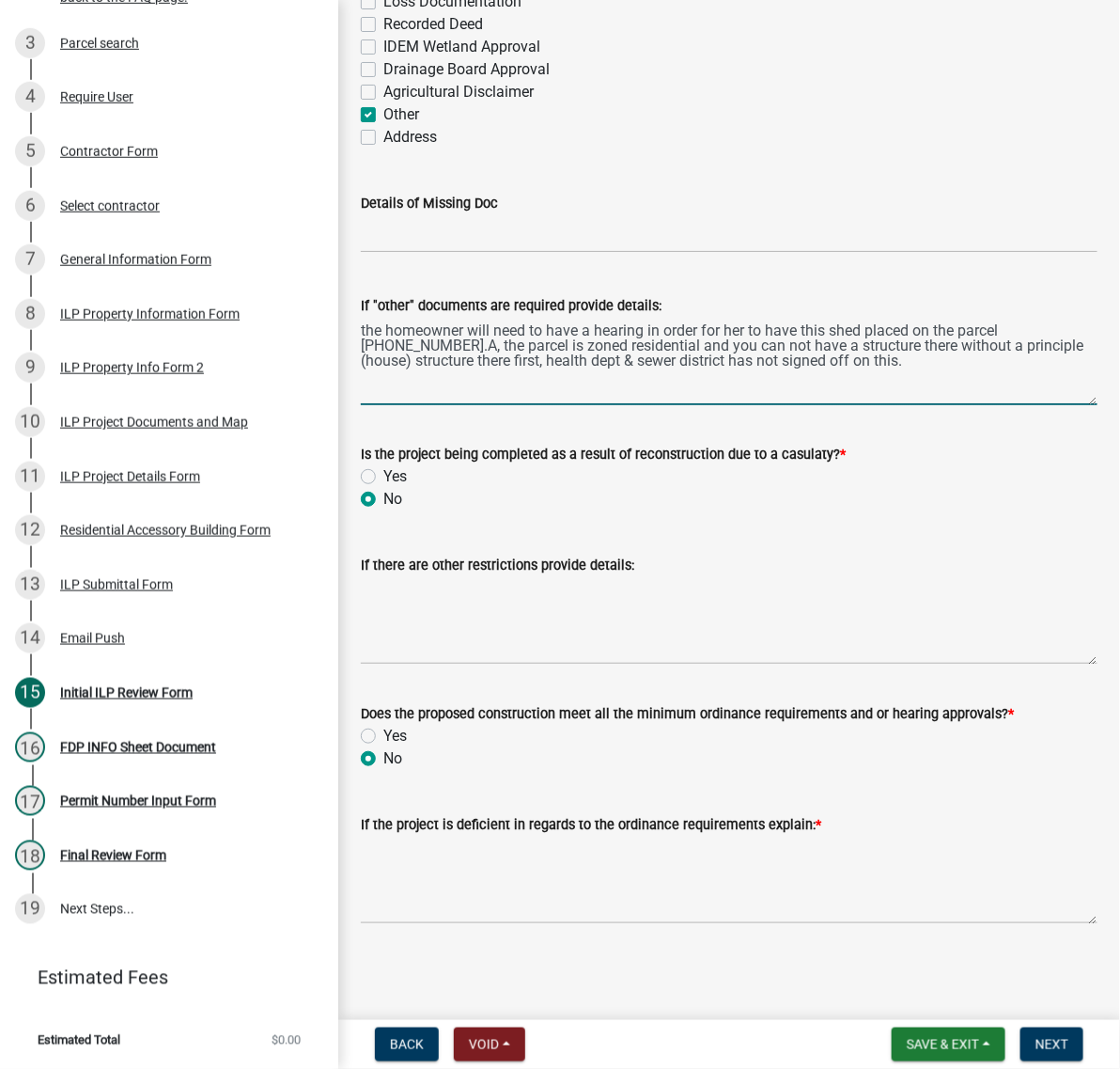
scroll to position [3093, 0]
type textarea "the homeowner will need to have a hearing in order for her to have this shed pl…"
click at [383, 126] on label "Other" at bounding box center [401, 115] width 36 height 23
click at [383, 116] on input "Other" at bounding box center [389, 109] width 12 height 12
checkbox input "false"
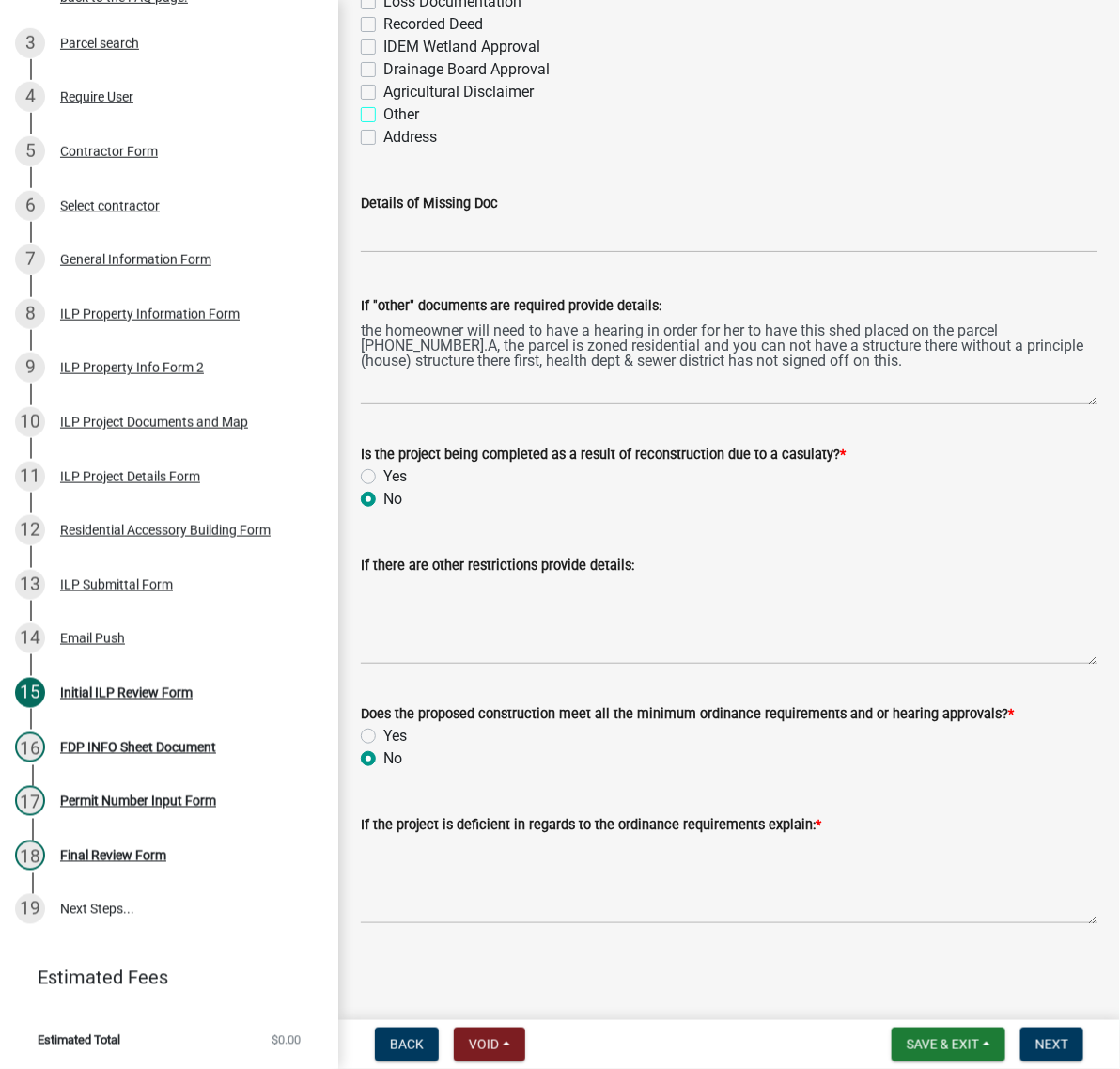
checkbox input "false"
checkbox input "true"
checkbox input "false"
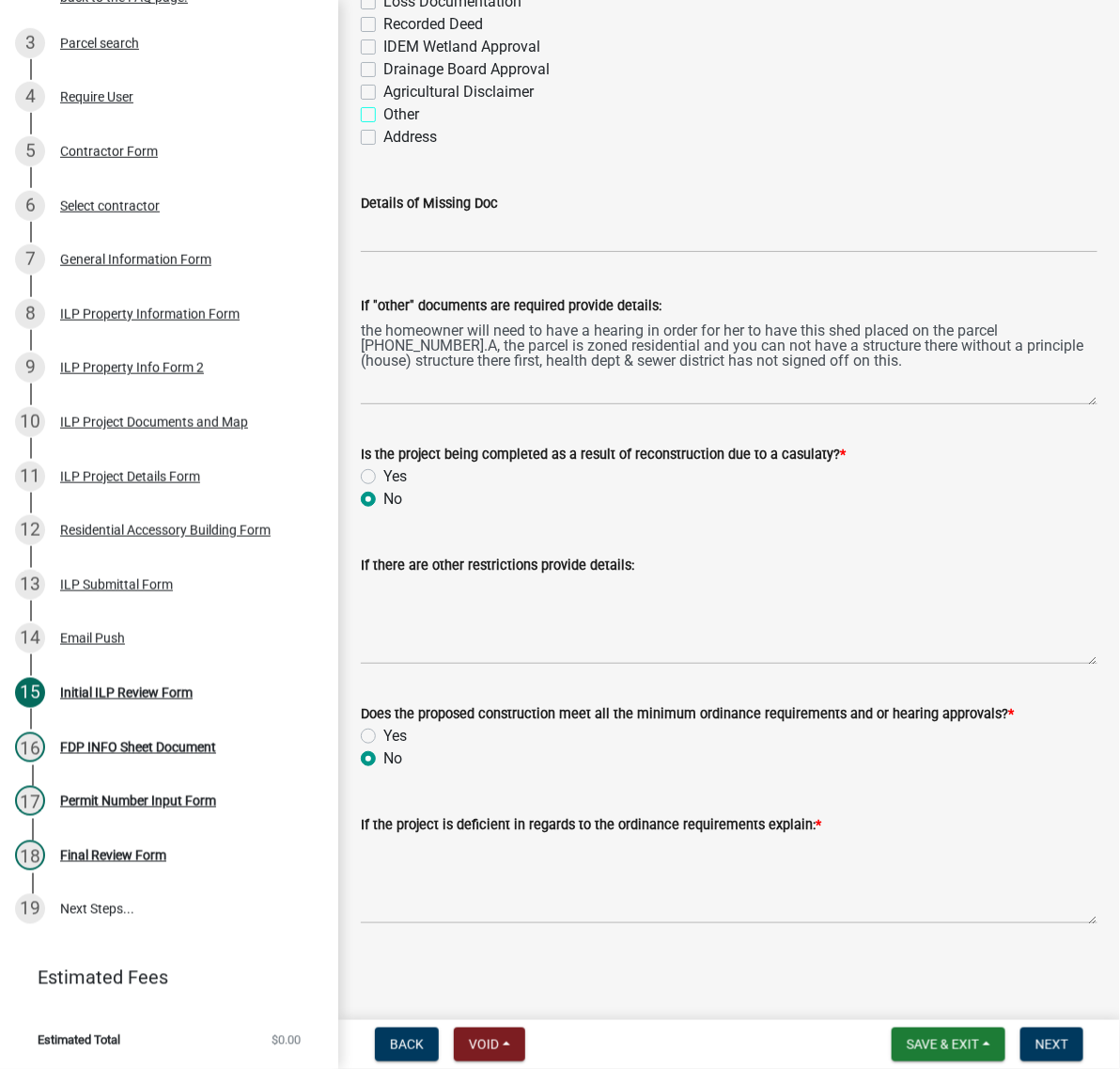
checkbox input "false"
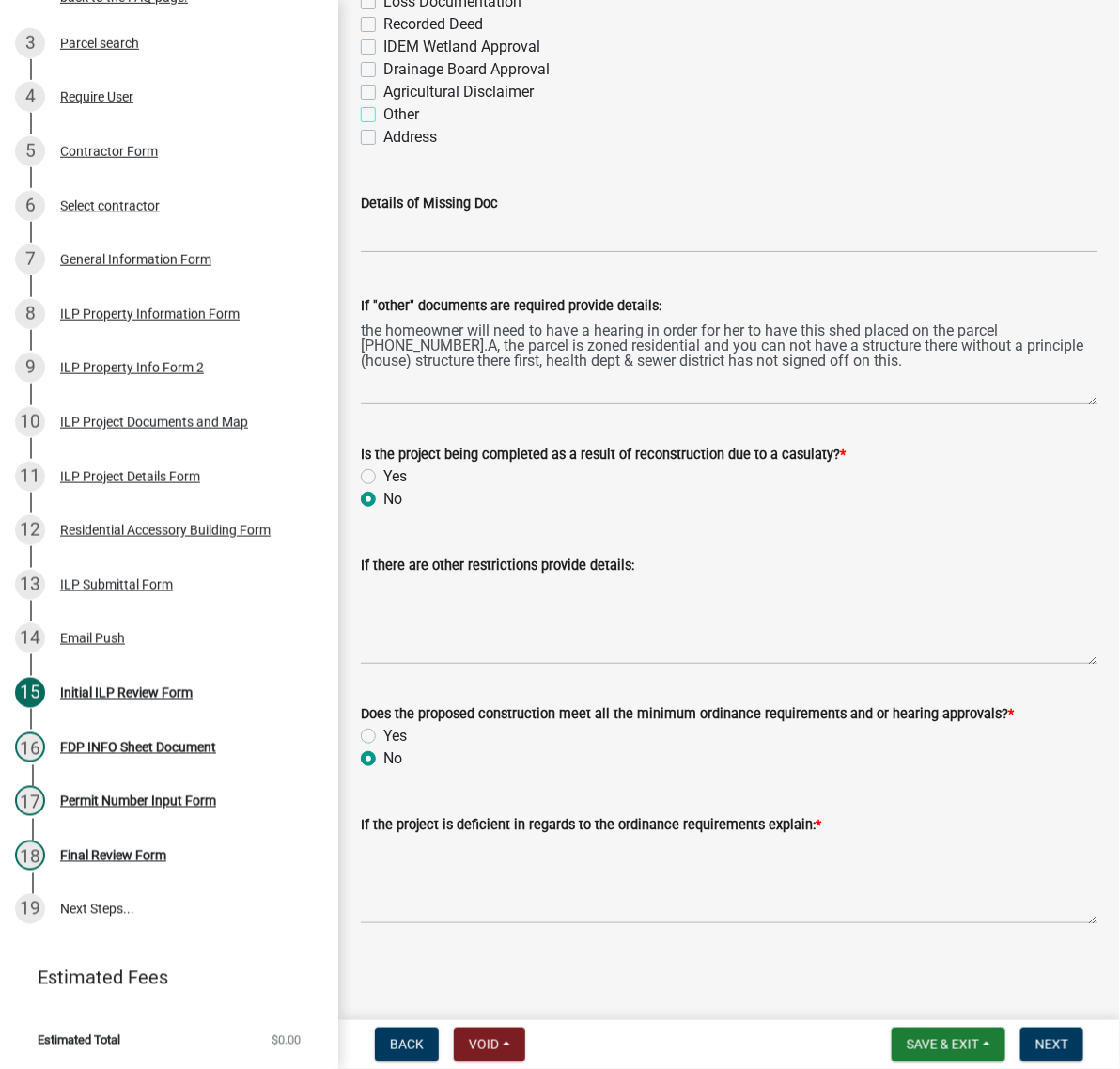
checkbox input "false"
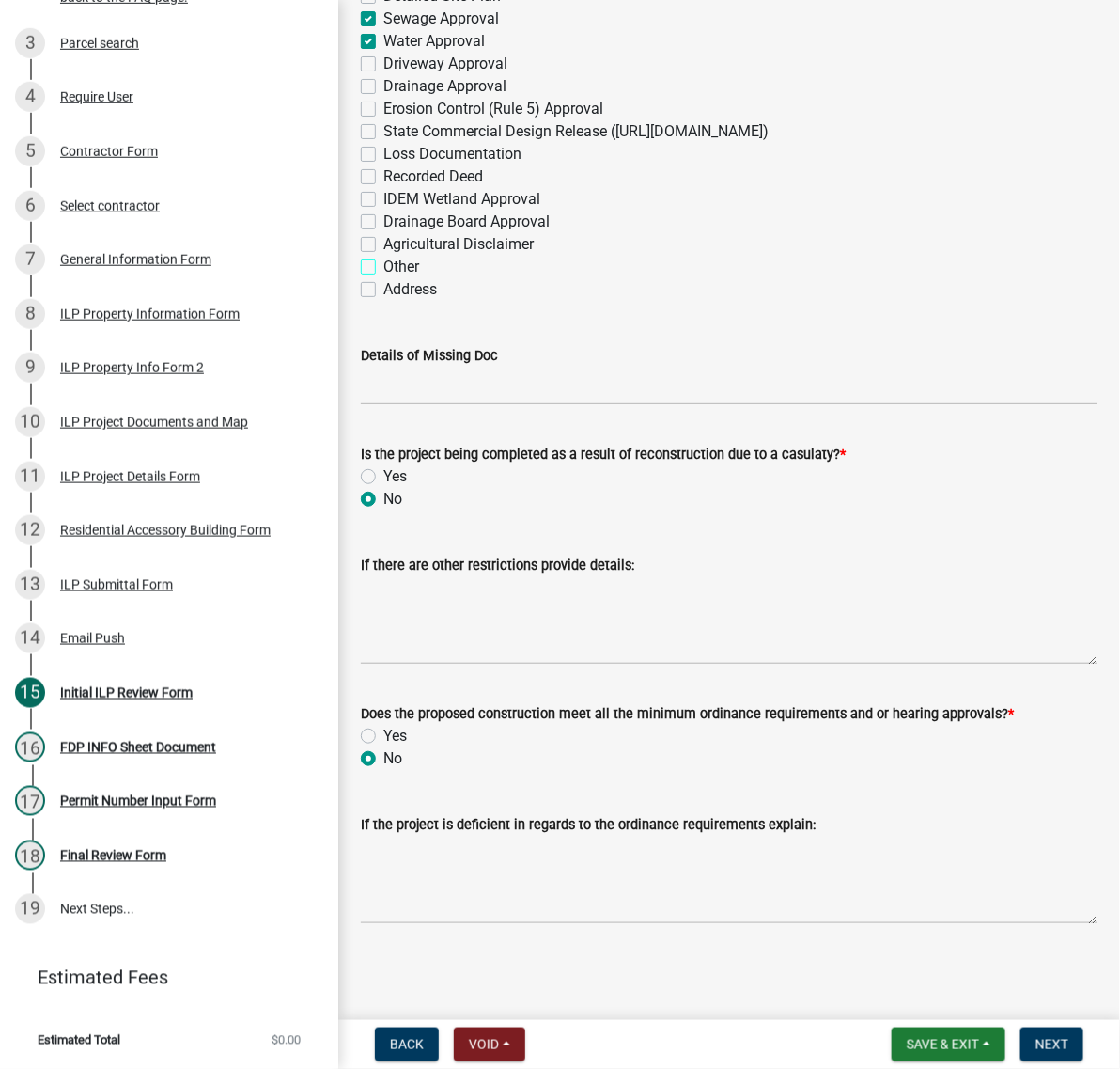
scroll to position [3491, 0]
click at [493, 835] on textarea "If the project is deficient in regards to the ordinance requirements explain:" at bounding box center [729, 879] width 737 height 88
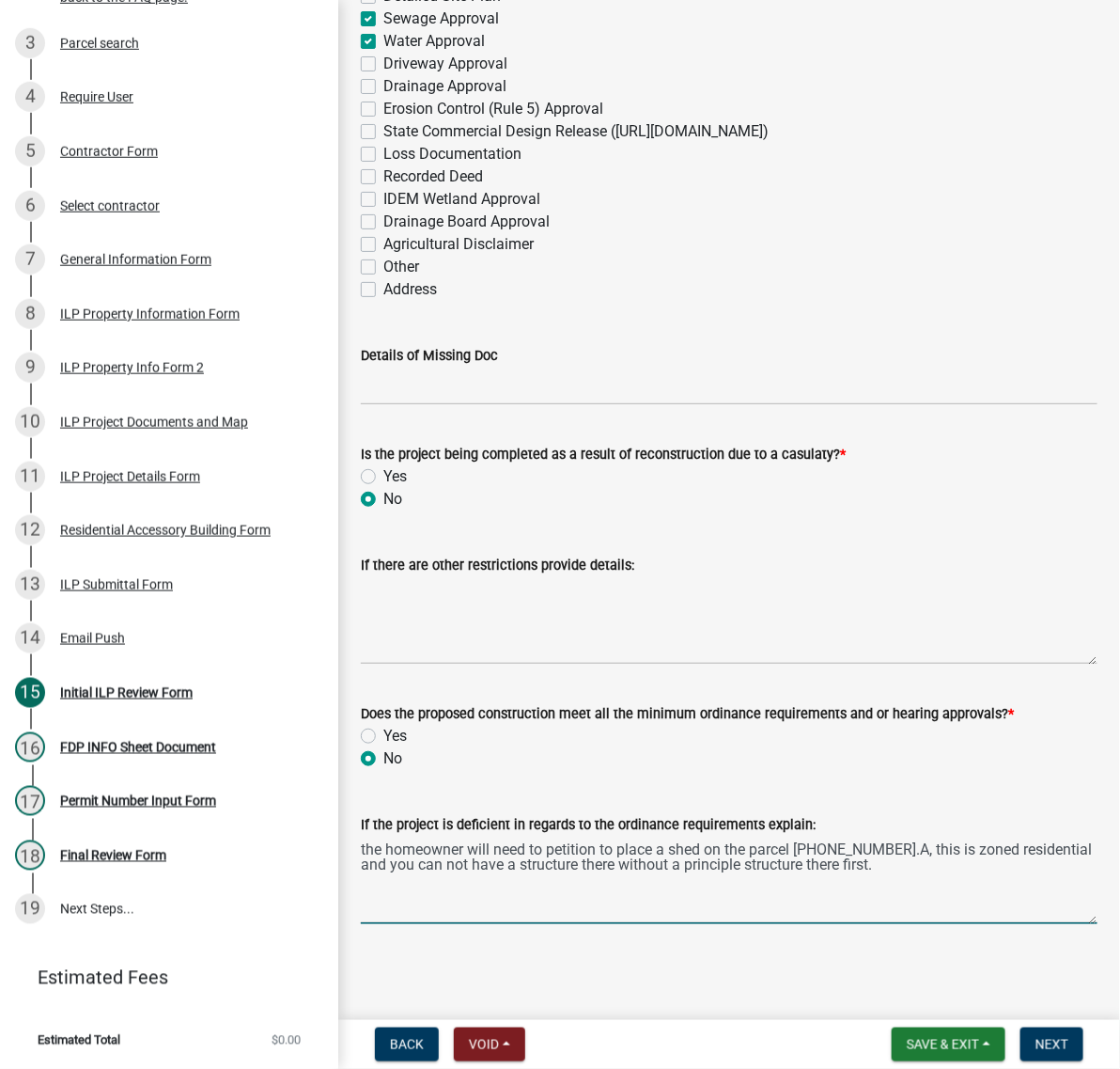
click at [447, 860] on textarea "the homeowner will need to petition to place a shed on the parcel [PHONE_NUMBER…" at bounding box center [729, 879] width 737 height 88
click at [615, 860] on textarea "the homeowner will need to petition to place a shed on the parcel [PHONE_NUMBER…" at bounding box center [729, 879] width 737 height 88
type textarea "the homeowner will need to petition to place a shed on the parcel [PHONE_NUMBER…"
click at [1044, 1027] on button "Next" at bounding box center [1052, 1044] width 63 height 34
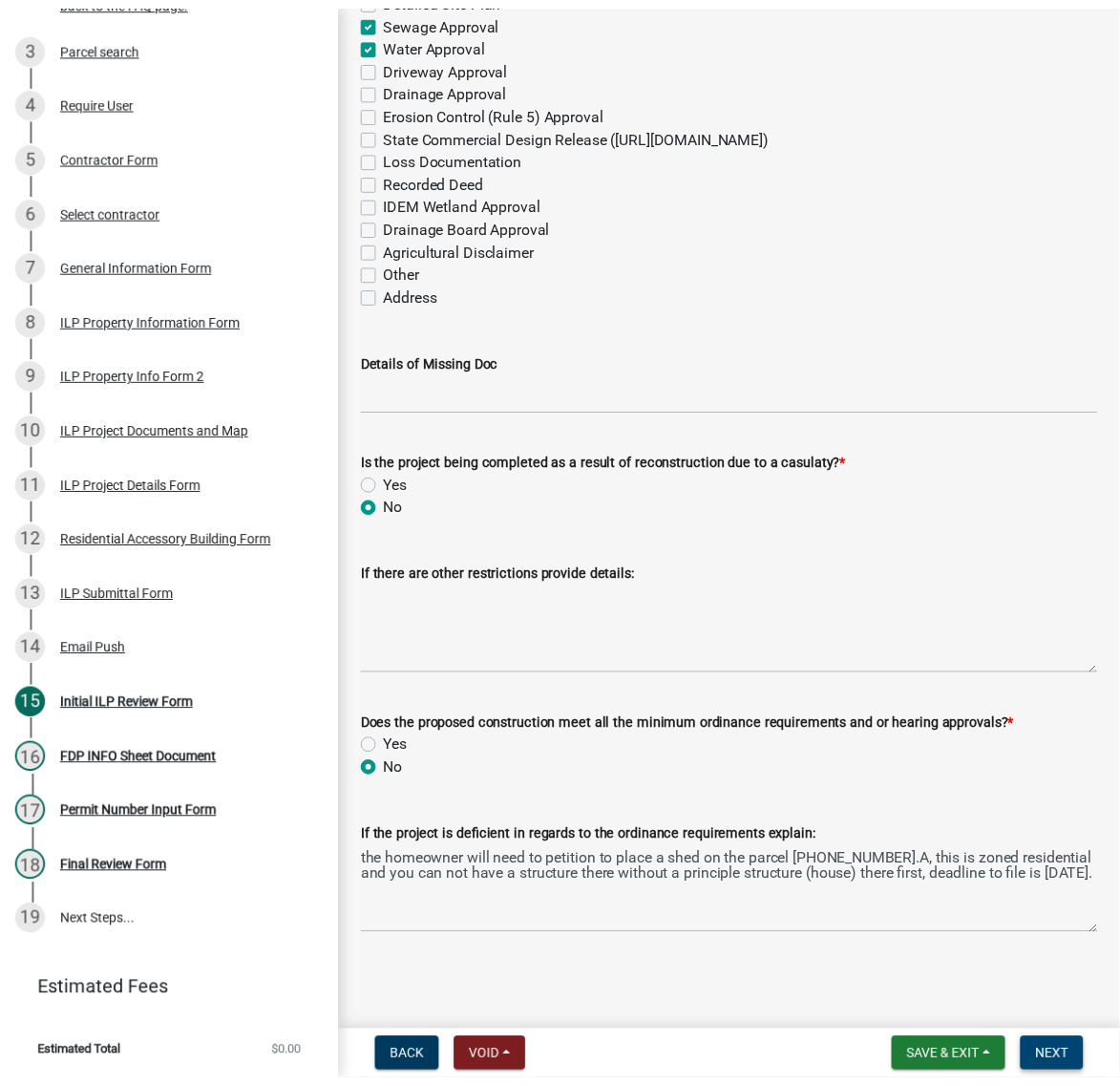
scroll to position [0, 0]
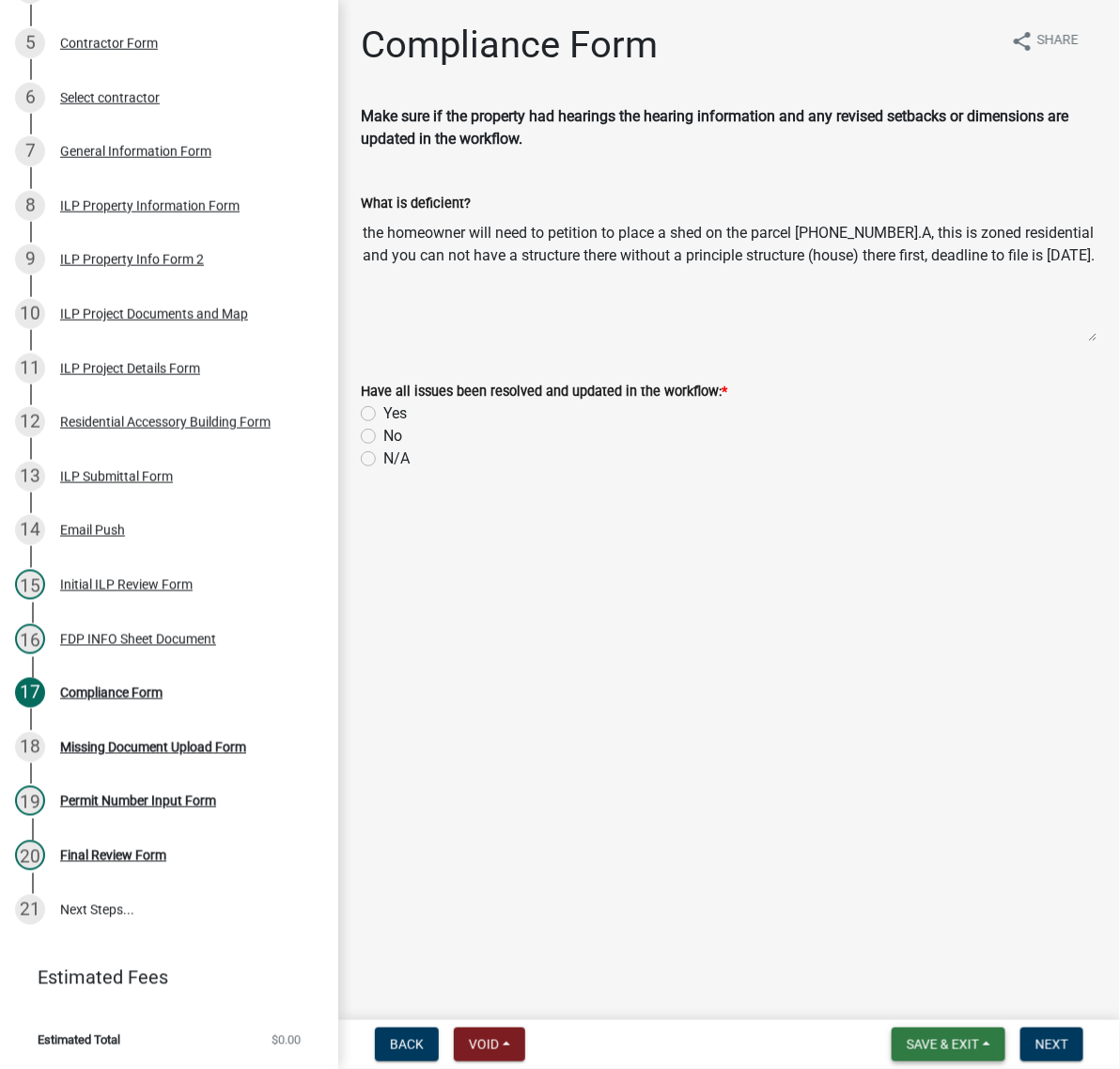
click at [907, 1037] on span "Save & Exit" at bounding box center [943, 1044] width 72 height 15
click at [871, 988] on button "Save & Exit" at bounding box center [930, 987] width 151 height 45
